Goal: Transaction & Acquisition: Obtain resource

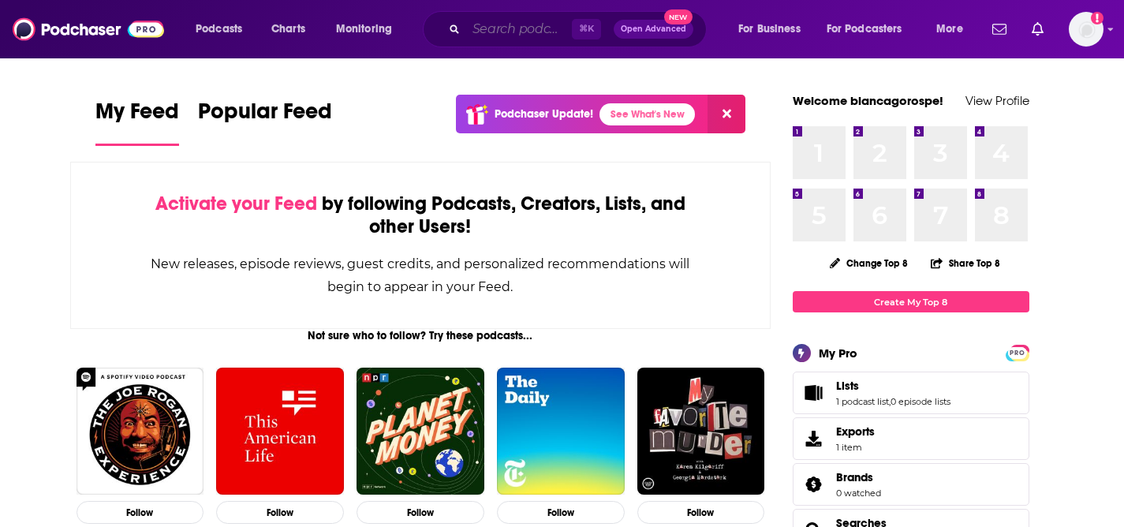
click at [480, 29] on input "Search podcasts, credits, & more..." at bounding box center [519, 29] width 106 height 25
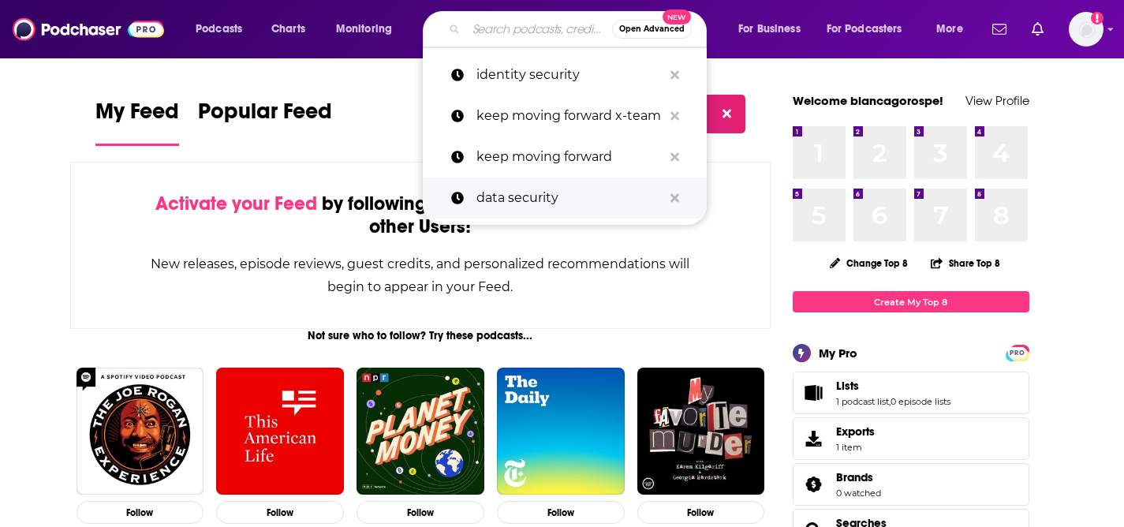
click at [547, 194] on p "data security" at bounding box center [569, 197] width 186 height 41
type input "data security"
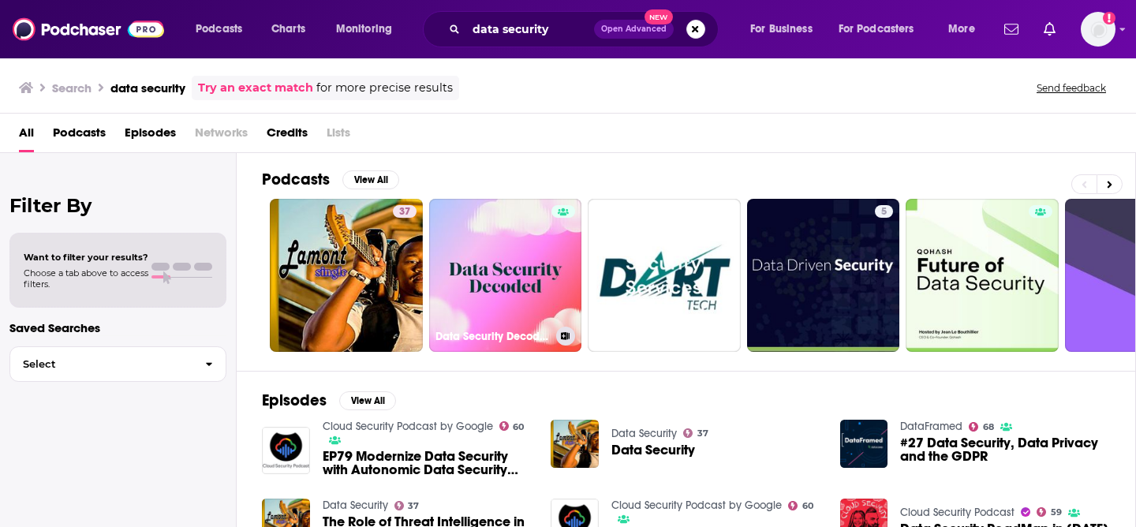
scroll to position [3, 0]
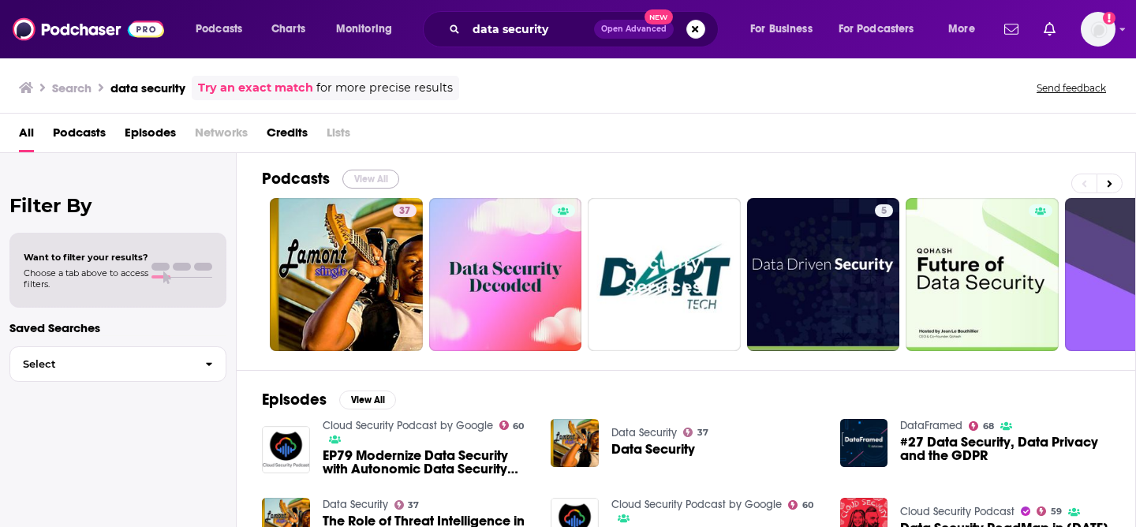
click at [370, 170] on button "View All" at bounding box center [370, 179] width 57 height 19
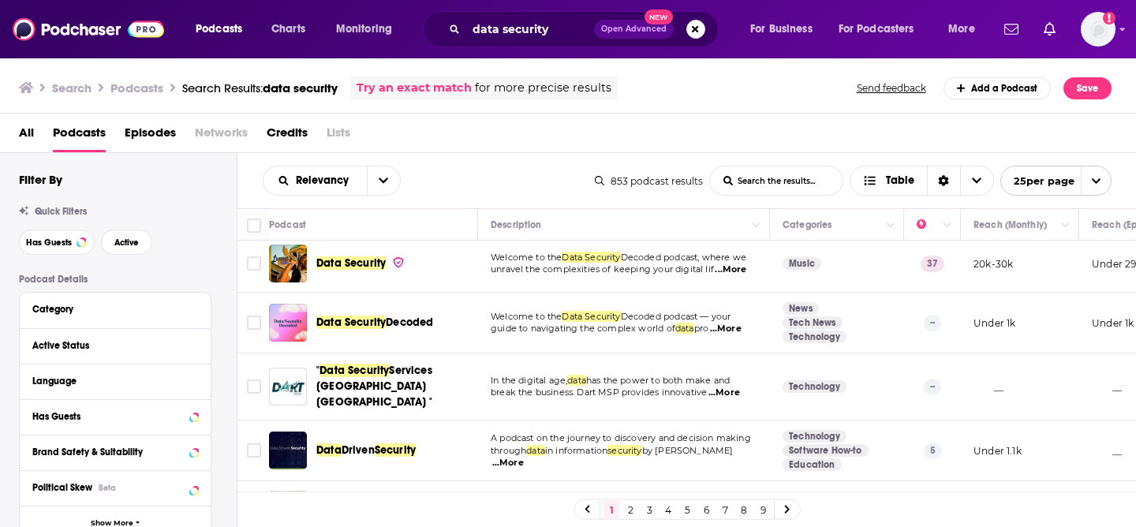
scroll to position [6, 0]
click at [71, 306] on div "Category" at bounding box center [106, 309] width 148 height 11
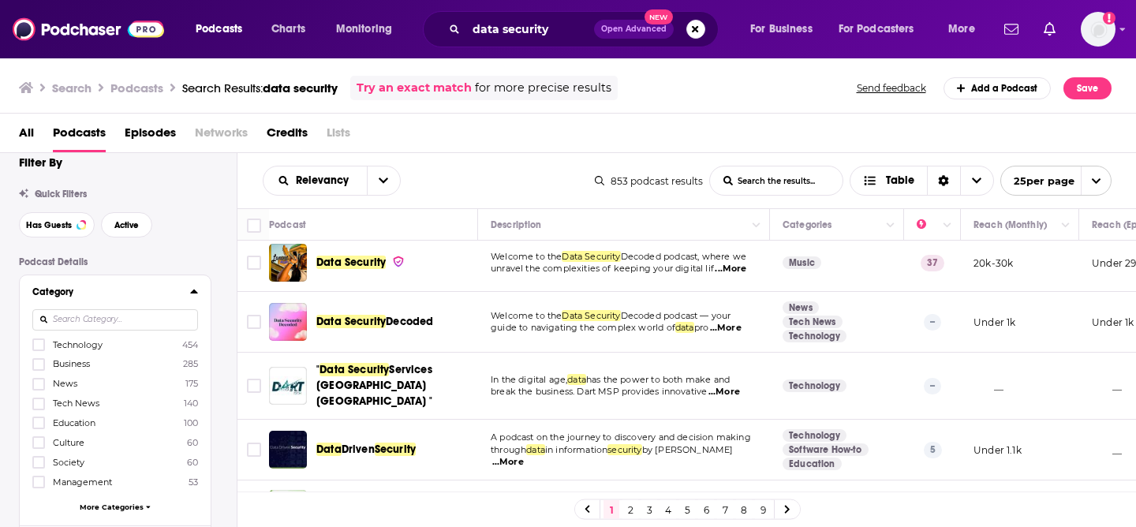
scroll to position [23, 0]
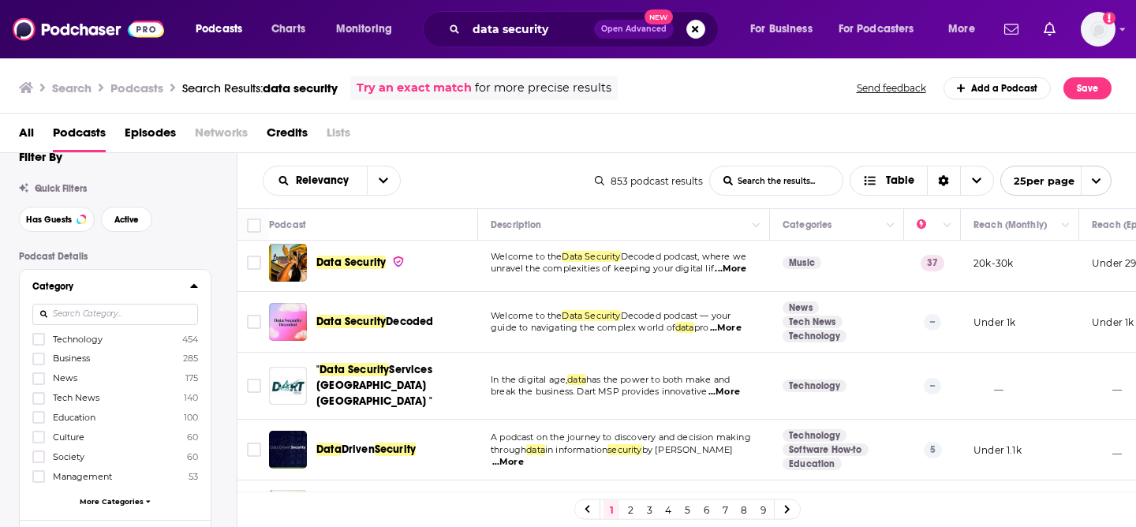
click at [139, 341] on label "Technology 454" at bounding box center [115, 338] width 166 height 13
click at [39, 344] on input "multiSelectOption-technology-0" at bounding box center [39, 344] width 0 height 0
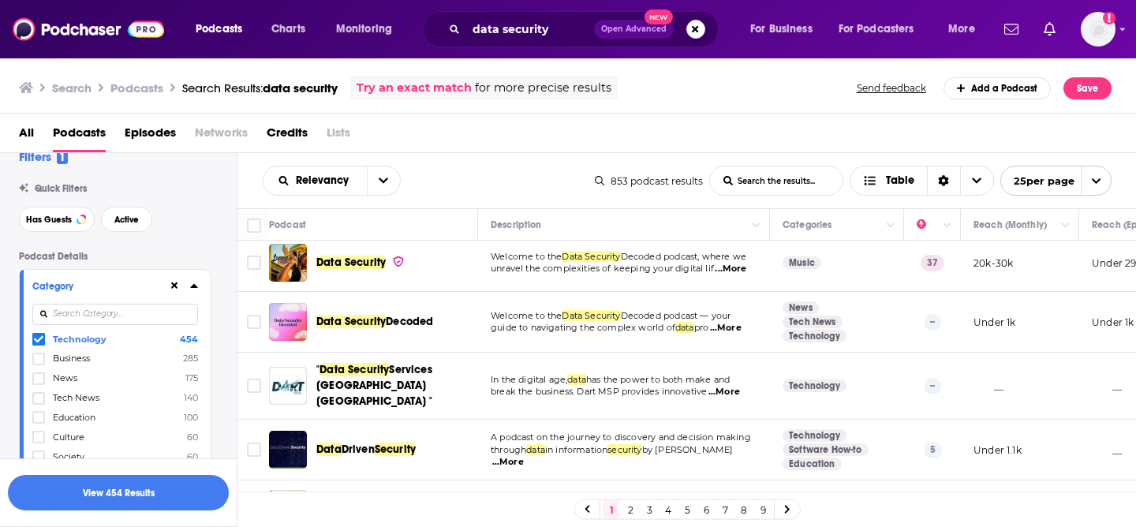
click at [73, 393] on span "Tech News" at bounding box center [76, 397] width 47 height 11
click at [39, 403] on input "multiSelectOption-tech-news-3" at bounding box center [39, 403] width 0 height 0
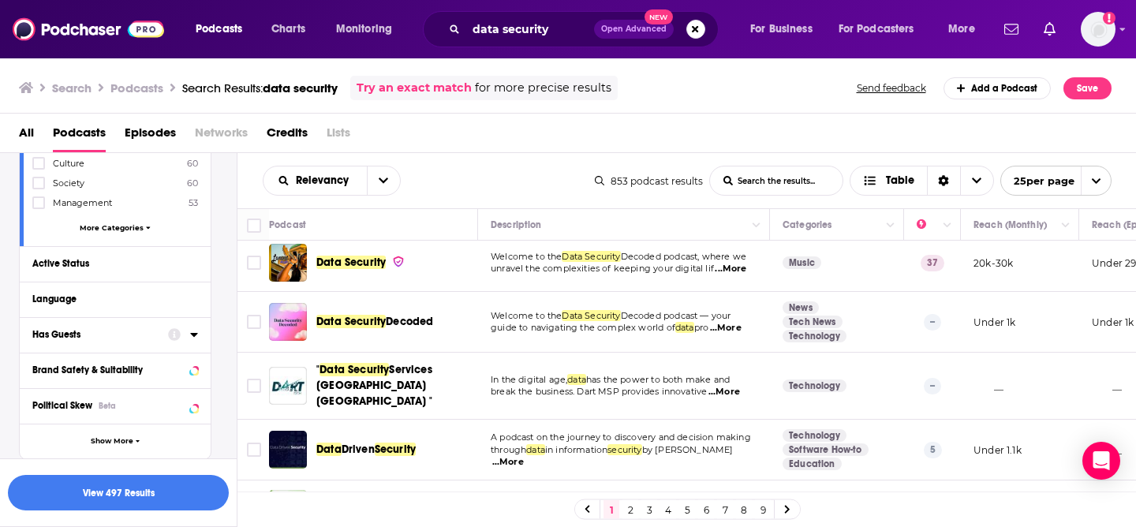
scroll to position [300, 0]
click at [183, 261] on div at bounding box center [183, 260] width 30 height 20
click at [196, 264] on icon at bounding box center [194, 260] width 8 height 13
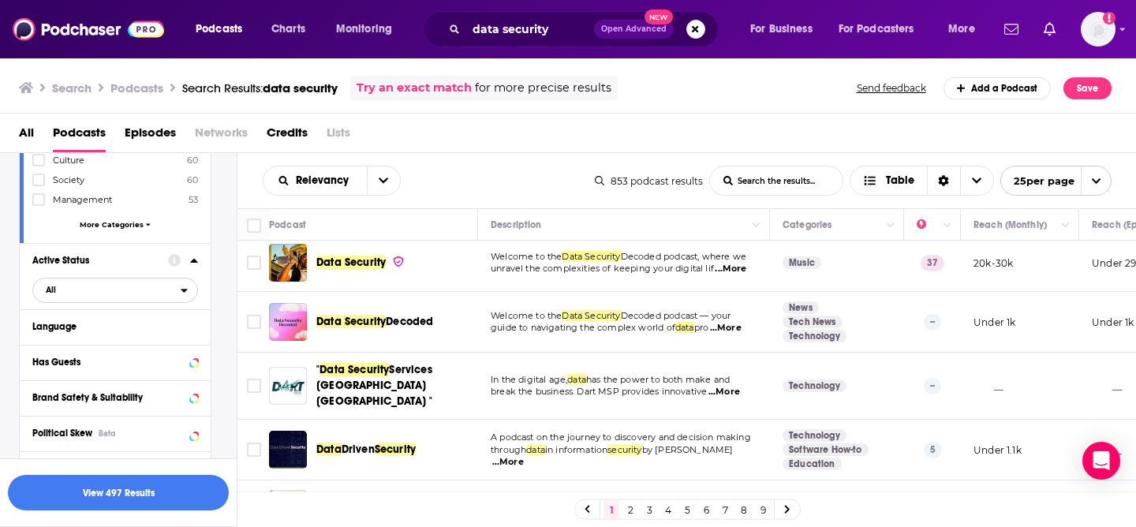
click at [82, 288] on span "All" at bounding box center [107, 290] width 148 height 21
click at [95, 349] on div "Active 146" at bounding box center [120, 342] width 177 height 26
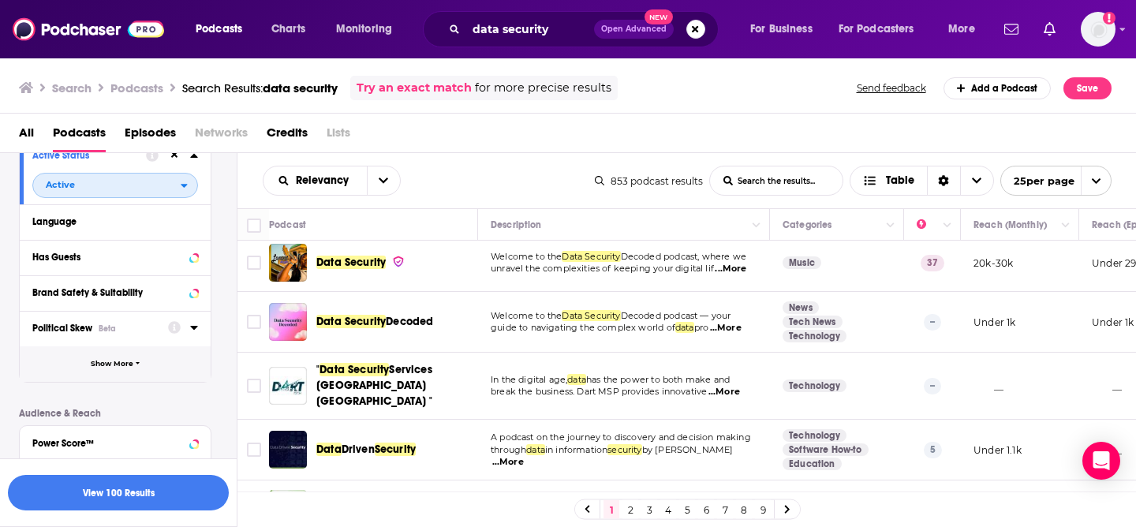
scroll to position [408, 0]
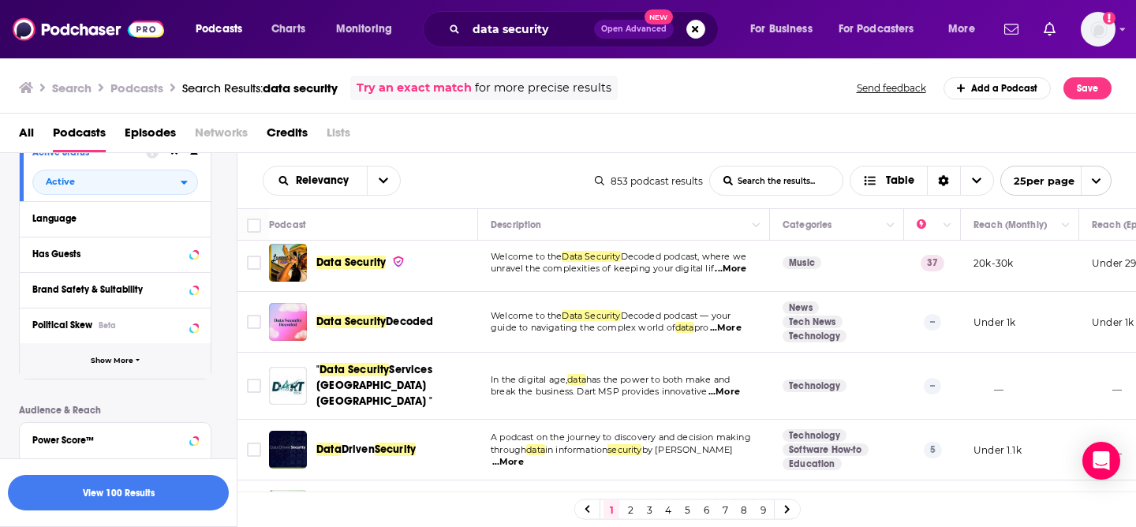
click at [117, 361] on span "Show More" at bounding box center [112, 361] width 43 height 9
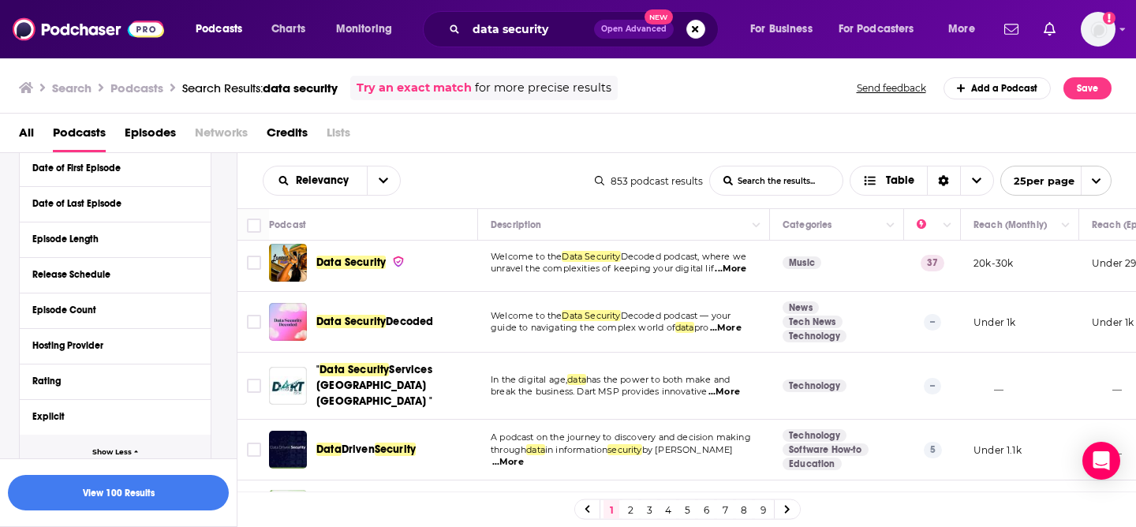
scroll to position [860, 0]
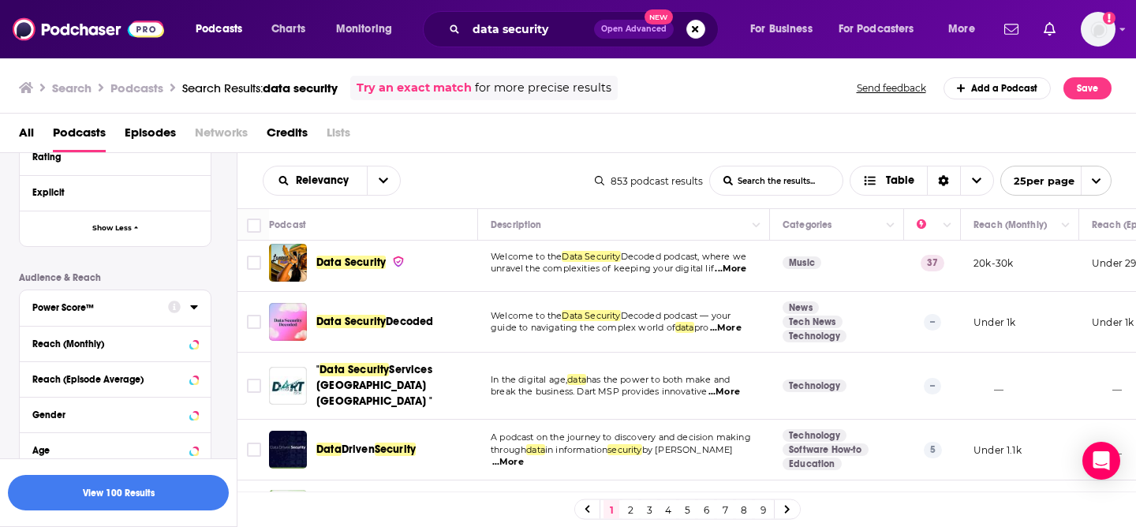
click at [154, 307] on div "Power Score™" at bounding box center [94, 307] width 125 height 11
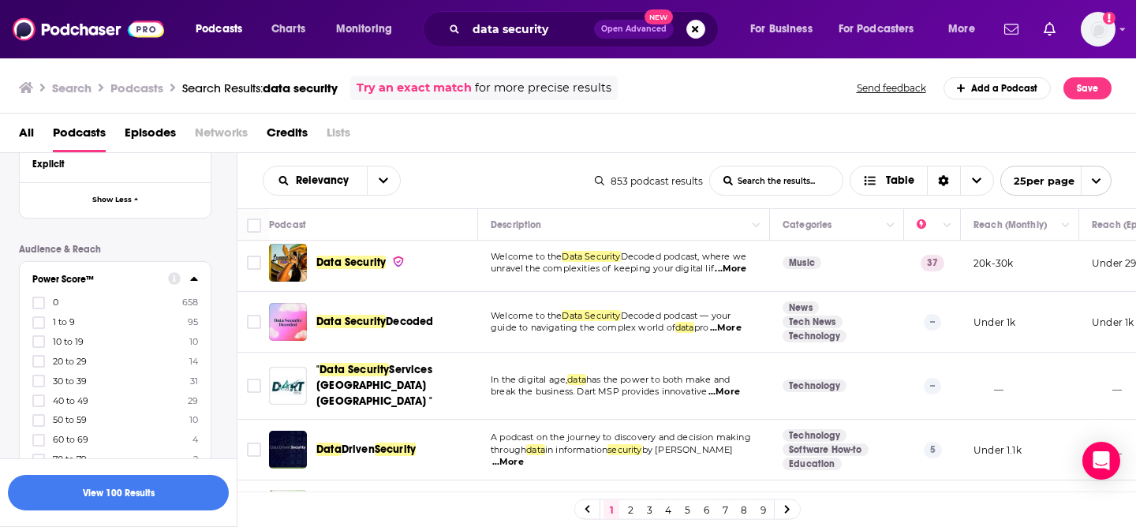
scroll to position [916, 0]
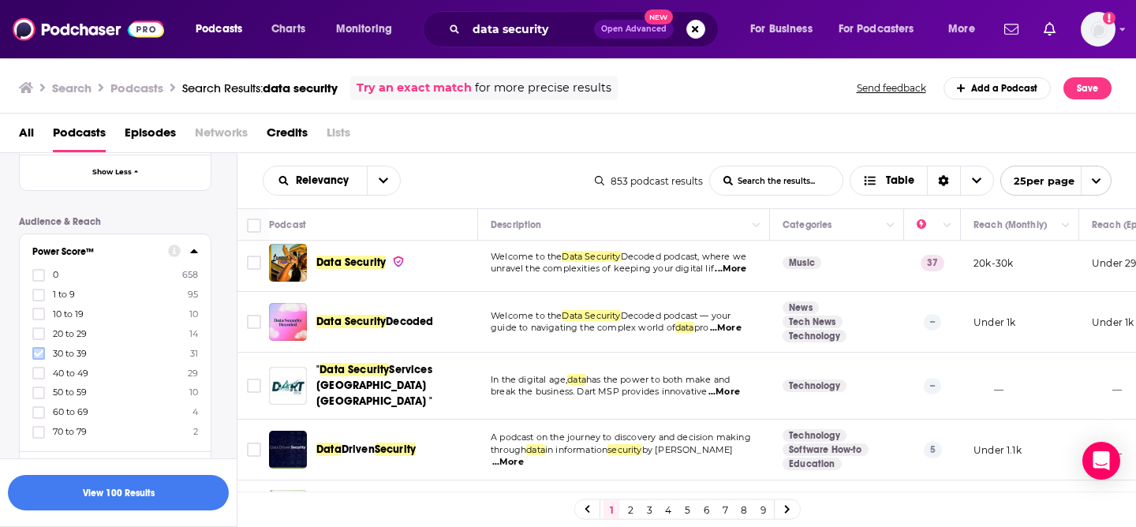
click at [40, 352] on icon at bounding box center [38, 353] width 9 height 7
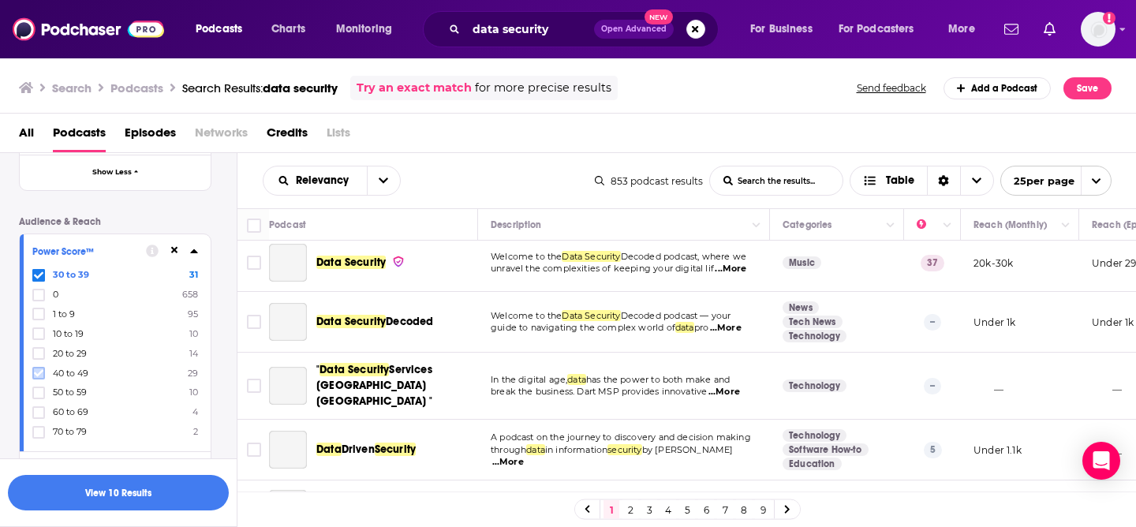
click at [43, 374] on icon at bounding box center [38, 372] width 9 height 9
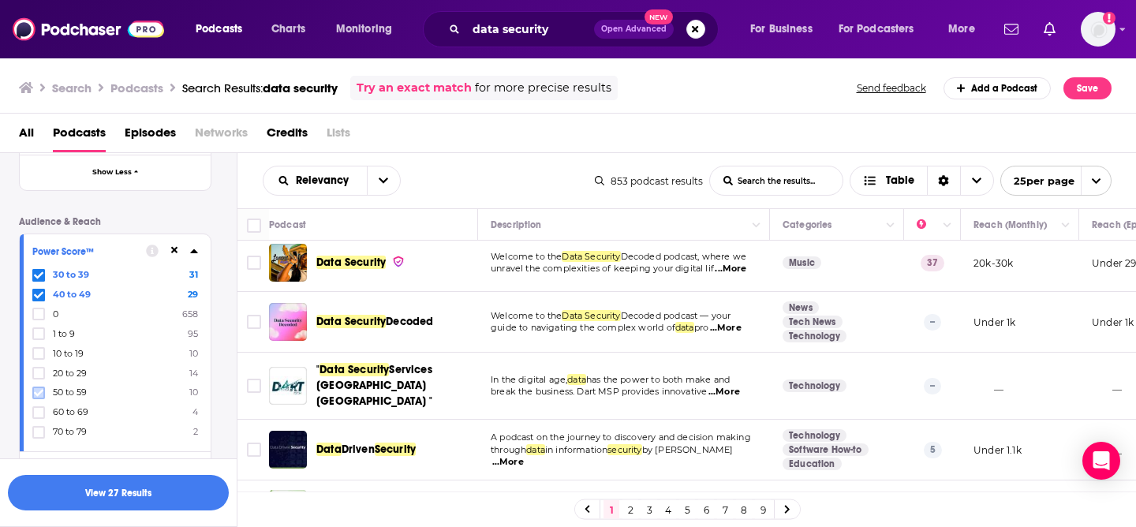
click at [36, 388] on icon at bounding box center [38, 392] width 9 height 9
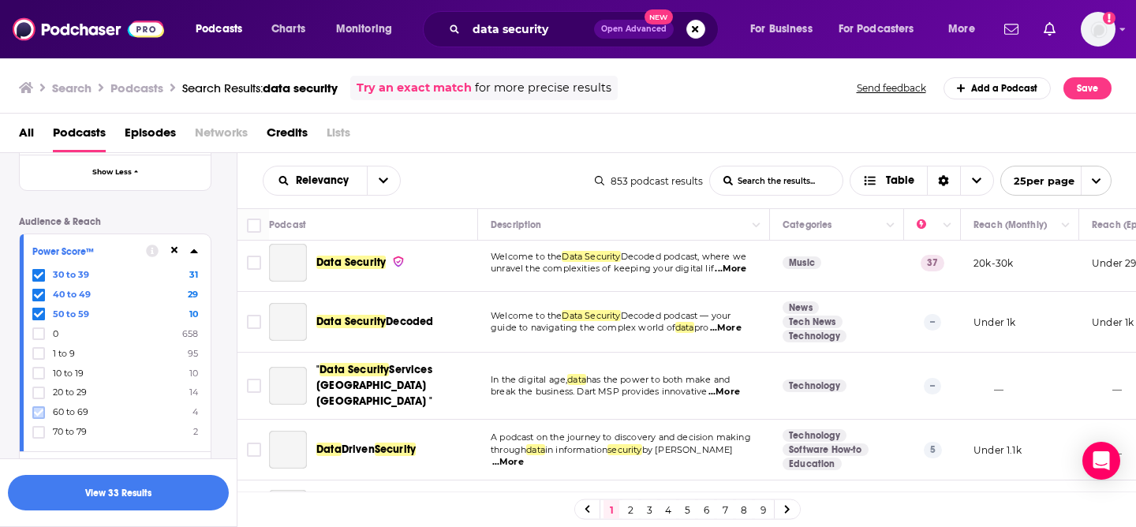
click at [35, 411] on icon at bounding box center [38, 412] width 9 height 9
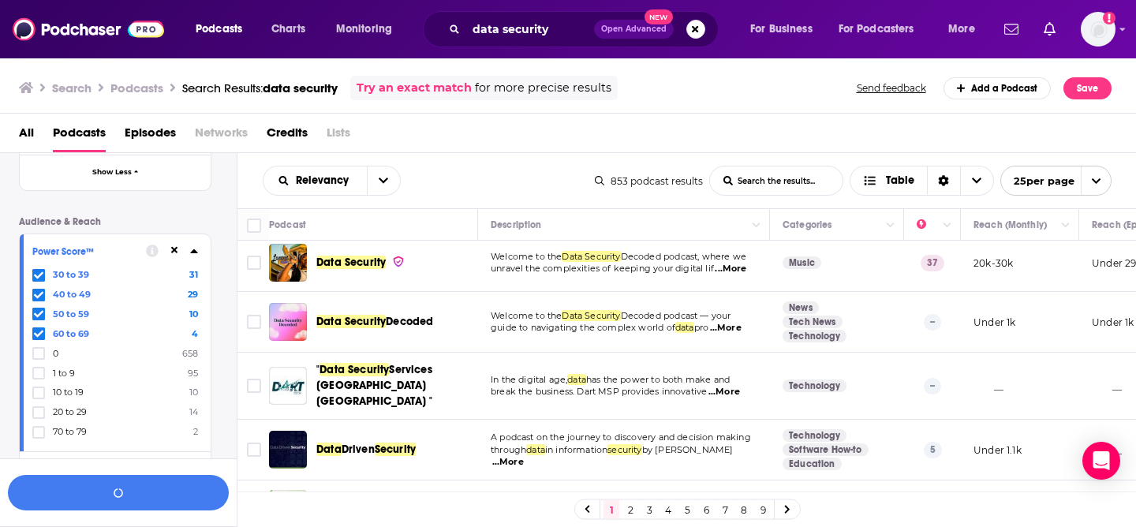
click at [47, 431] on label "70 to 79 2" at bounding box center [115, 431] width 166 height 13
click at [39, 437] on input "multiSelectOption-70-8" at bounding box center [39, 437] width 0 height 0
click at [43, 428] on icon at bounding box center [38, 432] width 9 height 9
click at [37, 273] on icon at bounding box center [38, 275] width 9 height 9
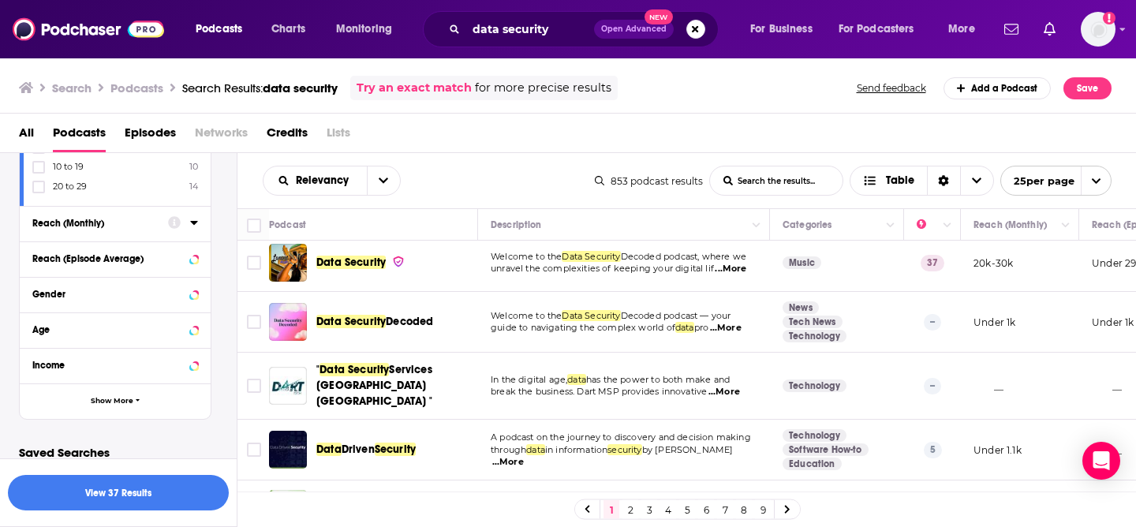
scroll to position [1164, 0]
click at [159, 494] on button "View 37 Results" at bounding box center [118, 492] width 221 height 35
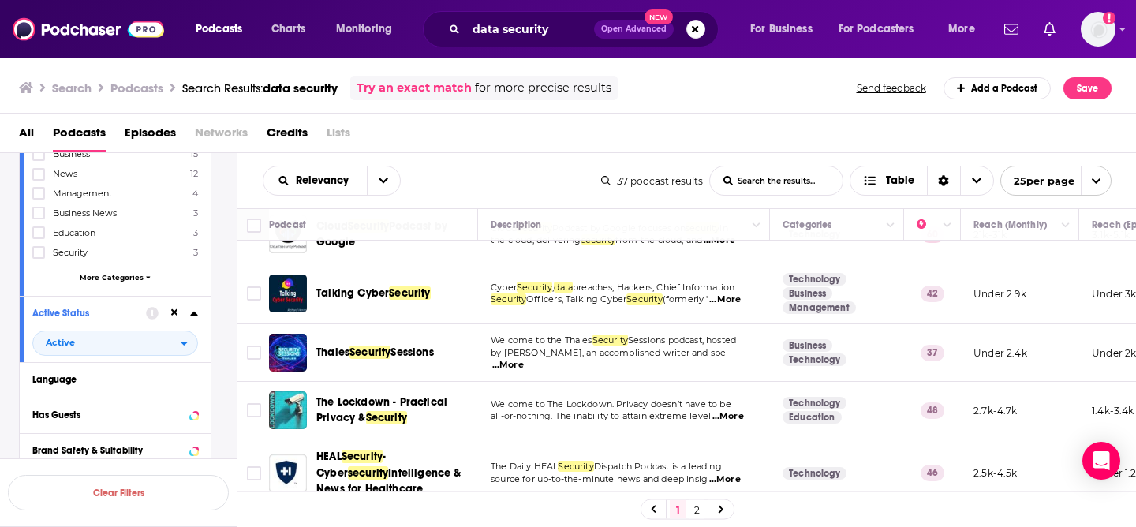
scroll to position [388, 0]
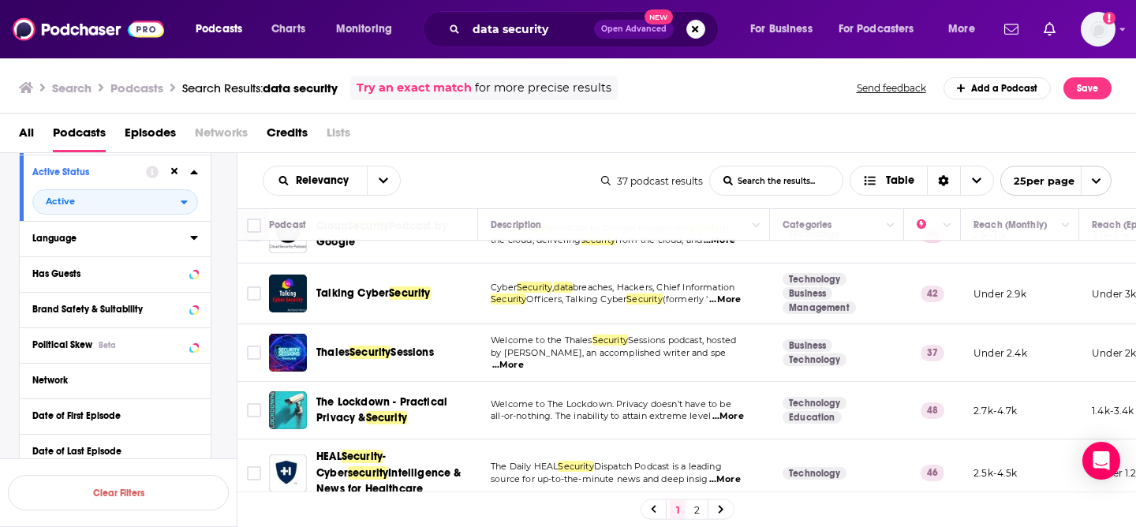
click at [132, 240] on div "Language" at bounding box center [106, 238] width 148 height 11
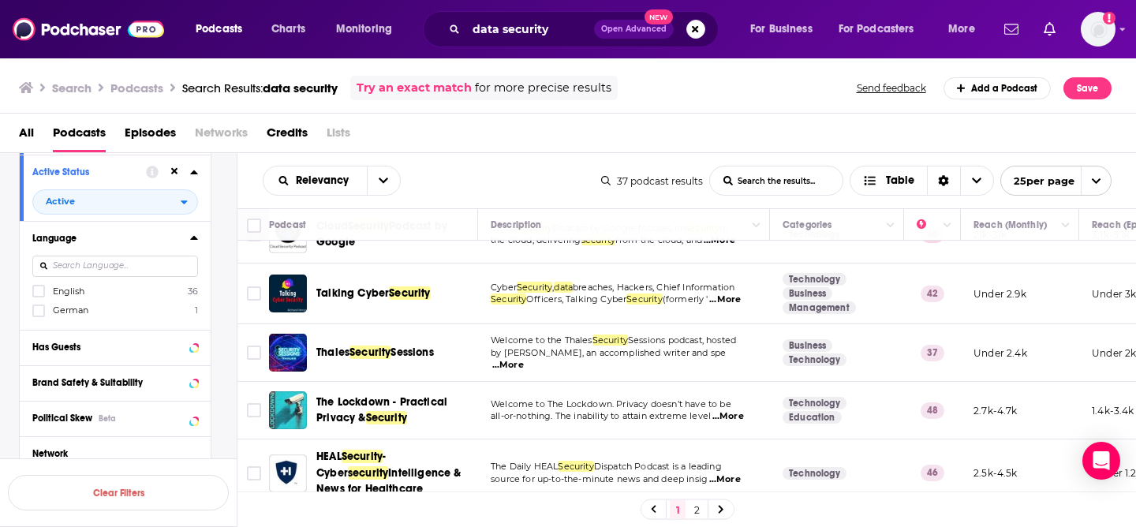
click at [95, 293] on label "English 36" at bounding box center [115, 290] width 166 height 13
click at [39, 296] on input "multiSelectOption-en-0" at bounding box center [39, 296] width 0 height 0
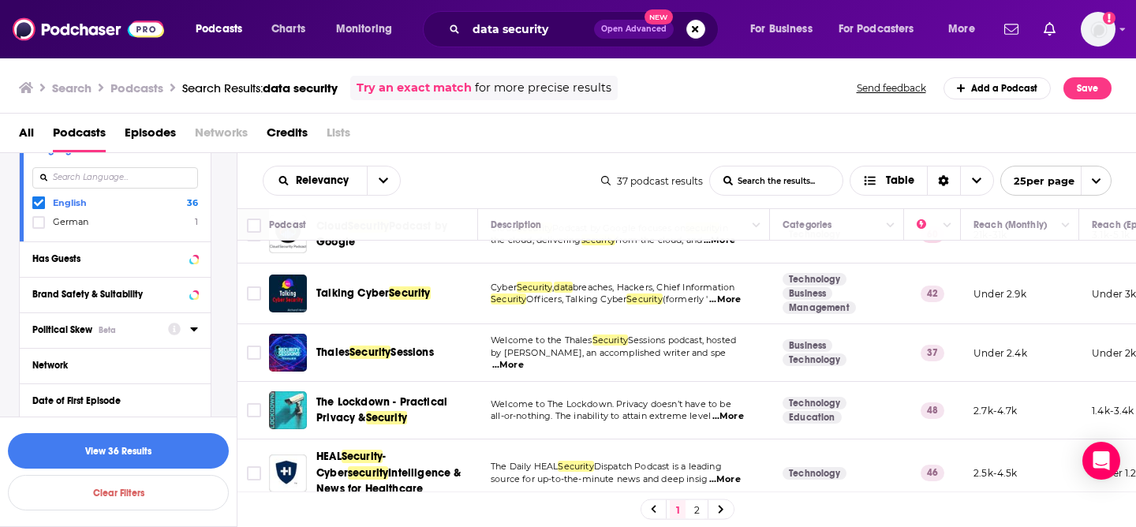
scroll to position [477, 0]
click at [131, 252] on div "Has Guests" at bounding box center [94, 257] width 125 height 11
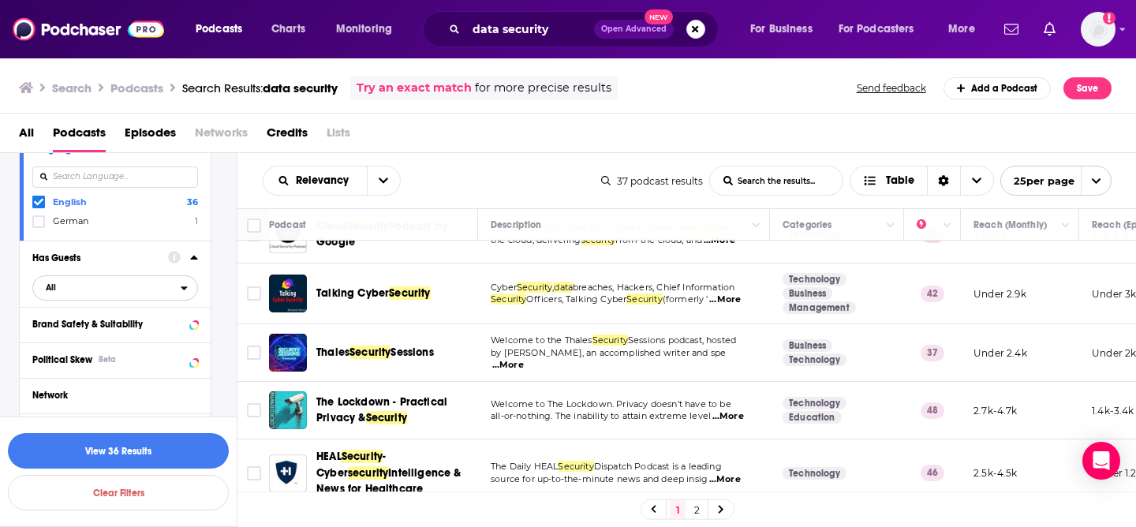
click at [91, 293] on span "All" at bounding box center [107, 287] width 148 height 21
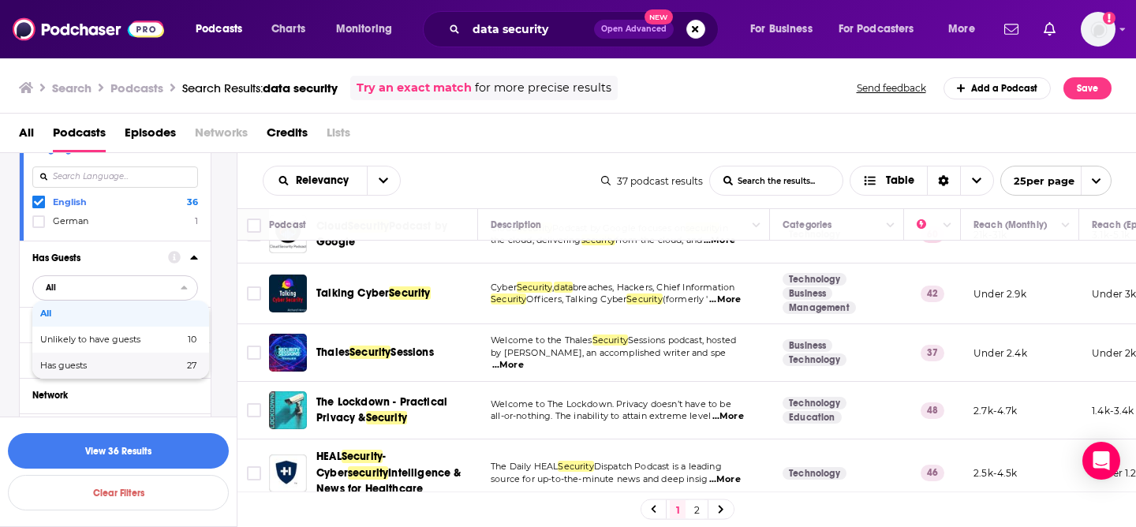
click at [92, 369] on div "Has guests 27" at bounding box center [120, 366] width 177 height 26
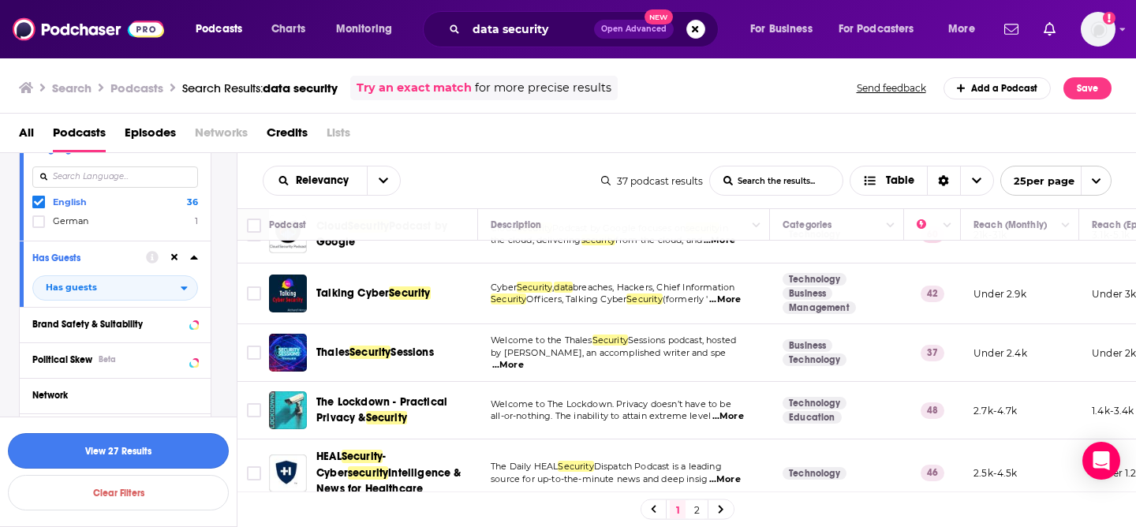
click at [170, 450] on button "View 27 Results" at bounding box center [118, 450] width 221 height 35
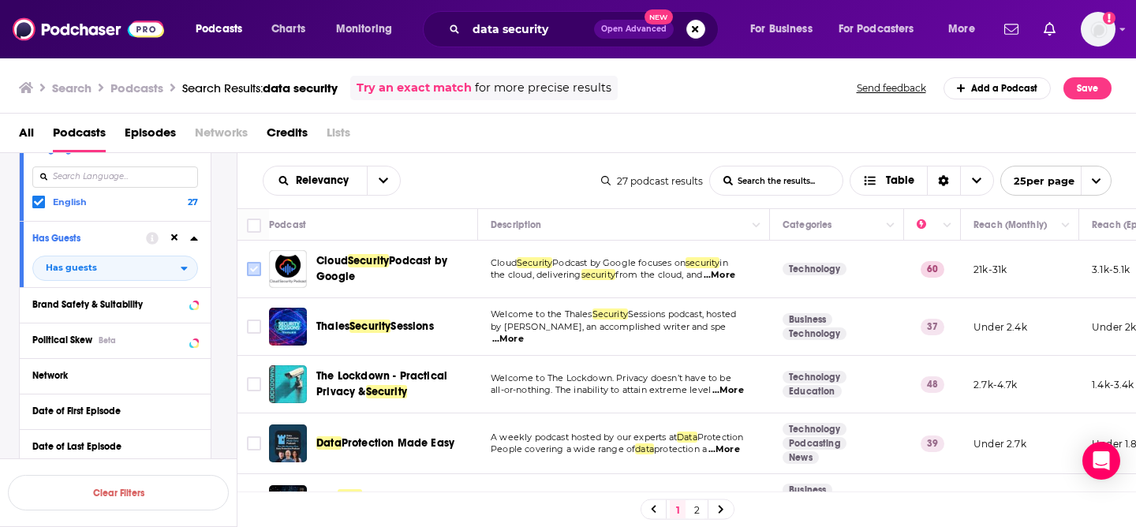
click at [249, 273] on input "Toggle select row" at bounding box center [254, 269] width 14 height 14
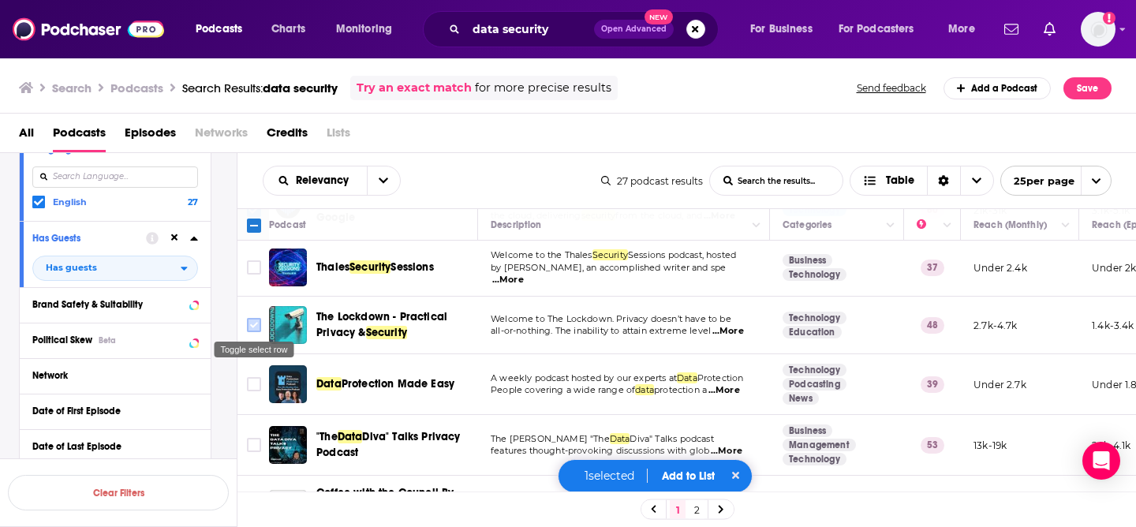
scroll to position [62, 0]
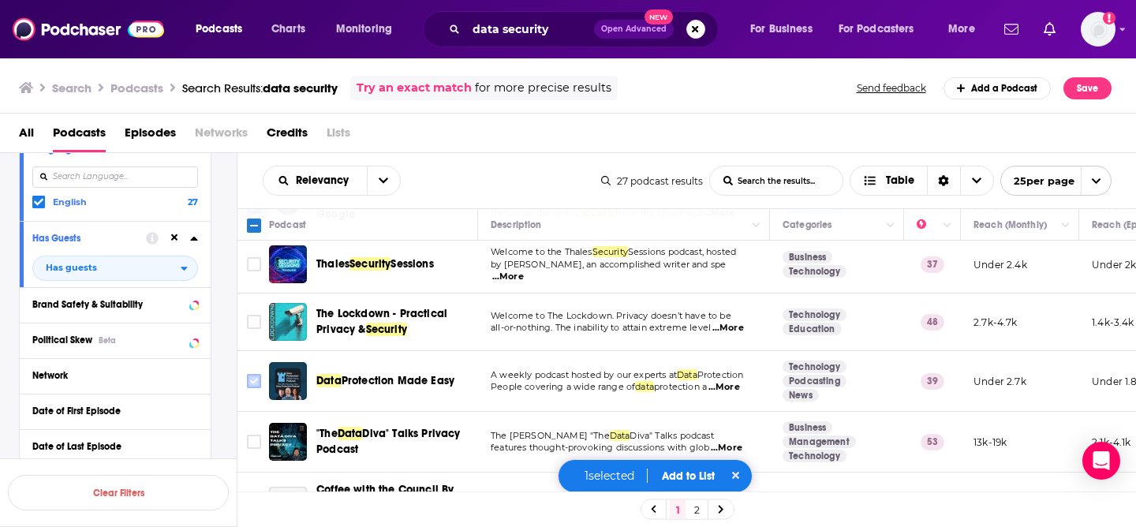
click at [258, 379] on input "Toggle select row" at bounding box center [254, 381] width 14 height 14
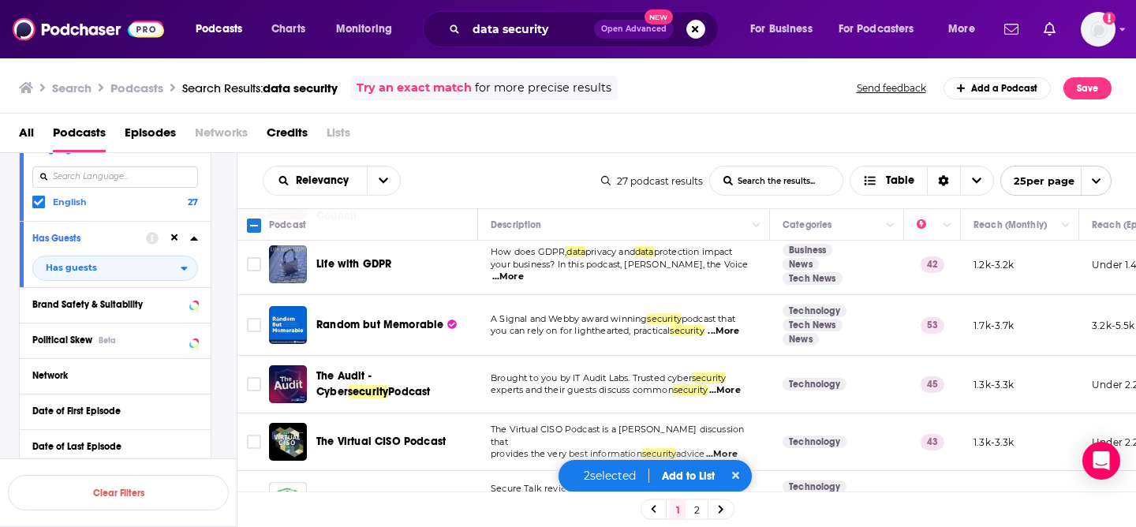
scroll to position [370, 0]
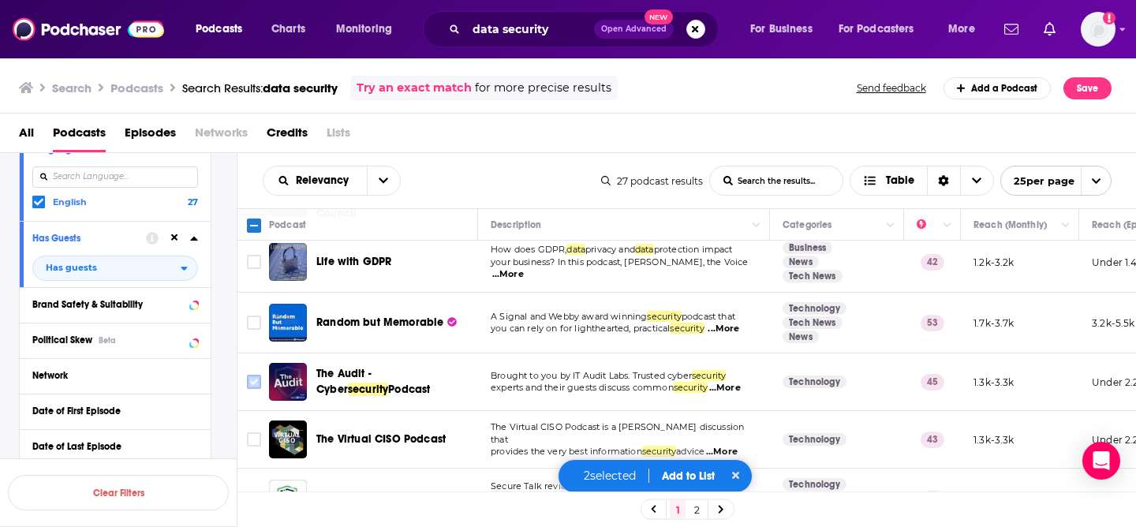
click at [253, 383] on input "Toggle select row" at bounding box center [254, 382] width 14 height 14
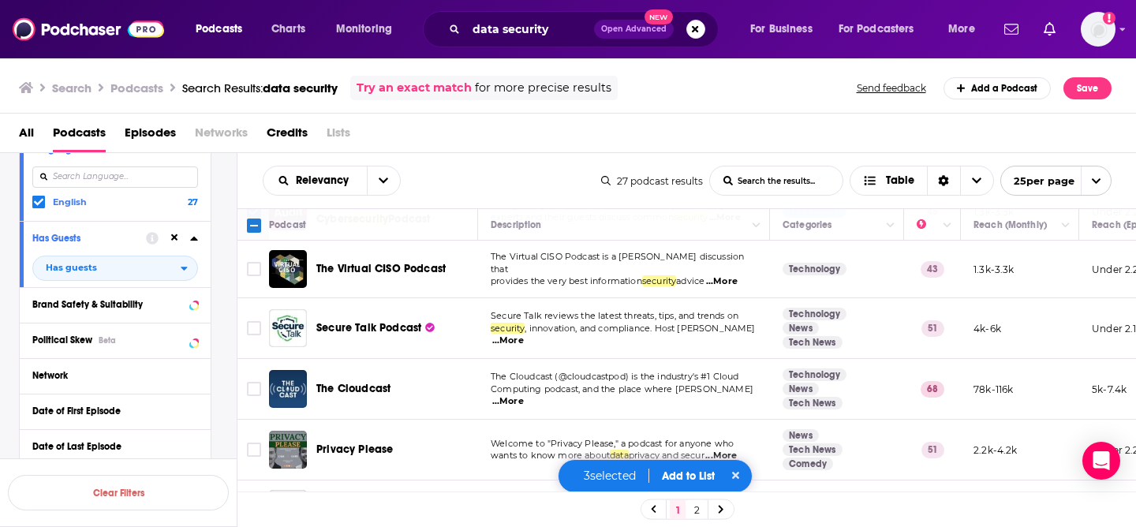
scroll to position [540, 0]
click at [448, 331] on div "Secure Talk Podcast" at bounding box center [398, 328] width 164 height 16
click at [252, 331] on input "Toggle select row" at bounding box center [254, 328] width 14 height 14
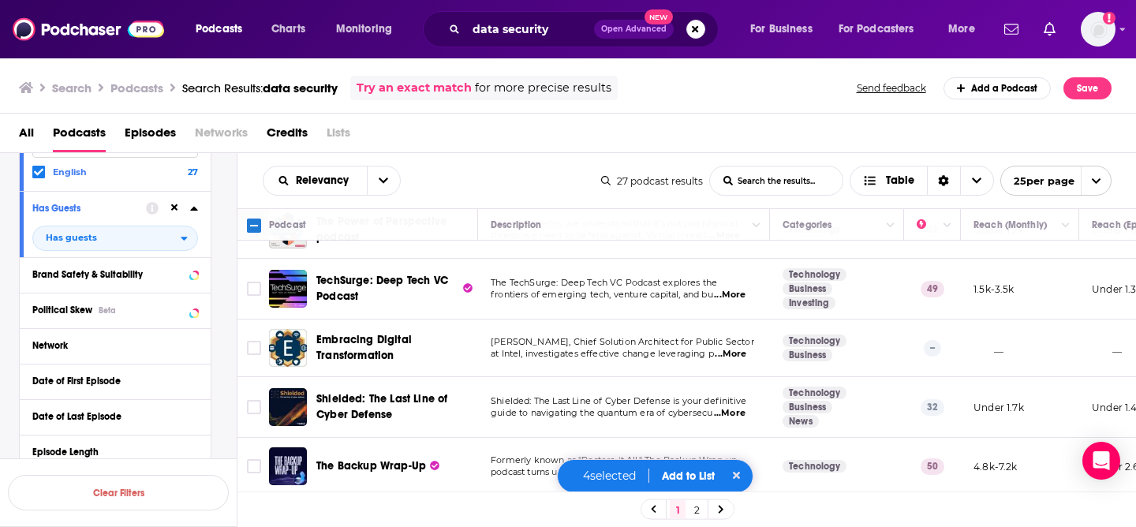
scroll to position [1241, 0]
click at [260, 282] on input "Toggle select row" at bounding box center [254, 289] width 14 height 14
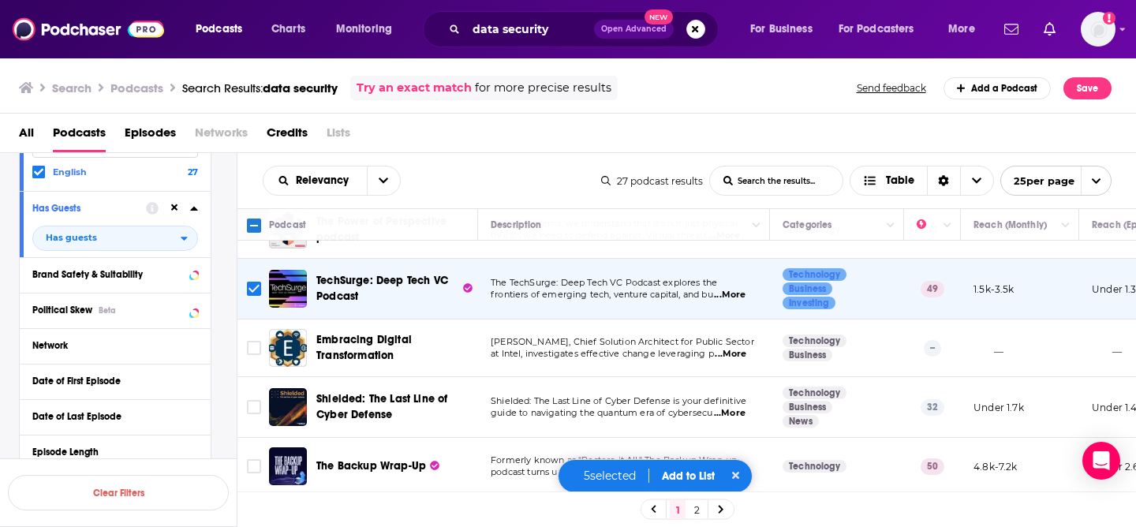
click at [696, 513] on link "2" at bounding box center [697, 509] width 16 height 19
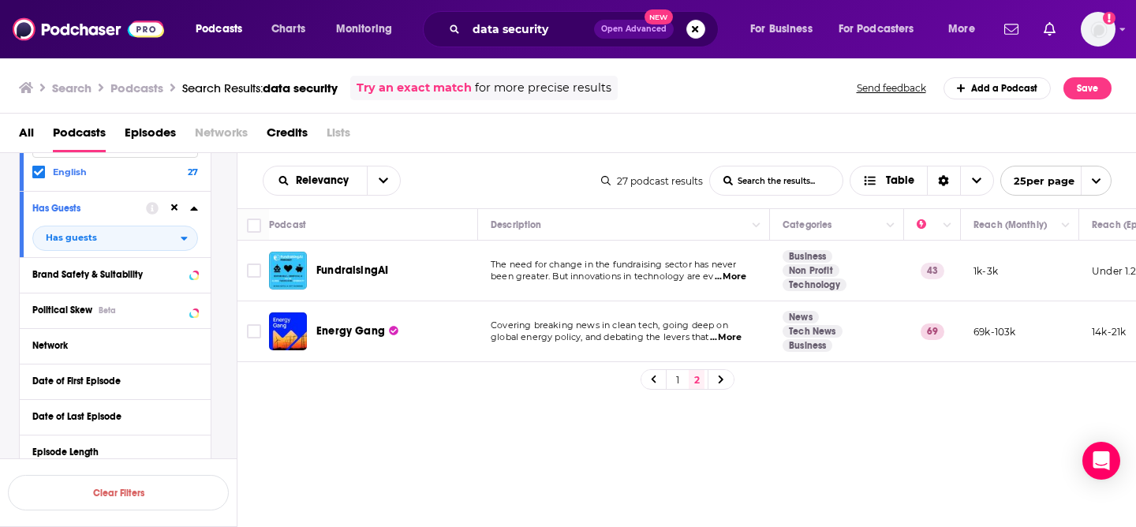
click at [668, 390] on div "1 2" at bounding box center [688, 379] width 94 height 21
click at [675, 389] on link "1" at bounding box center [678, 379] width 16 height 19
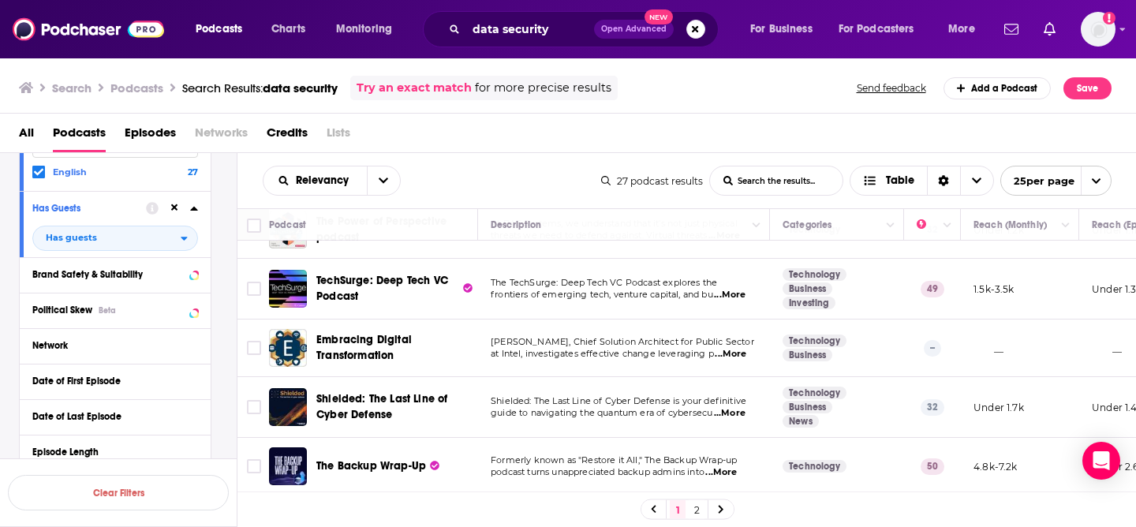
scroll to position [1241, 0]
click at [260, 282] on input "Toggle select row" at bounding box center [254, 289] width 14 height 14
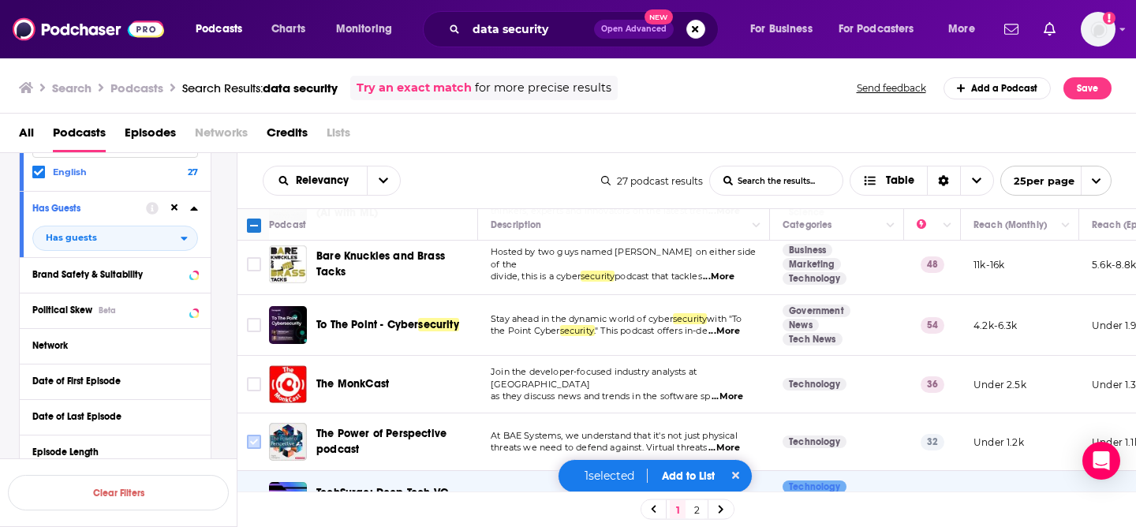
scroll to position [1016, 0]
click at [253, 327] on input "Toggle select row" at bounding box center [254, 326] width 14 height 14
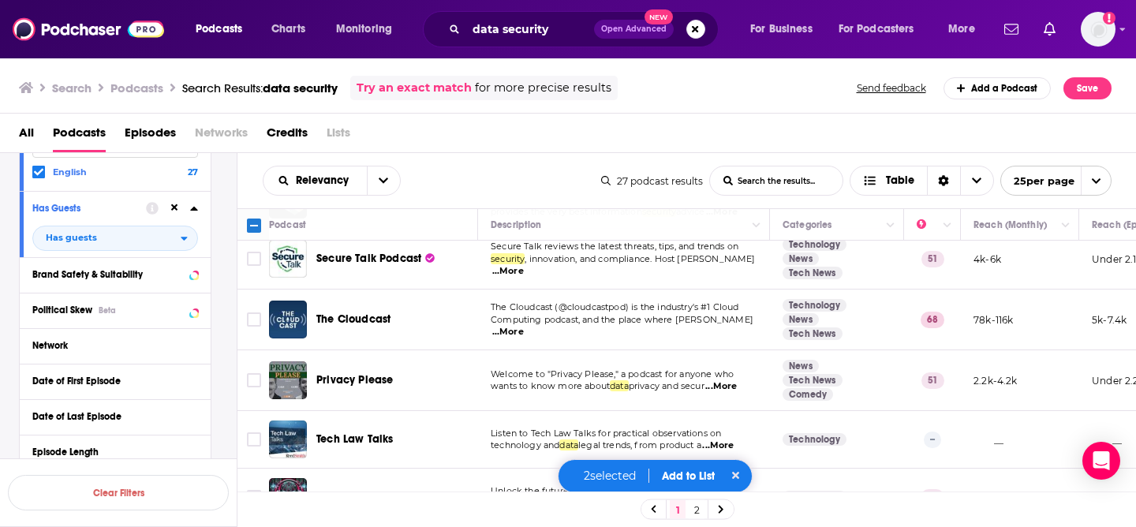
scroll to position [607, 0]
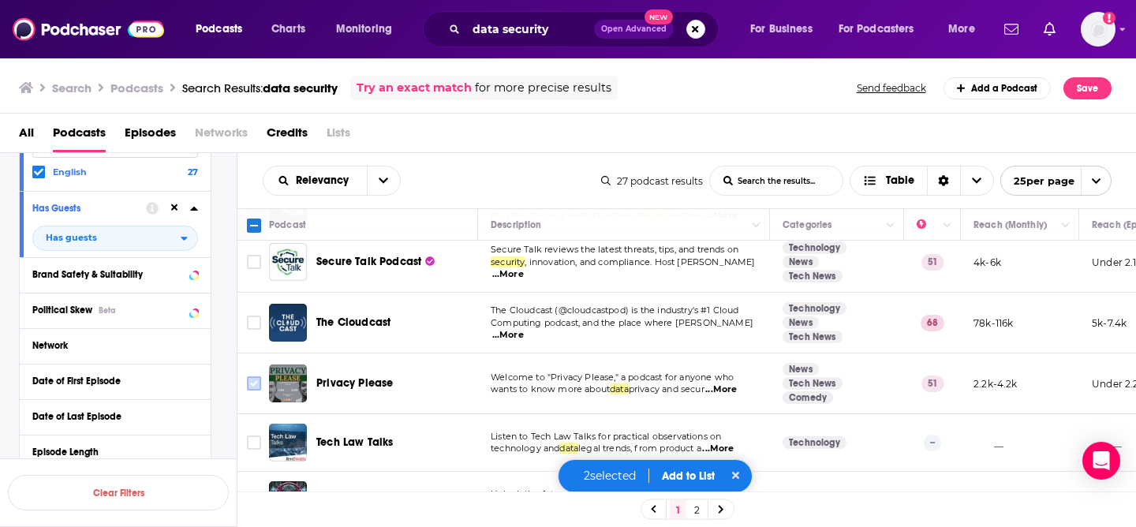
click at [260, 387] on input "Toggle select row" at bounding box center [254, 383] width 14 height 14
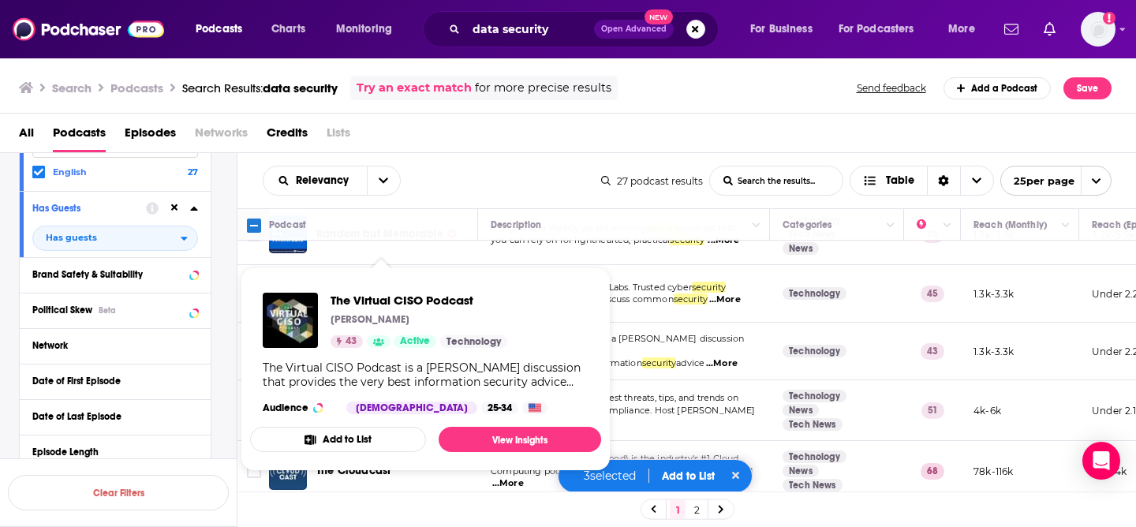
scroll to position [455, 0]
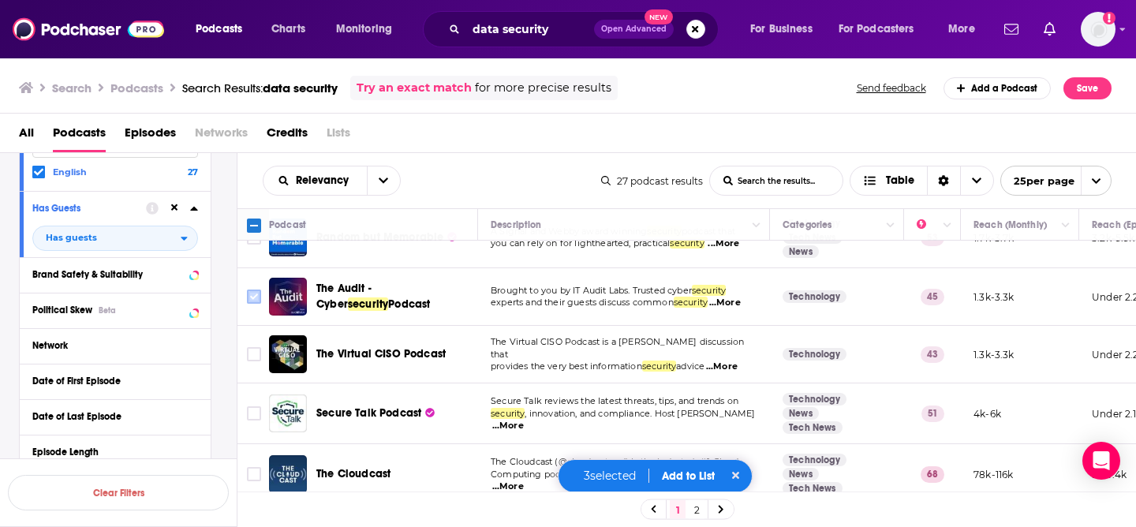
click at [256, 299] on input "Toggle select row" at bounding box center [254, 296] width 14 height 14
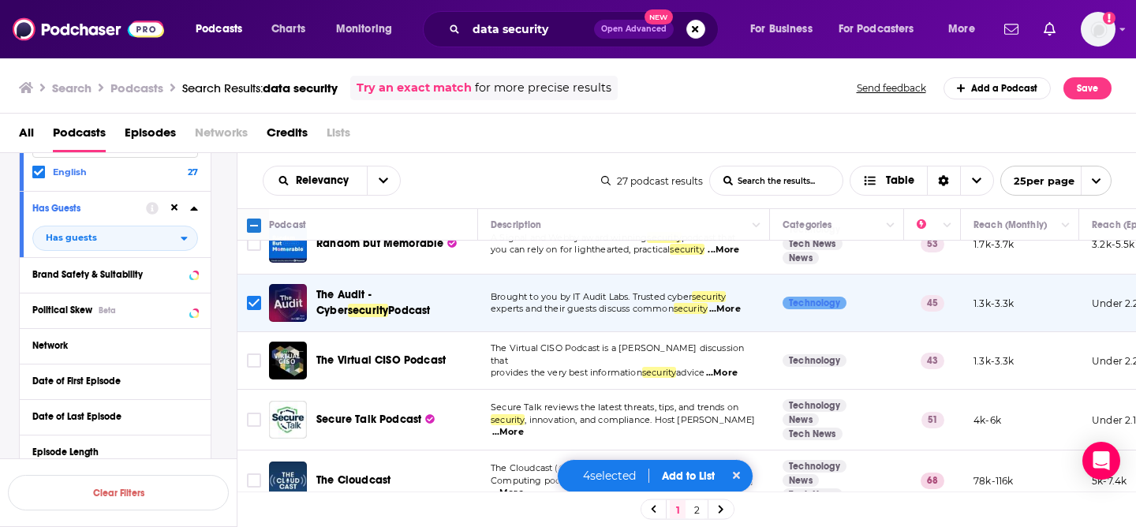
scroll to position [449, 0]
click at [260, 416] on input "Toggle select row" at bounding box center [254, 420] width 14 height 14
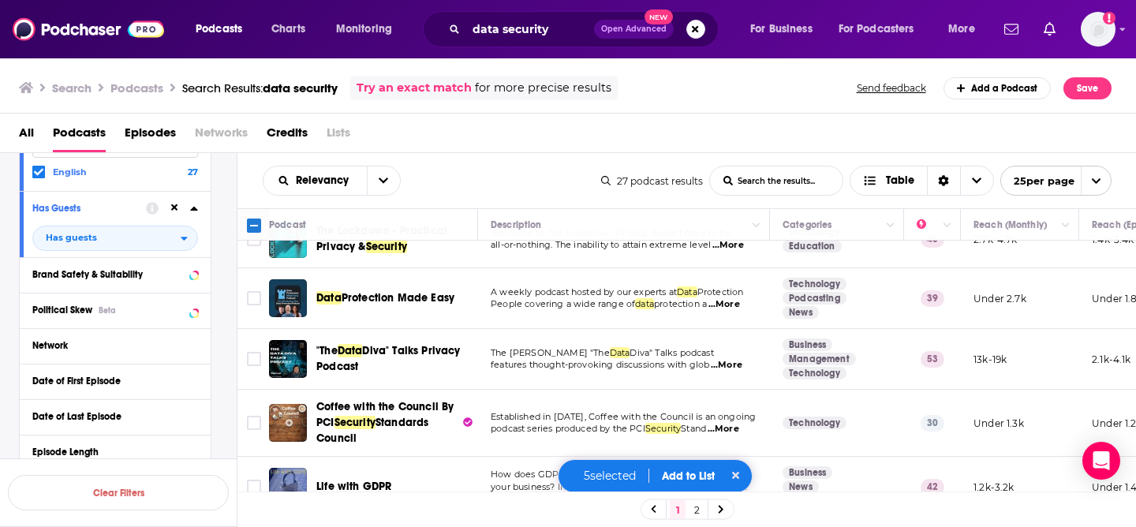
scroll to position [144, 0]
click at [245, 293] on icon "Toggle select row" at bounding box center [254, 298] width 19 height 19
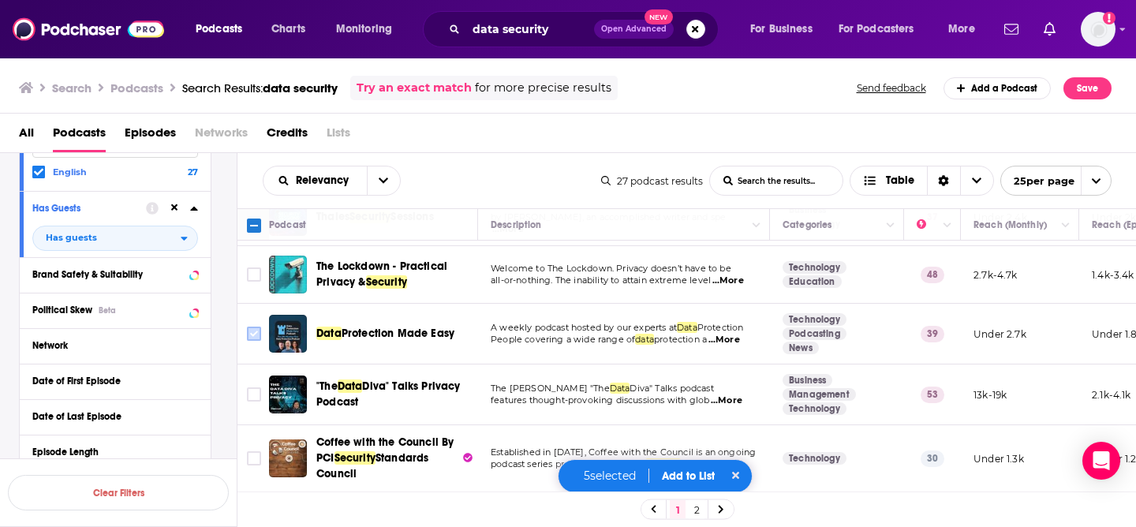
scroll to position [109, 0]
click at [254, 327] on input "Toggle select row" at bounding box center [254, 334] width 14 height 14
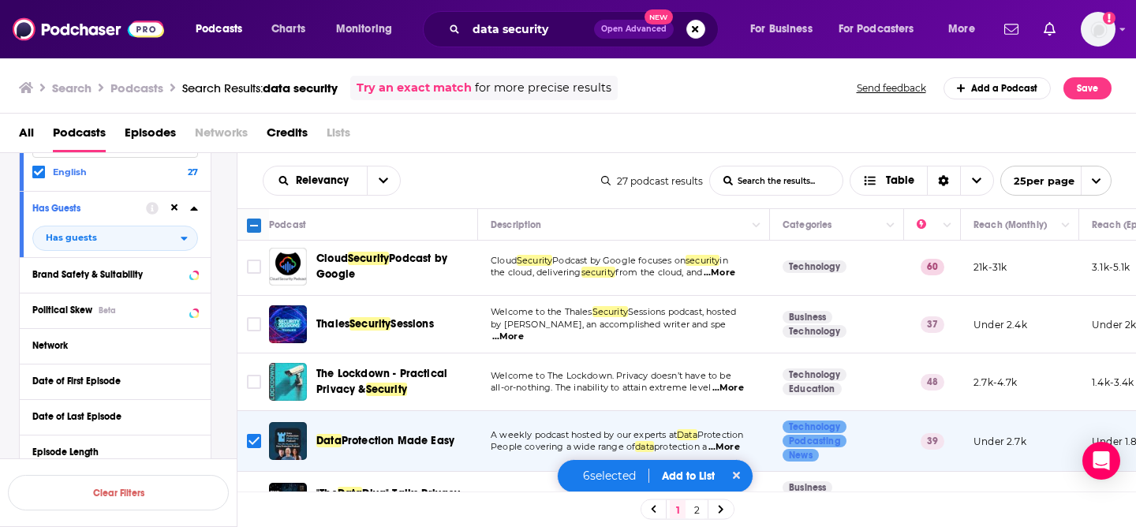
scroll to position [0, 0]
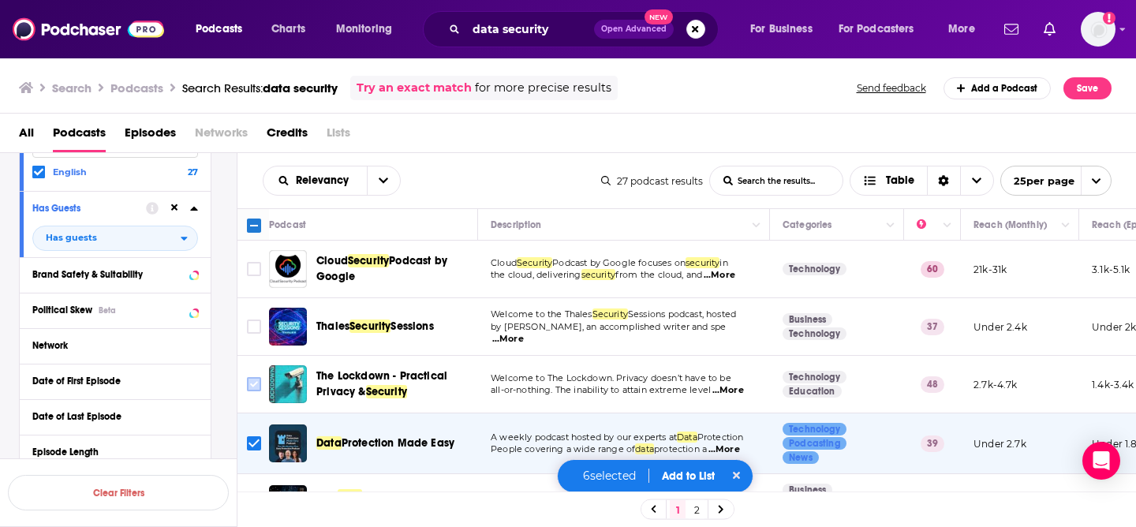
click at [252, 390] on input "Toggle select row" at bounding box center [254, 384] width 14 height 14
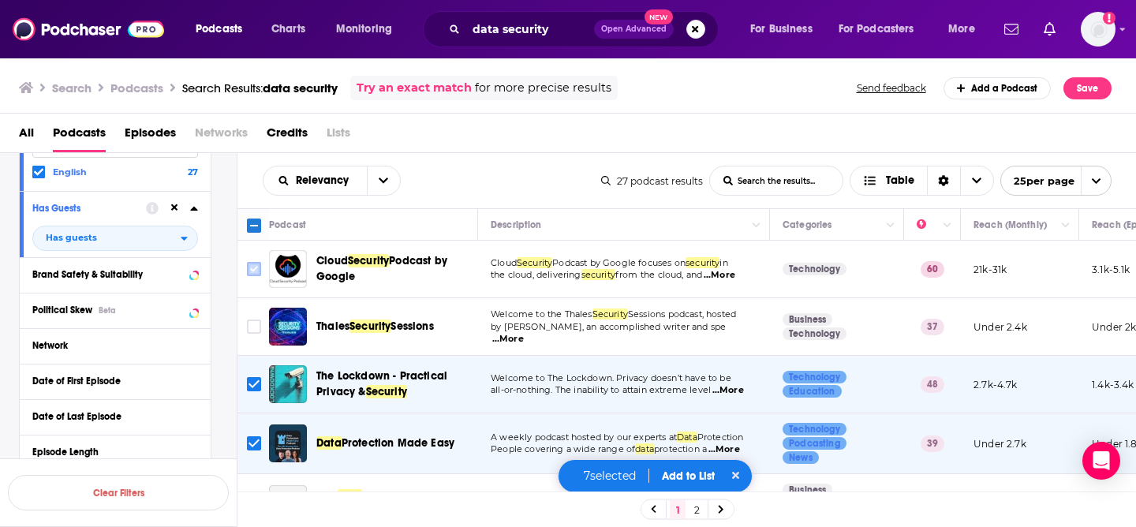
click at [249, 265] on input "Toggle select row" at bounding box center [254, 269] width 14 height 14
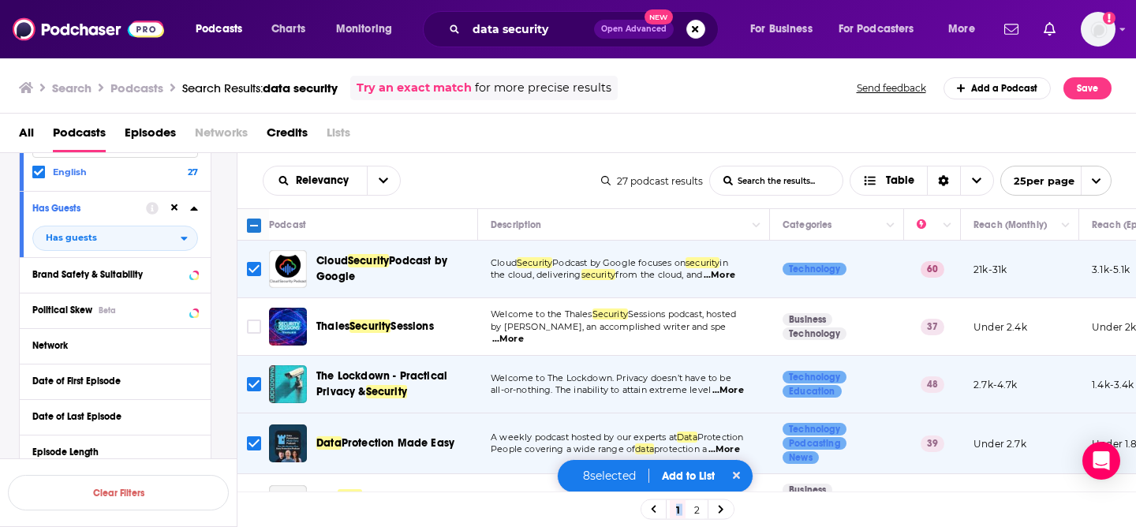
drag, startPoint x: 705, startPoint y: 495, endPoint x: 704, endPoint y: 482, distance: 13.5
click at [704, 476] on button "Add to List" at bounding box center [688, 475] width 78 height 13
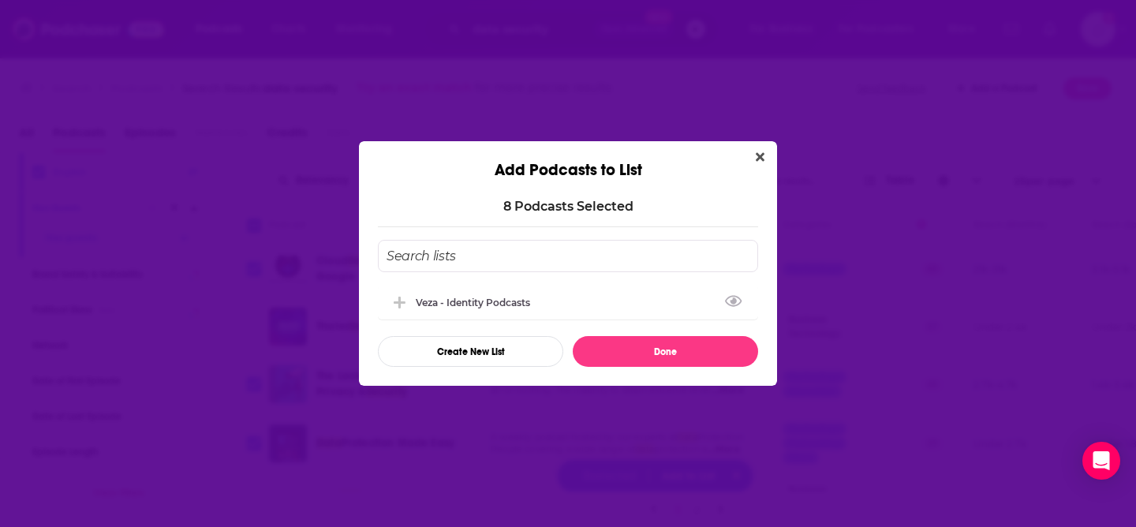
click at [459, 260] on input "Add Podcast To List" at bounding box center [568, 256] width 380 height 32
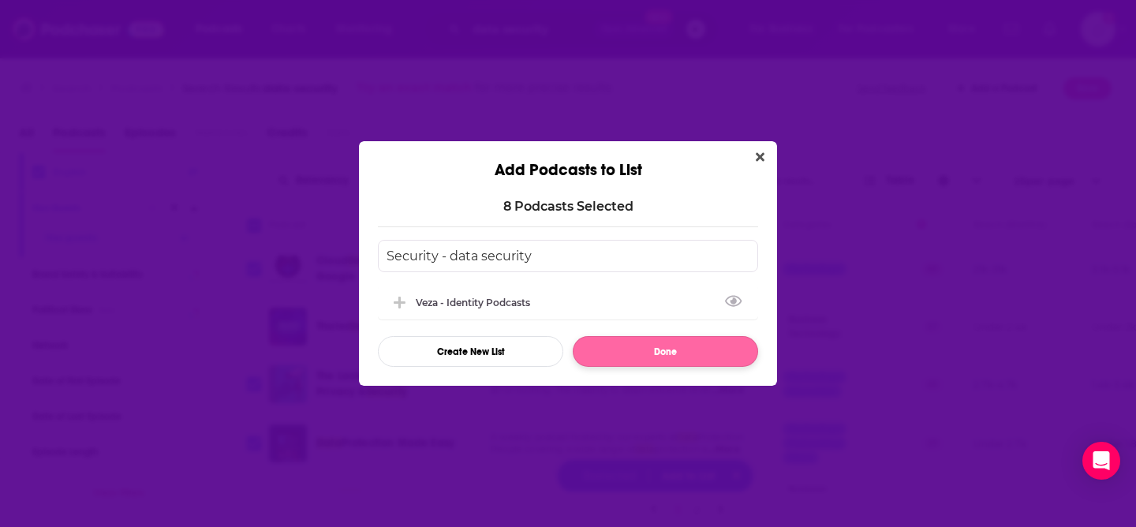
type input "Security - data security"
click at [634, 357] on button "Done" at bounding box center [665, 351] width 185 height 31
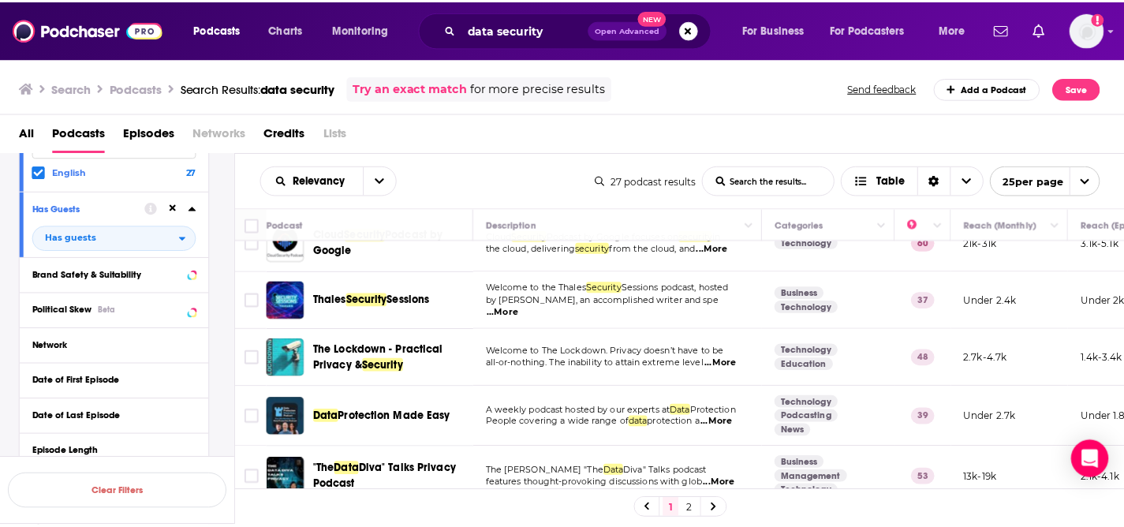
scroll to position [46, 0]
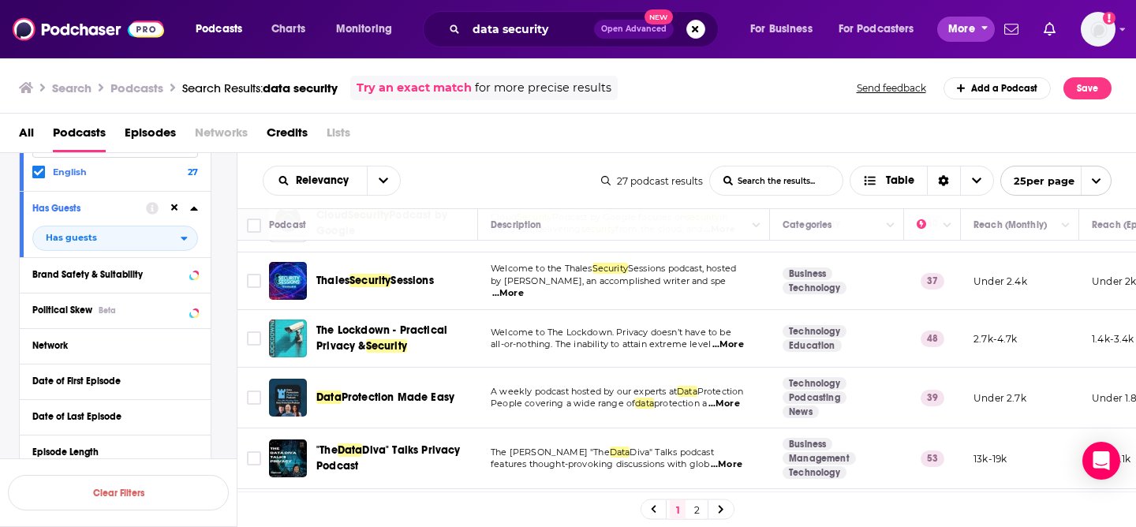
click at [943, 28] on button "More" at bounding box center [966, 29] width 58 height 25
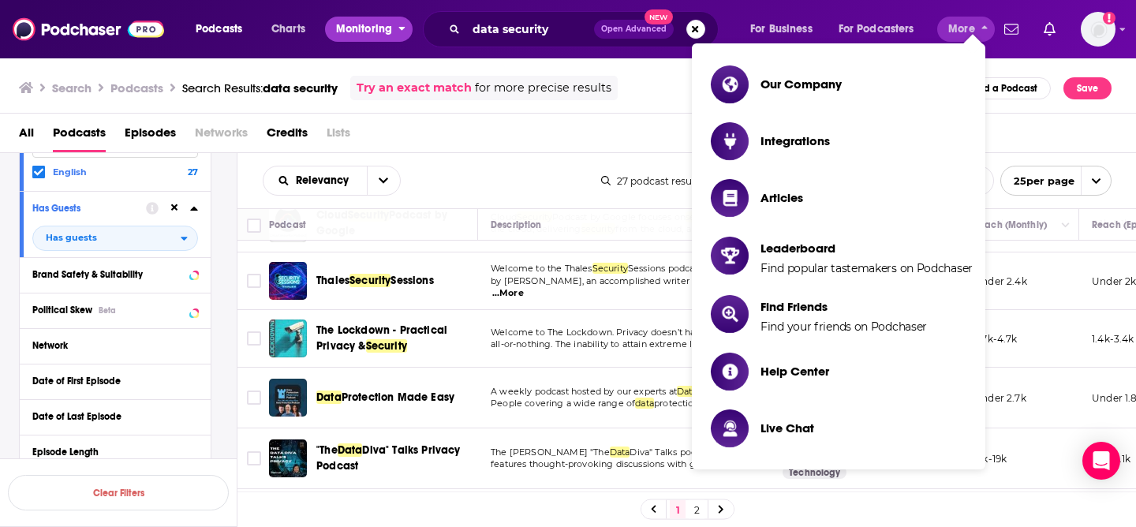
click at [356, 29] on span "Monitoring" at bounding box center [364, 29] width 56 height 22
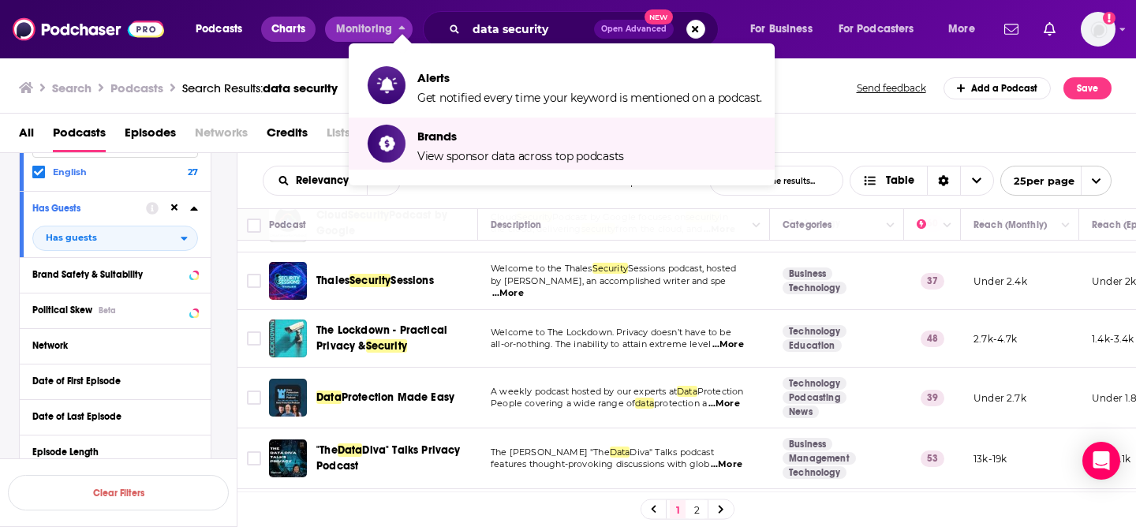
click at [267, 20] on link "Charts" at bounding box center [288, 29] width 54 height 25
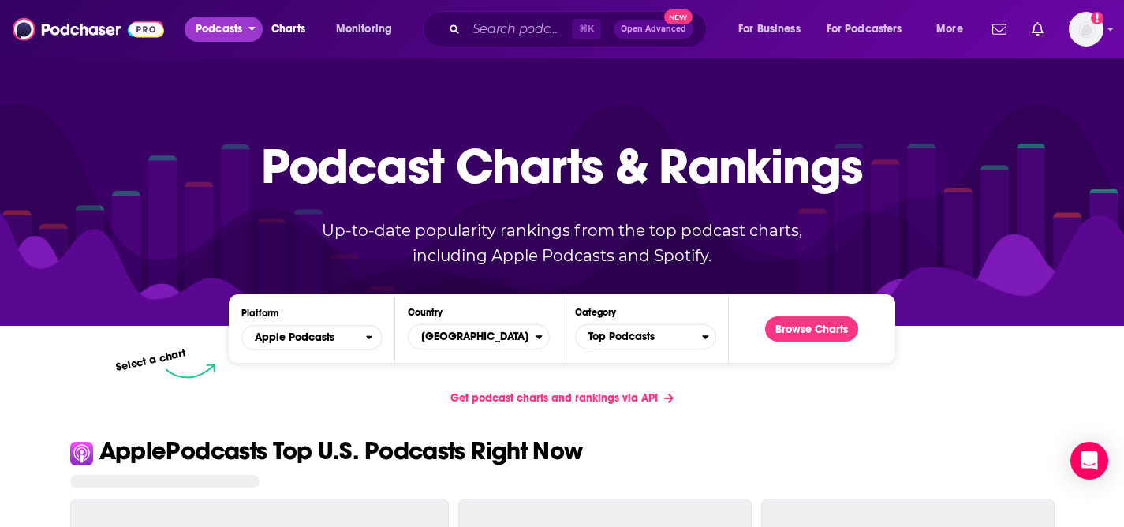
click at [200, 35] on span "Podcasts" at bounding box center [219, 29] width 47 height 22
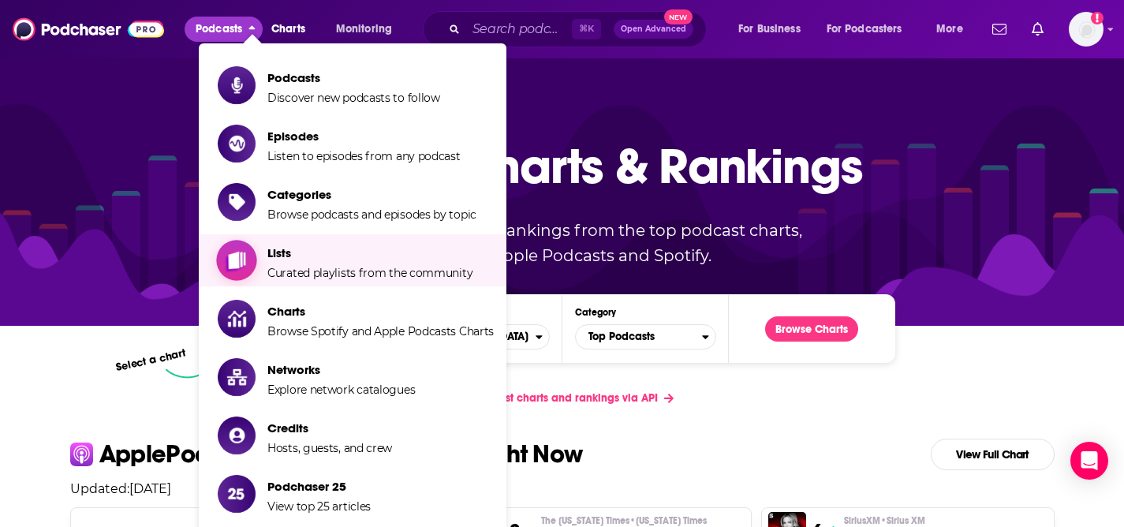
click at [322, 248] on span "Lists" at bounding box center [369, 252] width 205 height 15
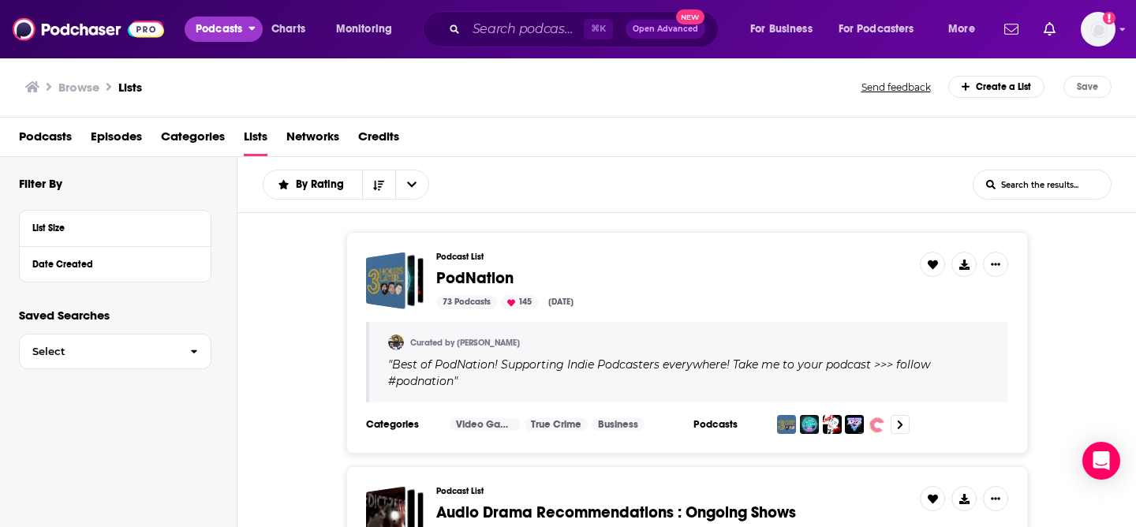
click at [239, 33] on span "Podcasts" at bounding box center [219, 29] width 47 height 22
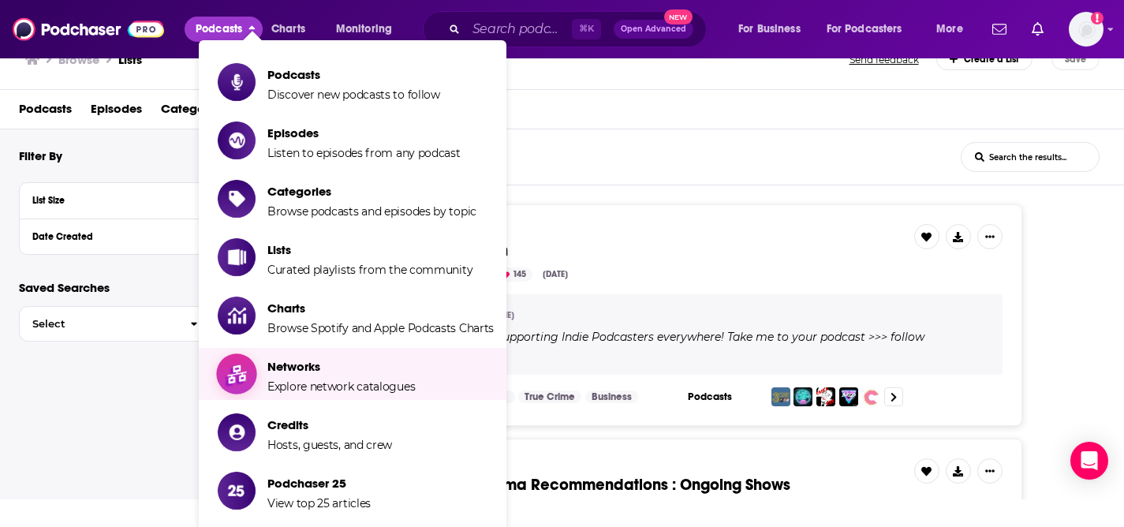
scroll to position [35, 0]
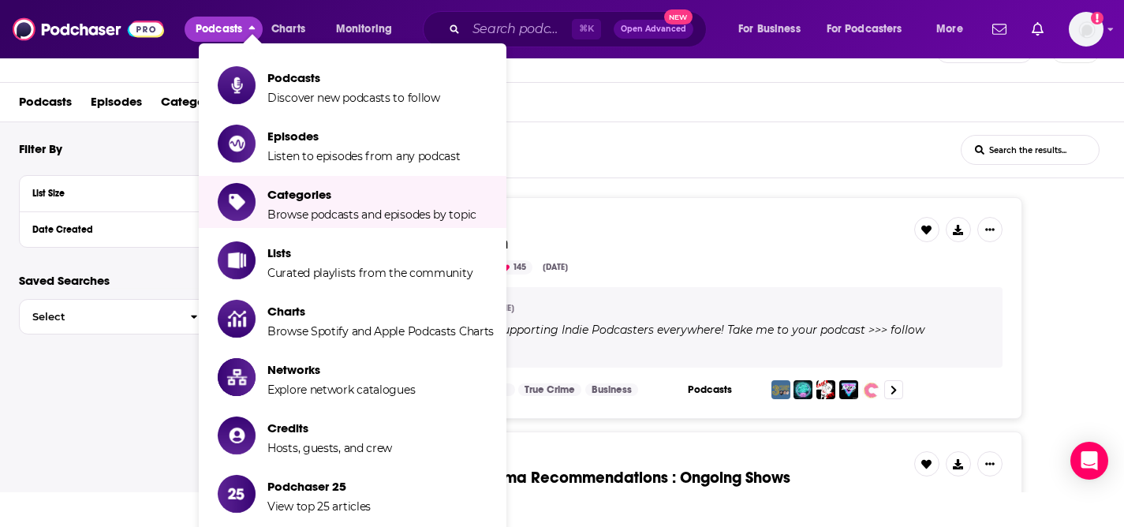
click at [727, 271] on div "73 Podcasts 145 [DATE]" at bounding box center [666, 267] width 471 height 14
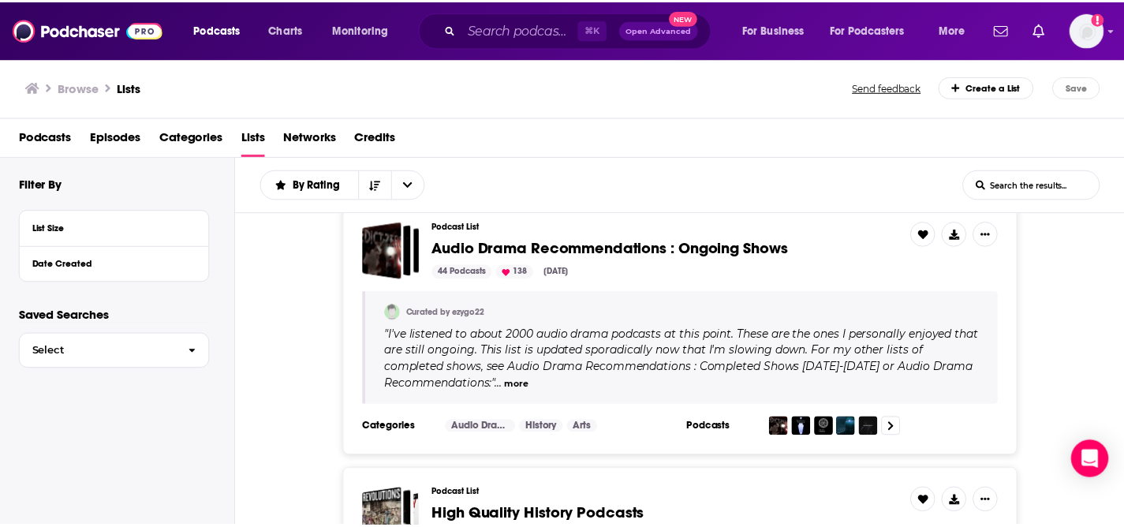
scroll to position [399, 0]
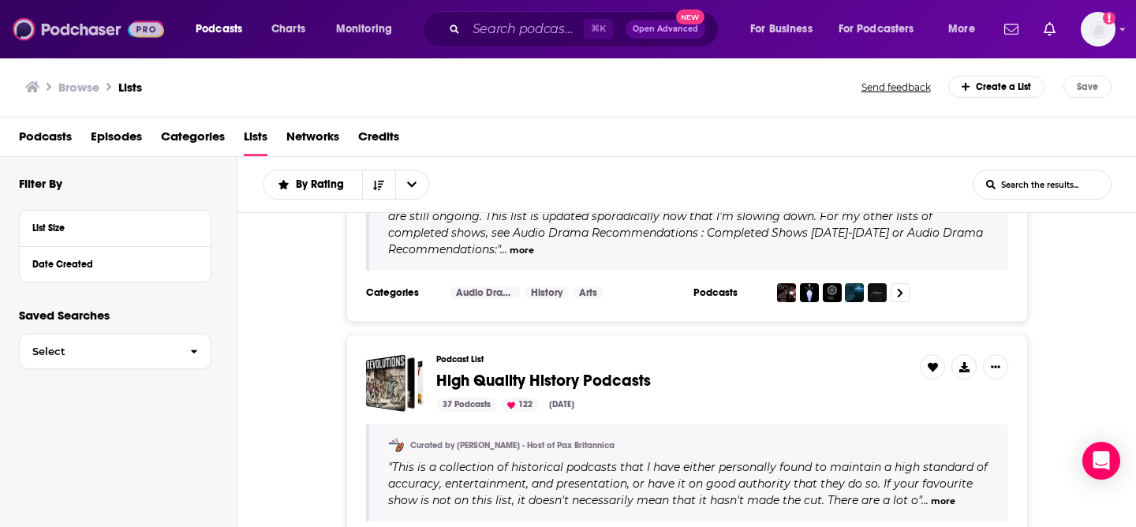
click at [86, 32] on img at bounding box center [88, 29] width 151 height 30
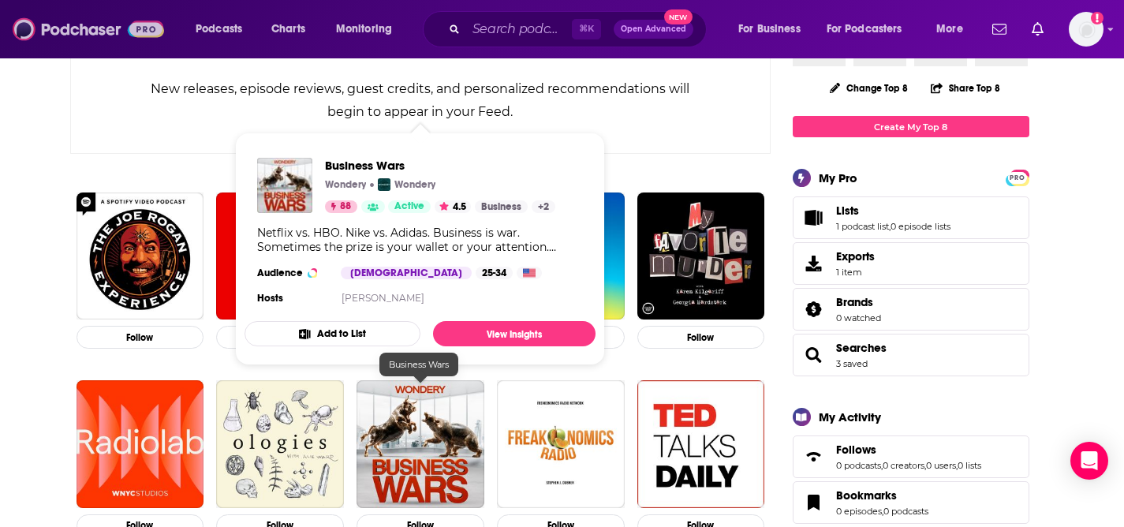
scroll to position [175, 0]
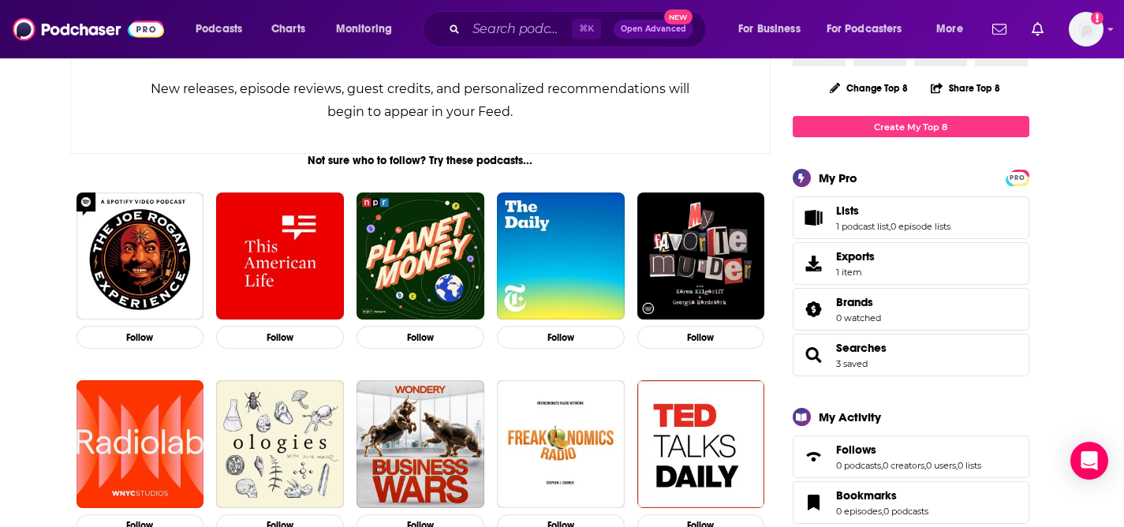
click at [911, 203] on span "Lists 1 podcast list , 0 episode lists" at bounding box center [911, 217] width 237 height 43
click at [899, 230] on link "0 episode lists" at bounding box center [921, 226] width 60 height 11
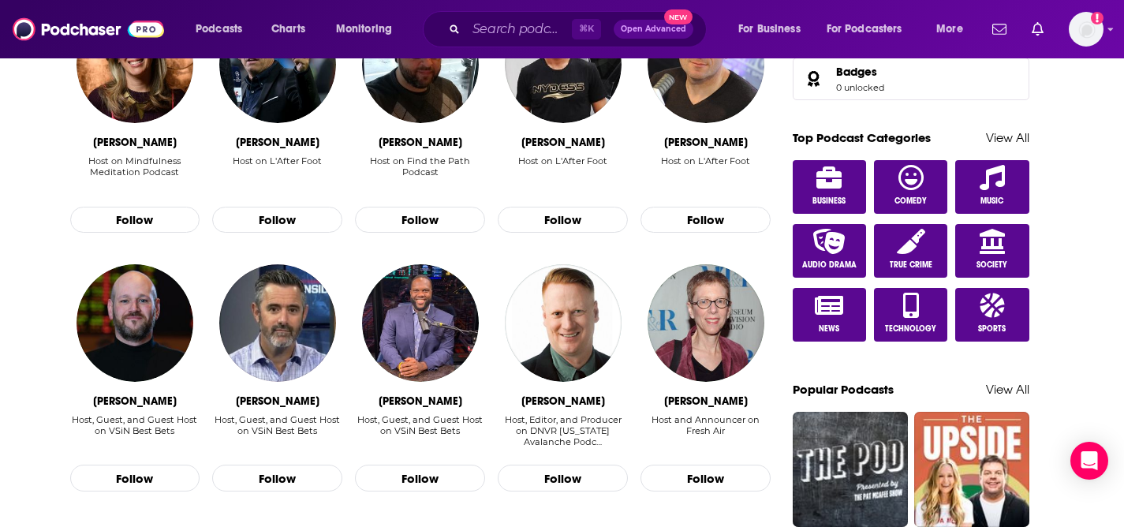
scroll to position [839, 0]
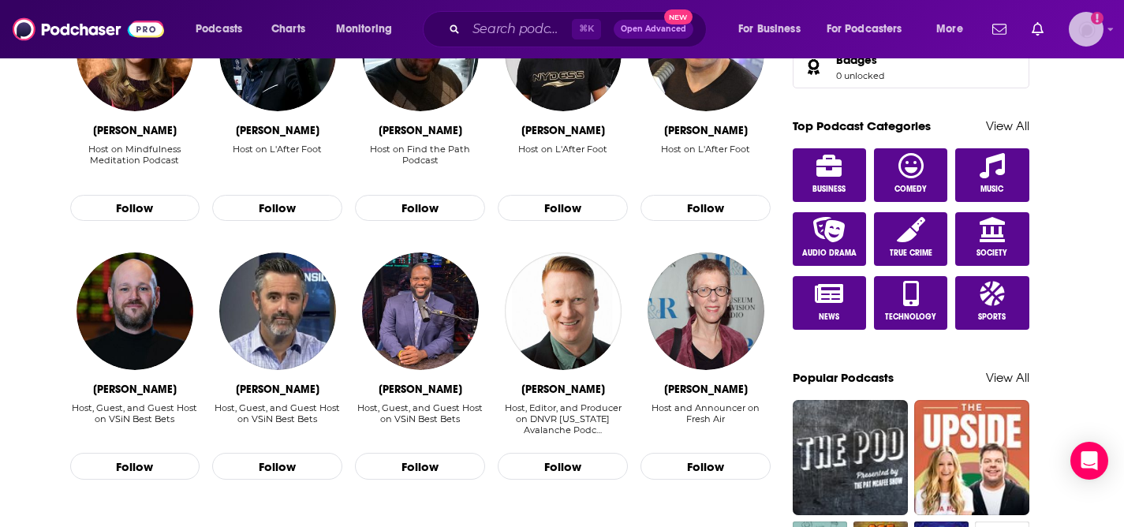
click at [1077, 40] on img "Logged in as biancagorospe" at bounding box center [1086, 29] width 35 height 35
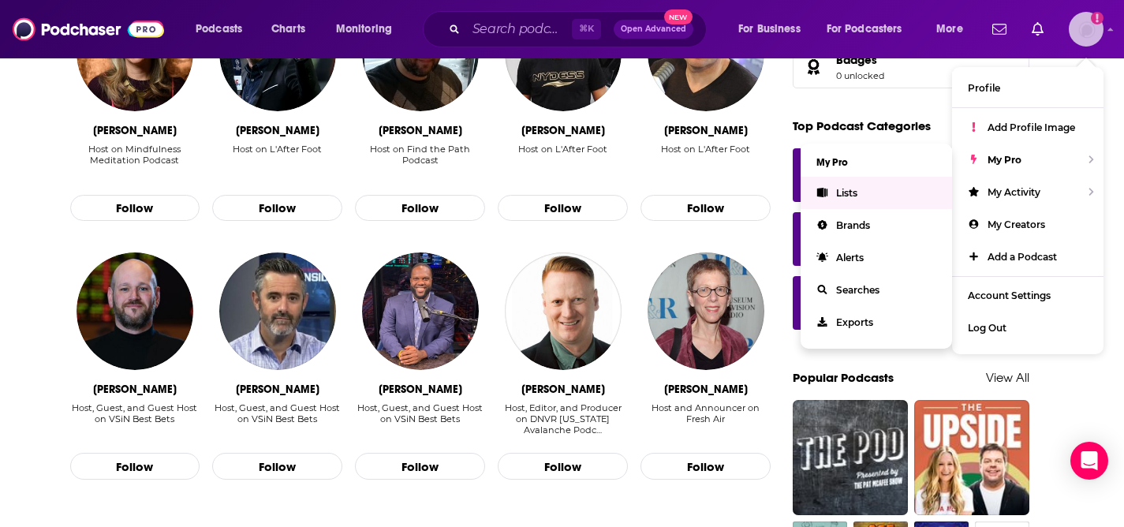
click at [875, 187] on link "Lists" at bounding box center [876, 193] width 151 height 32
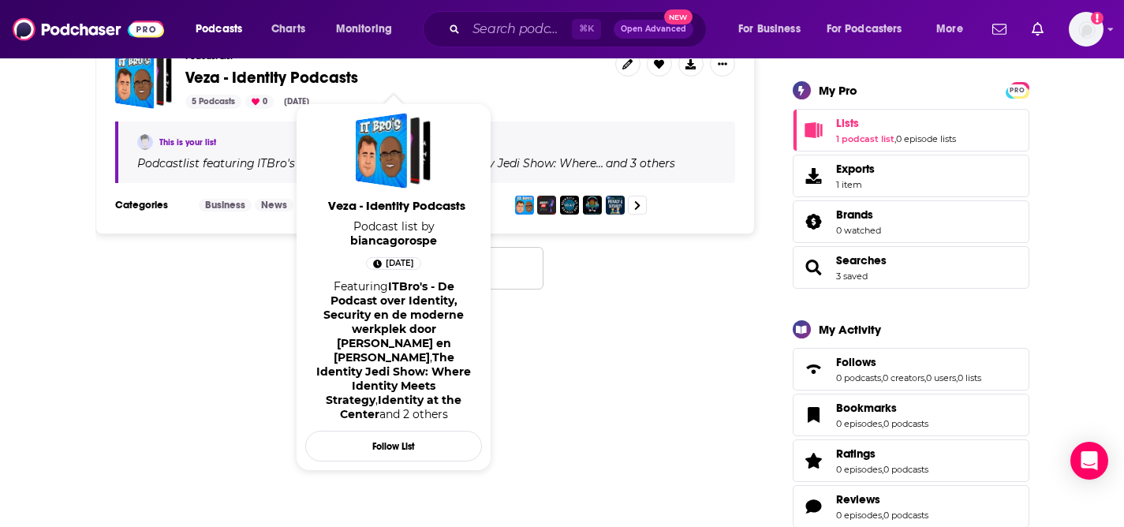
scroll to position [212, 0]
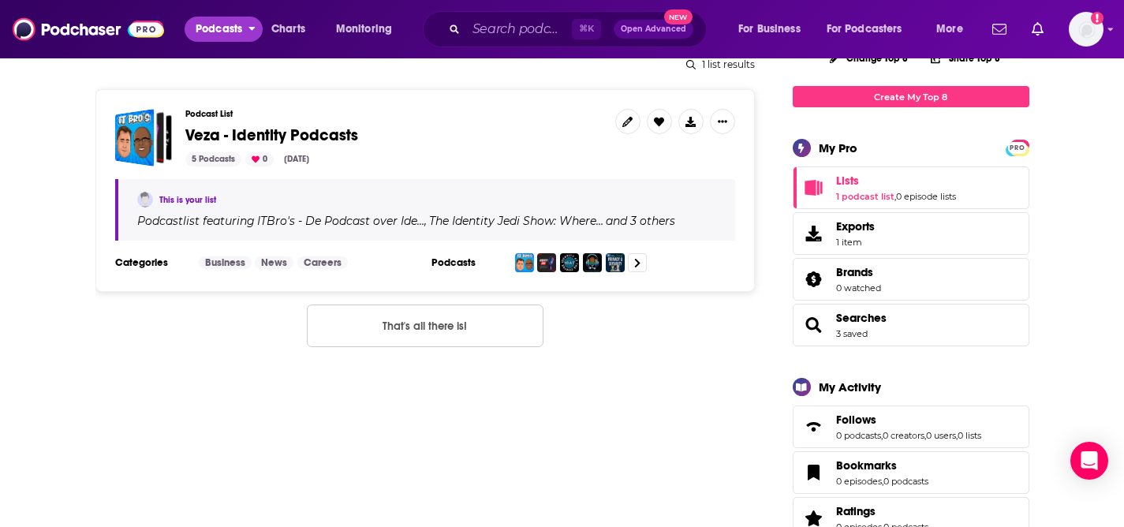
scroll to position [203, 0]
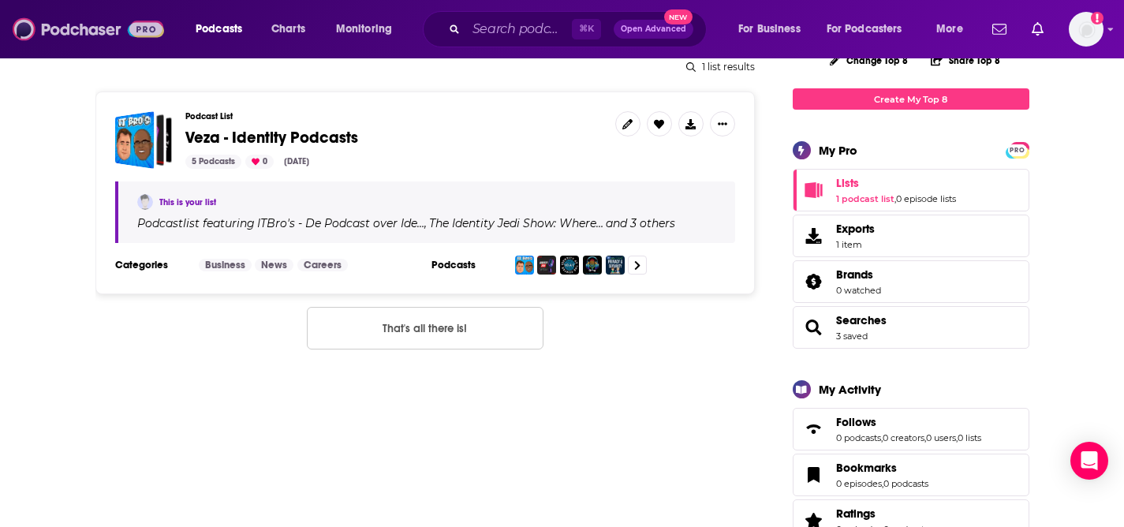
click at [91, 27] on img at bounding box center [88, 29] width 151 height 30
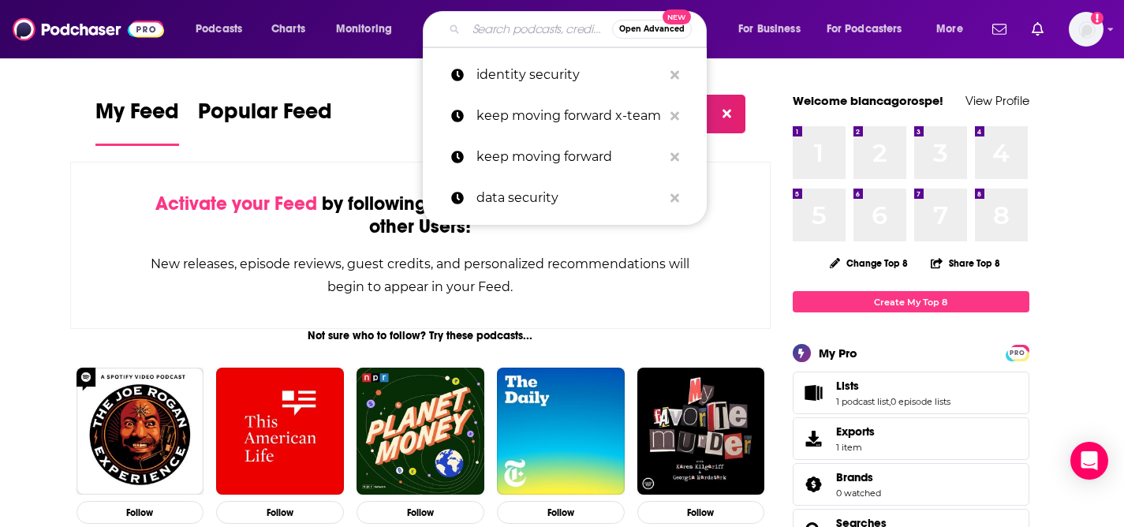
click at [505, 22] on input "Search podcasts, credits, & more..." at bounding box center [539, 29] width 146 height 25
click at [522, 207] on p "data security" at bounding box center [569, 197] width 186 height 41
type input "data security"
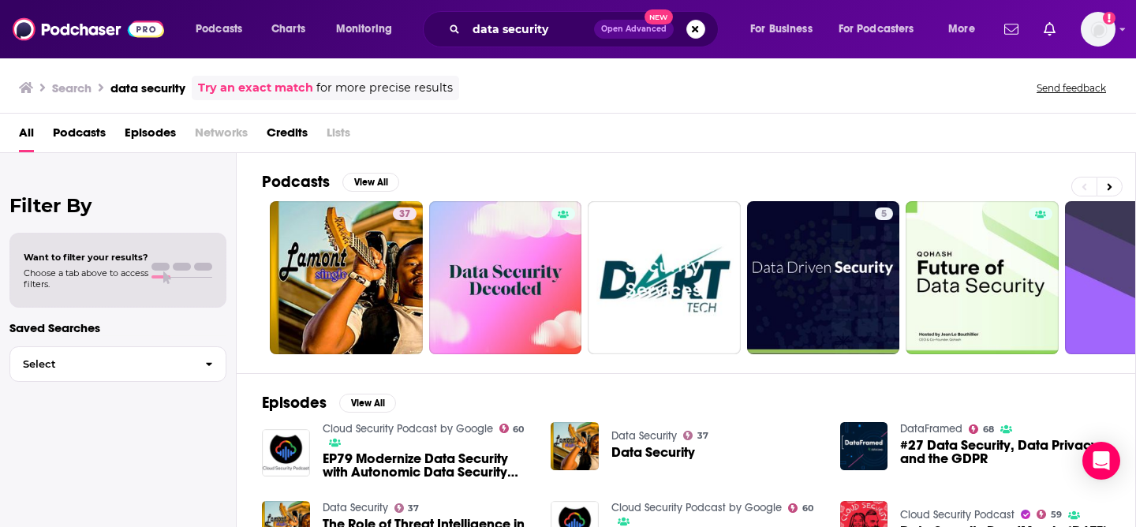
click at [83, 137] on span "Podcasts" at bounding box center [79, 136] width 53 height 32
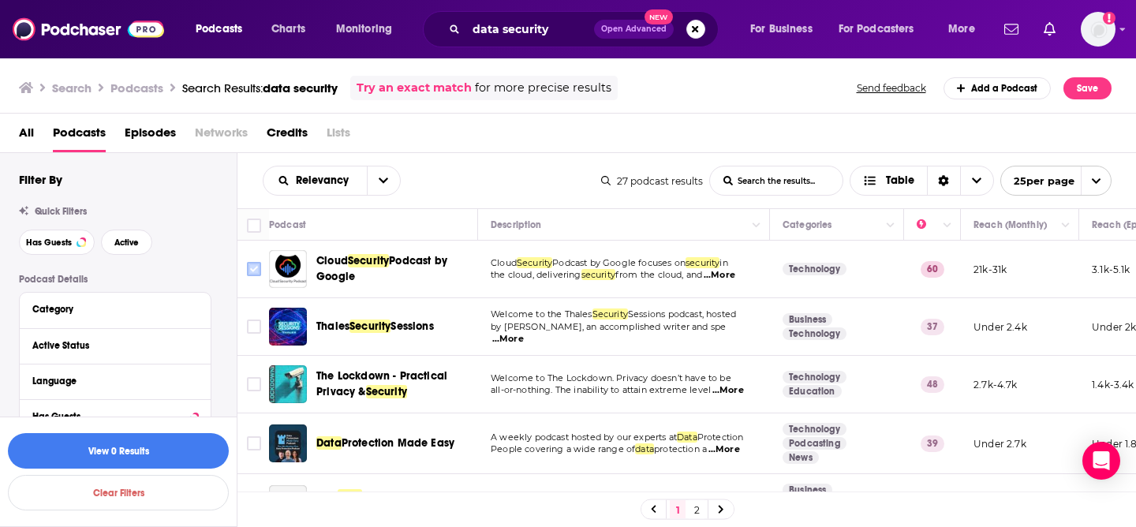
click at [248, 272] on input "Toggle select row" at bounding box center [254, 269] width 14 height 14
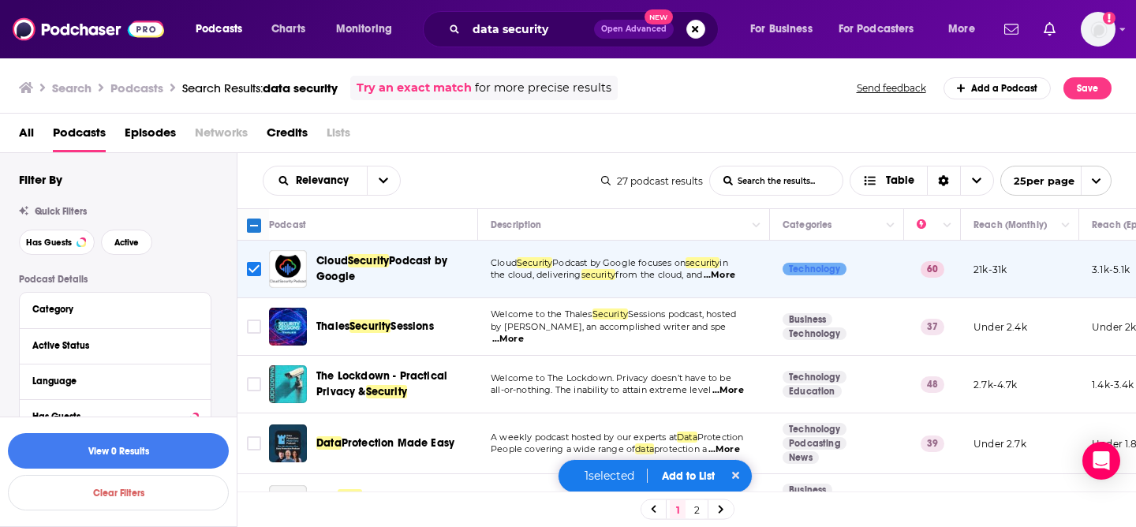
click at [265, 379] on td at bounding box center [253, 385] width 32 height 58
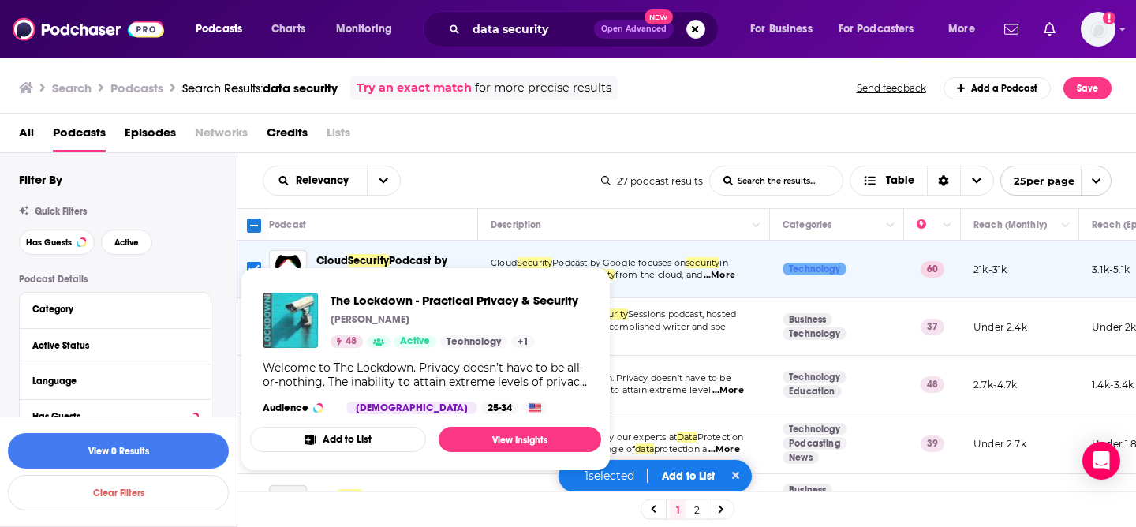
scroll to position [3, 0]
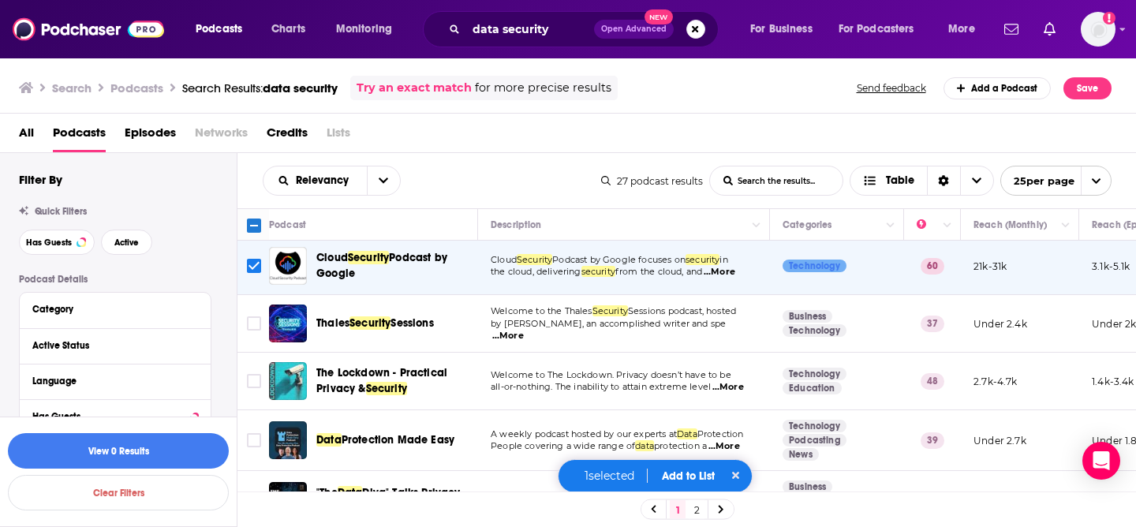
click at [502, 162] on div "Relevancy List Search Input Search the results... Table 27 podcast results List…" at bounding box center [686, 180] width 899 height 55
click at [254, 387] on input "Toggle select row" at bounding box center [254, 381] width 14 height 14
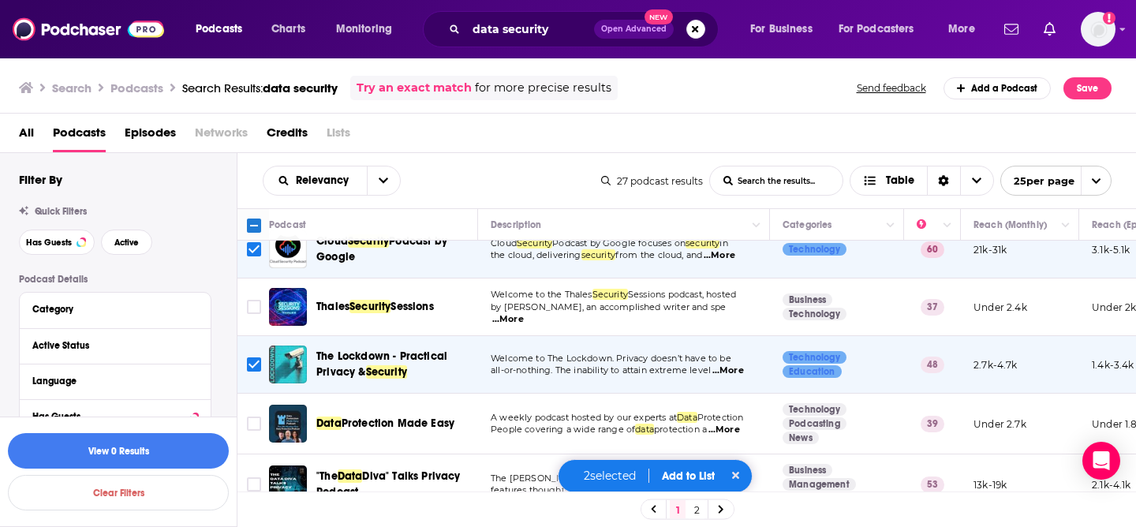
scroll to position [20, 0]
click at [254, 421] on input "Toggle select row" at bounding box center [254, 423] width 14 height 14
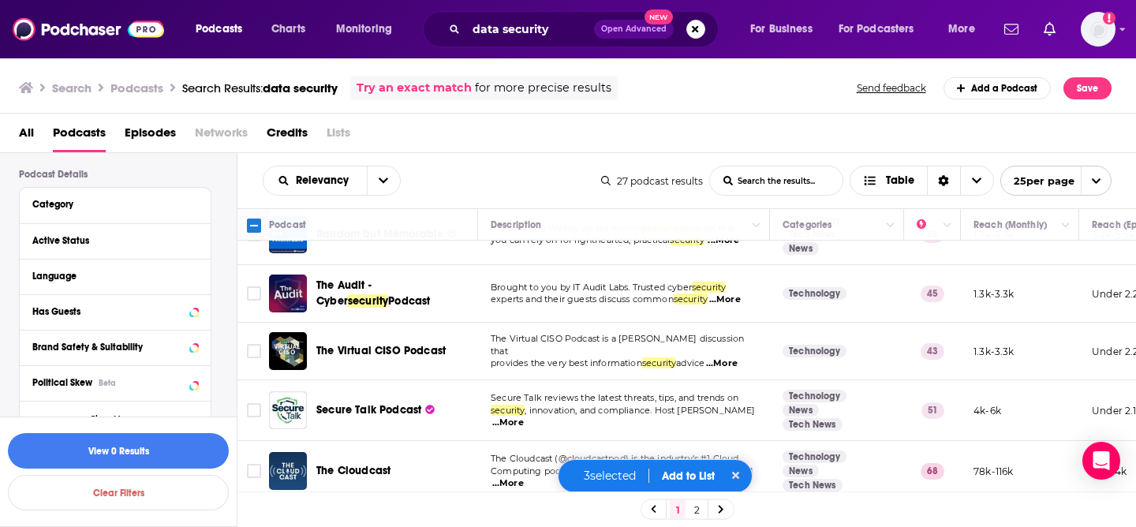
scroll to position [459, 0]
click at [257, 397] on td at bounding box center [253, 409] width 32 height 61
click at [256, 404] on input "Toggle select row" at bounding box center [254, 409] width 14 height 14
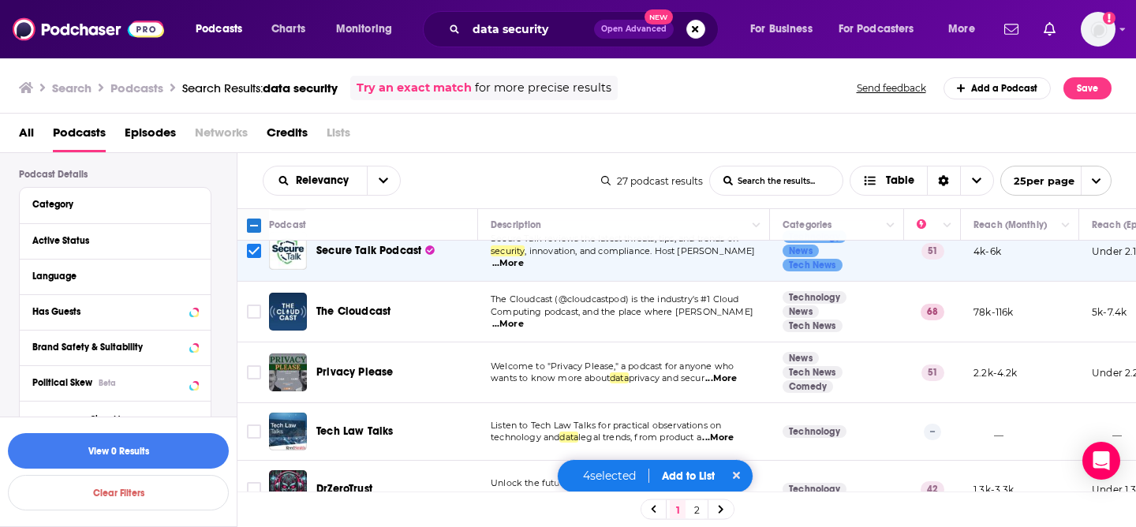
scroll to position [623, 0]
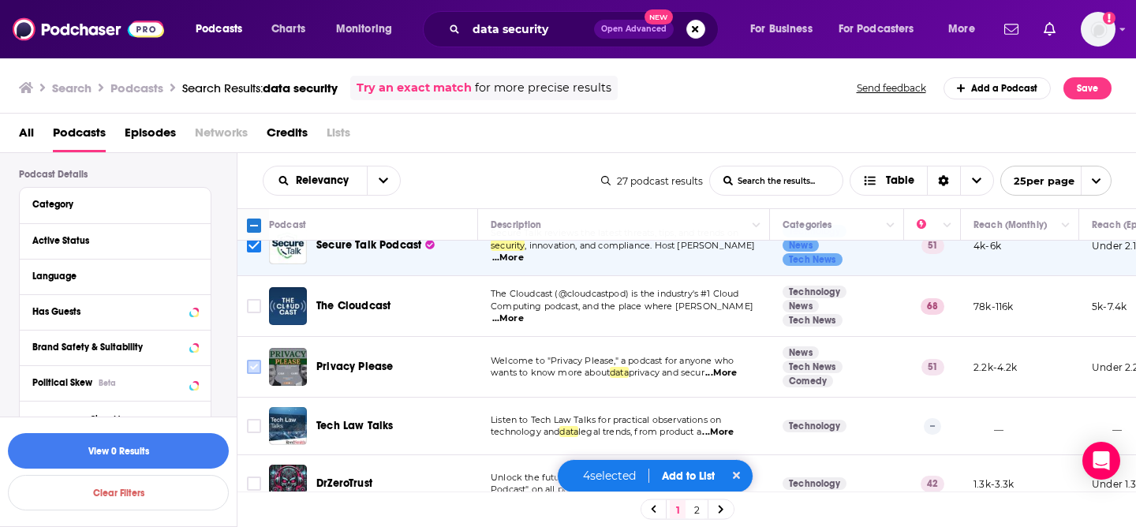
click at [249, 374] on icon "Toggle select row" at bounding box center [254, 366] width 19 height 19
click at [254, 360] on input "Toggle select row" at bounding box center [254, 367] width 14 height 14
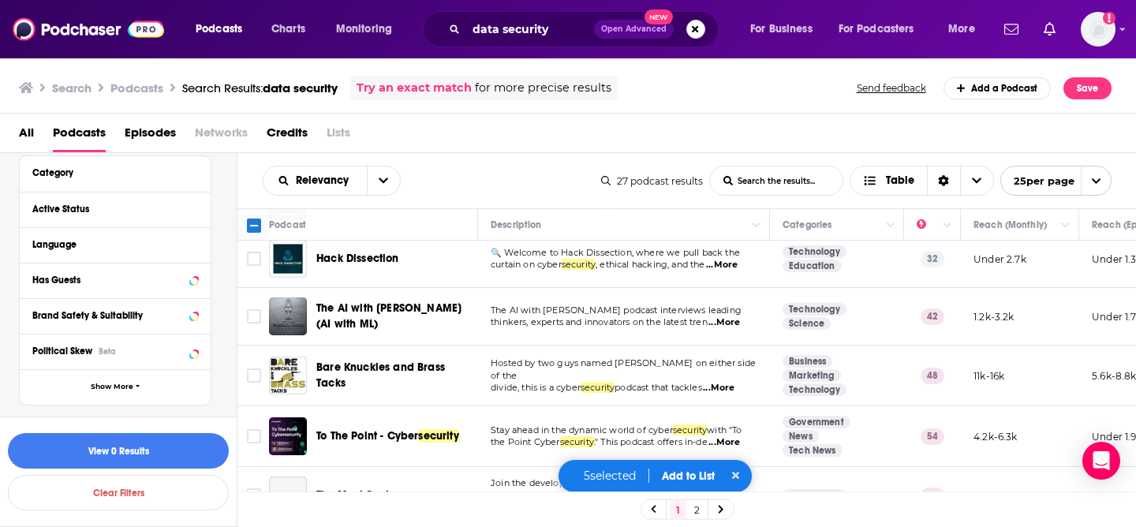
scroll to position [919, 0]
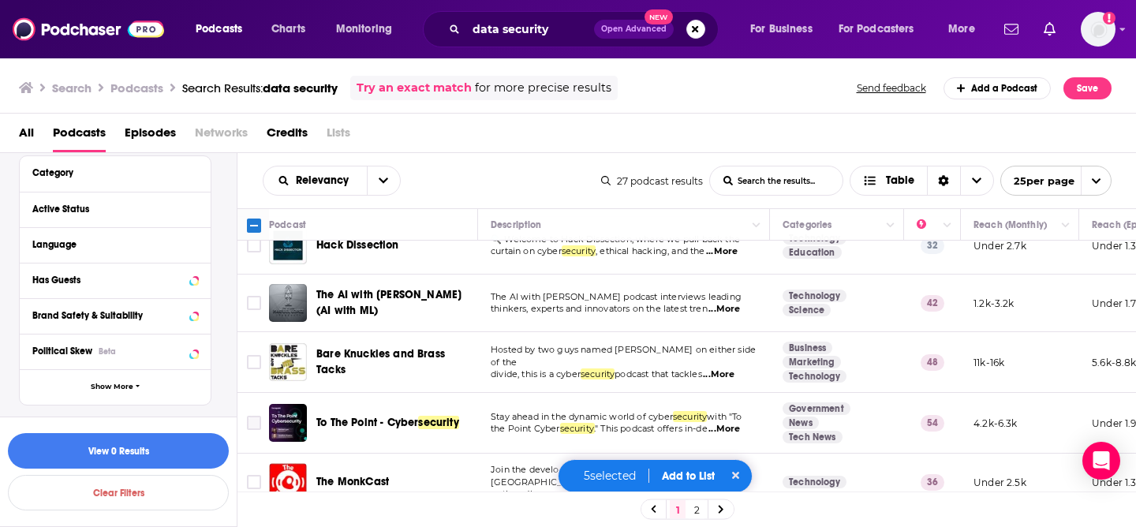
click at [250, 416] on input "Toggle select row" at bounding box center [254, 423] width 14 height 14
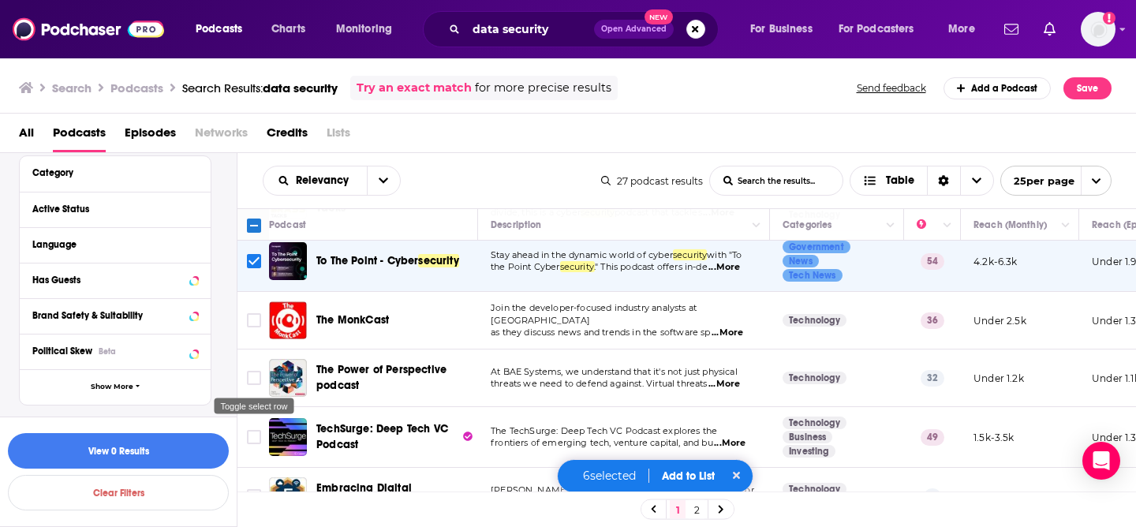
scroll to position [1081, 0]
click at [250, 439] on input "Toggle select row" at bounding box center [254, 436] width 14 height 14
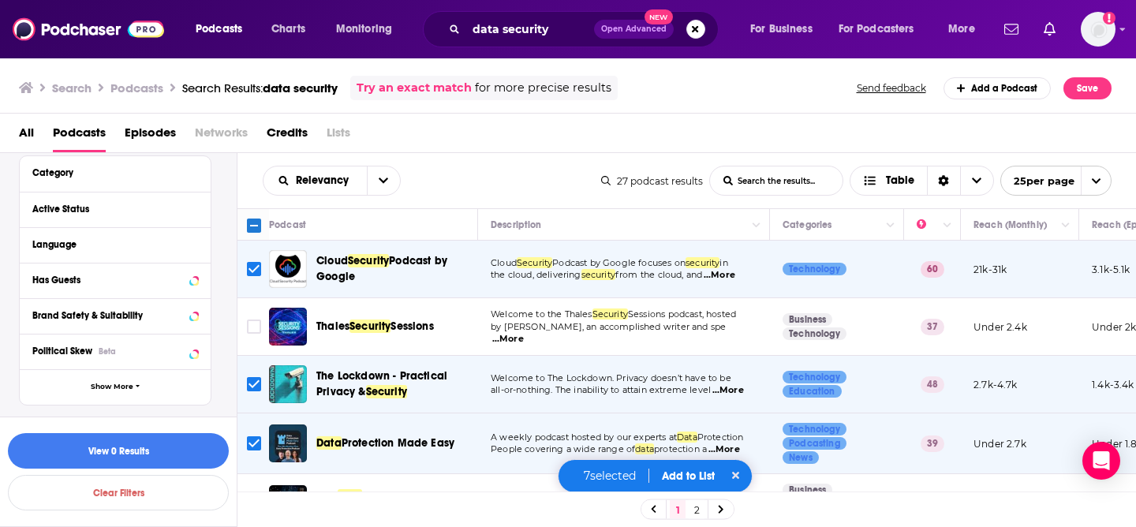
scroll to position [3, 0]
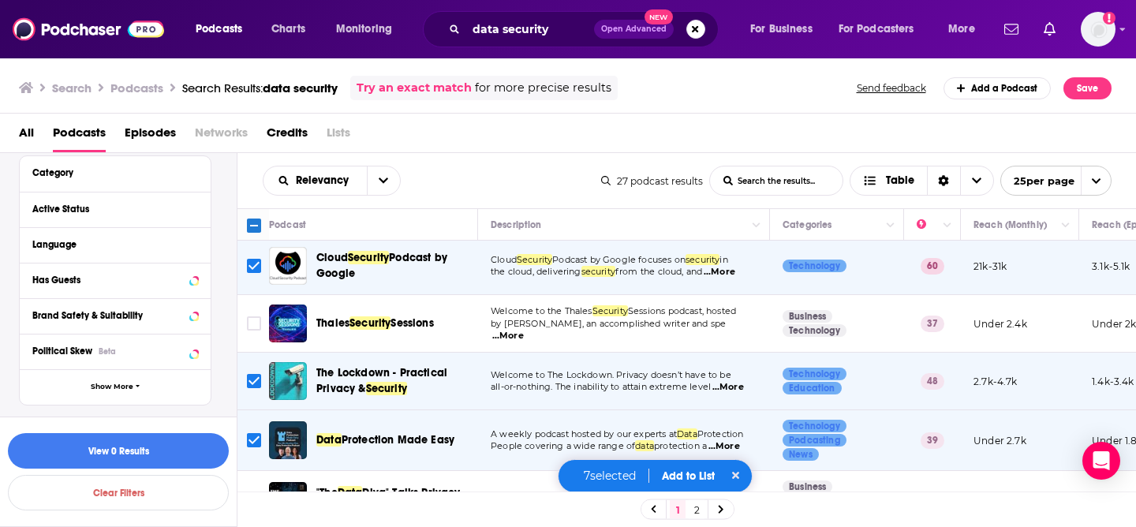
click at [700, 467] on div "7 selected Add to List" at bounding box center [656, 476] width 196 height 34
click at [699, 473] on button "Add to List" at bounding box center [688, 475] width 78 height 13
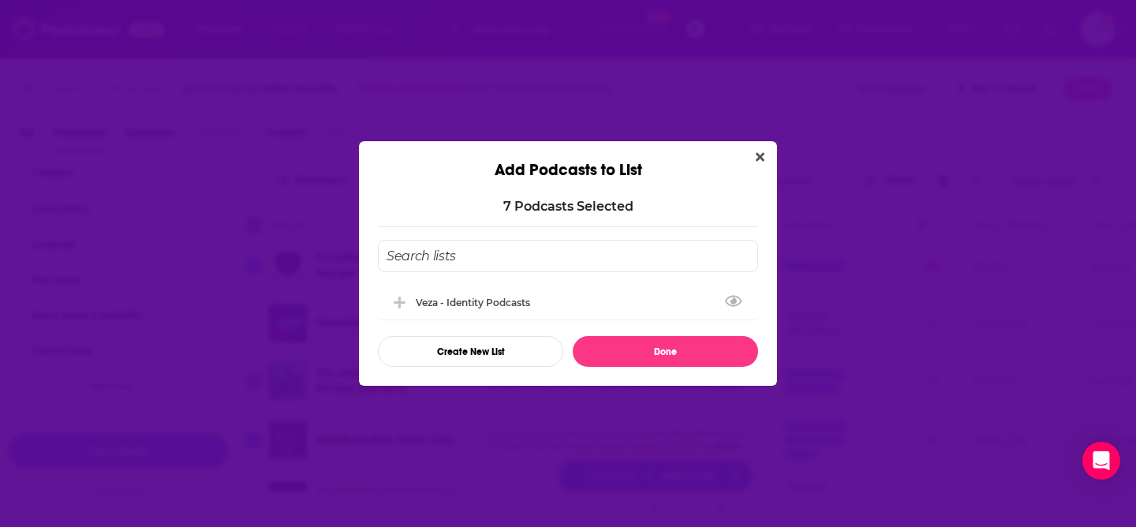
click at [502, 265] on input "Add Podcast To List" at bounding box center [568, 256] width 380 height 32
click at [448, 354] on button "Create New List" at bounding box center [470, 351] width 185 height 31
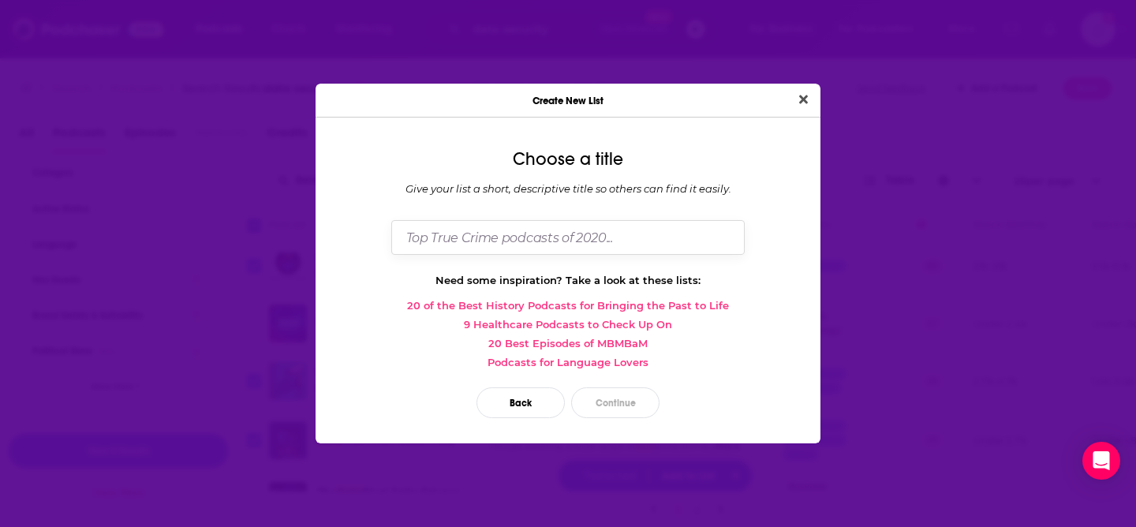
click at [459, 245] on input "Dialog" at bounding box center [567, 237] width 353 height 34
type input "Securiti - Data Security"
click at [618, 410] on button "Continue" at bounding box center [615, 402] width 88 height 31
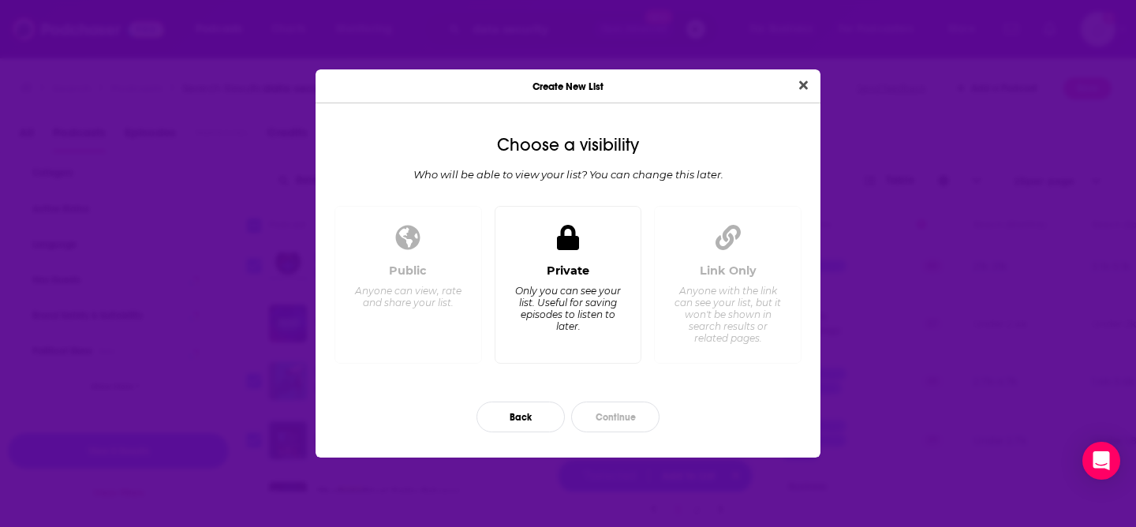
click at [537, 346] on div "Private Only you can see your list. Useful for saving episodes to listen to lat…" at bounding box center [568, 307] width 121 height 88
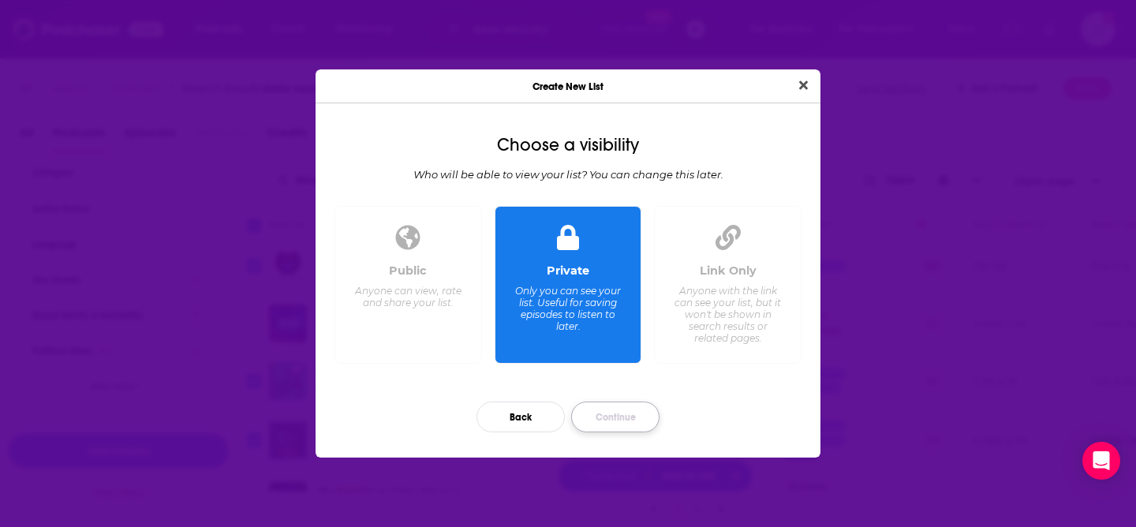
click at [648, 410] on button "Continue" at bounding box center [615, 417] width 88 height 31
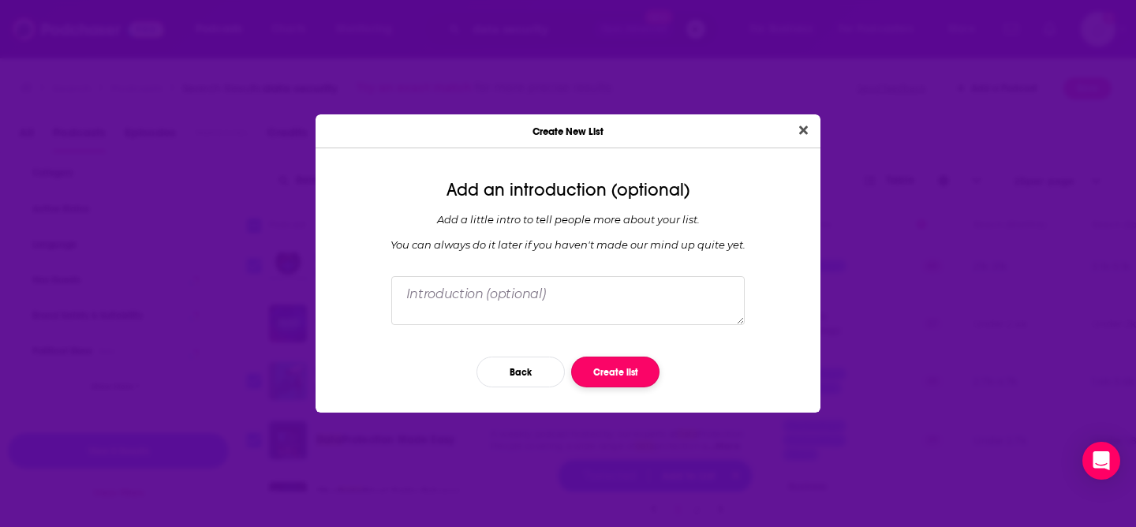
click at [596, 372] on button "Create list" at bounding box center [615, 372] width 88 height 31
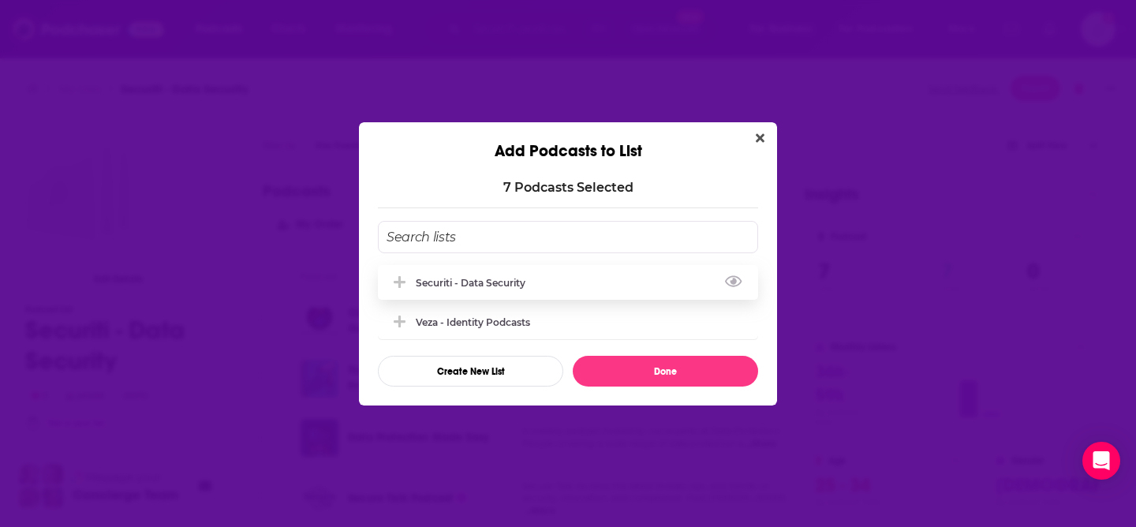
click at [654, 282] on div "Securiti - Data Security" at bounding box center [568, 282] width 380 height 35
click at [389, 290] on div "Securiti - Data Security" at bounding box center [568, 282] width 380 height 35
click at [643, 279] on div "Securiti - Data Security" at bounding box center [568, 282] width 380 height 35
click at [402, 282] on icon "Add Podcast To List" at bounding box center [400, 282] width 12 height 2
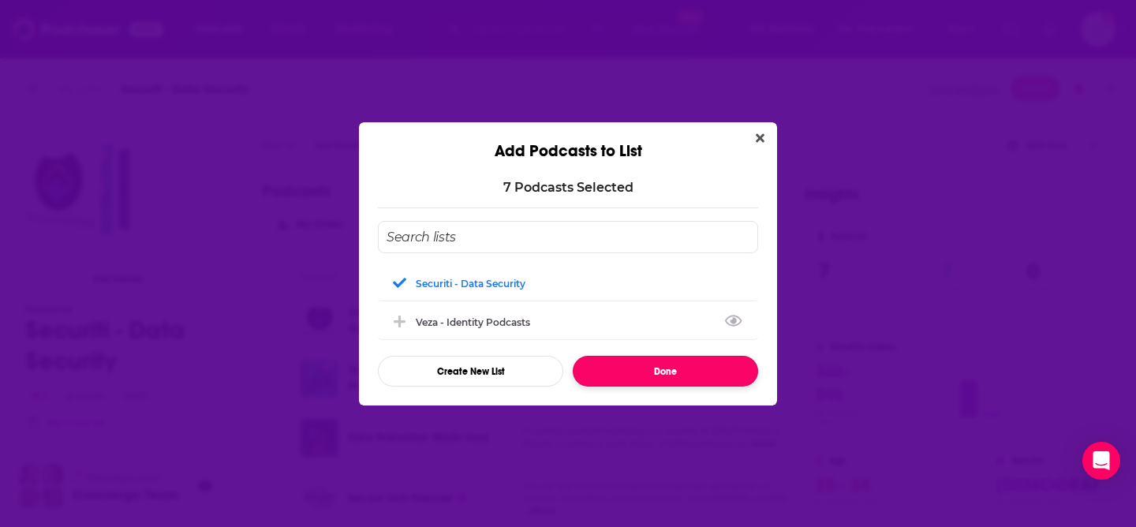
click at [688, 383] on button "Done" at bounding box center [665, 371] width 185 height 31
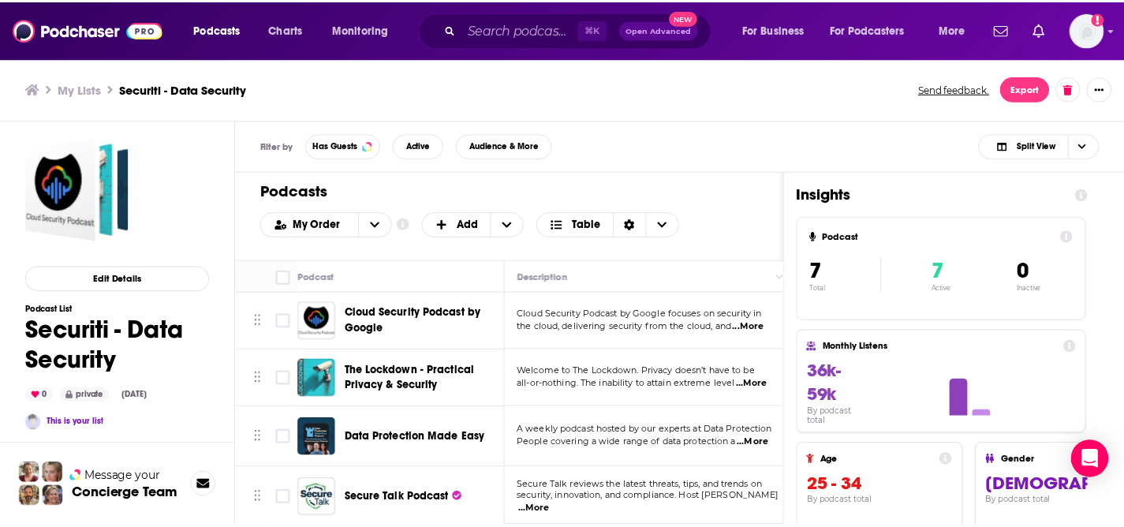
scroll to position [196, 0]
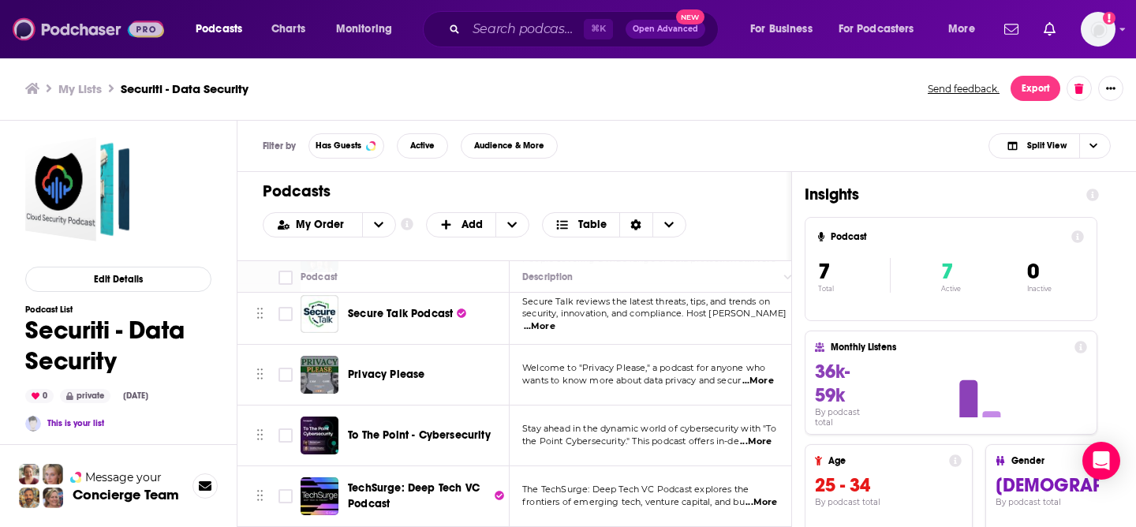
click at [119, 23] on img at bounding box center [88, 29] width 151 height 30
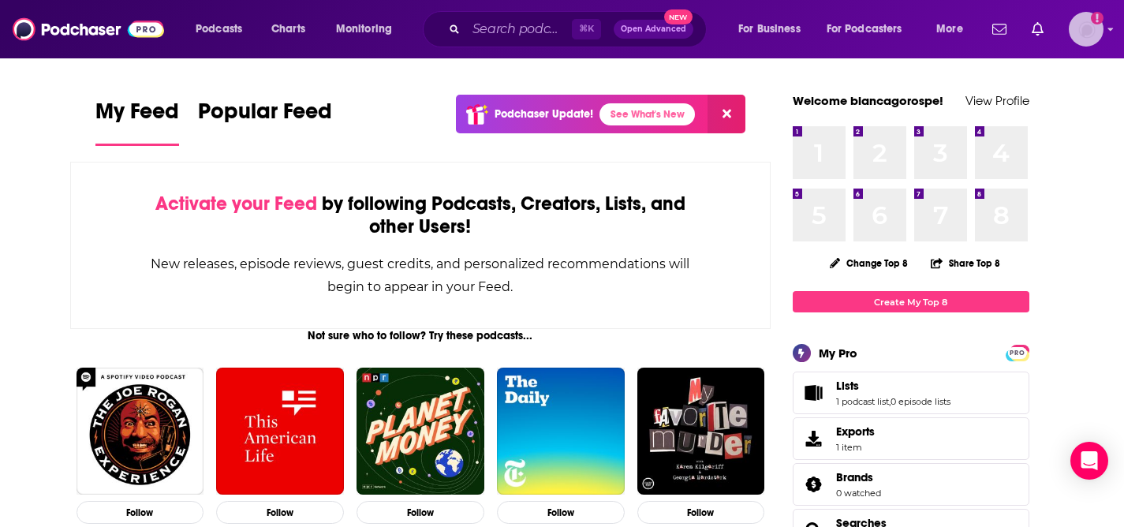
click at [1110, 22] on div "Show profile menu" at bounding box center [1111, 30] width 6 height 18
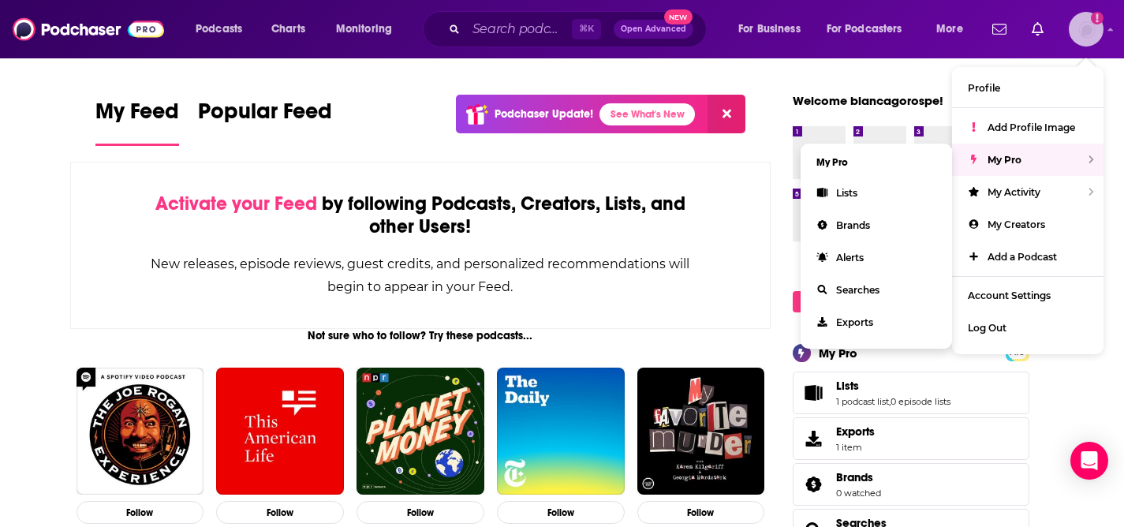
click at [1048, 156] on div "My Pro" at bounding box center [1027, 160] width 151 height 32
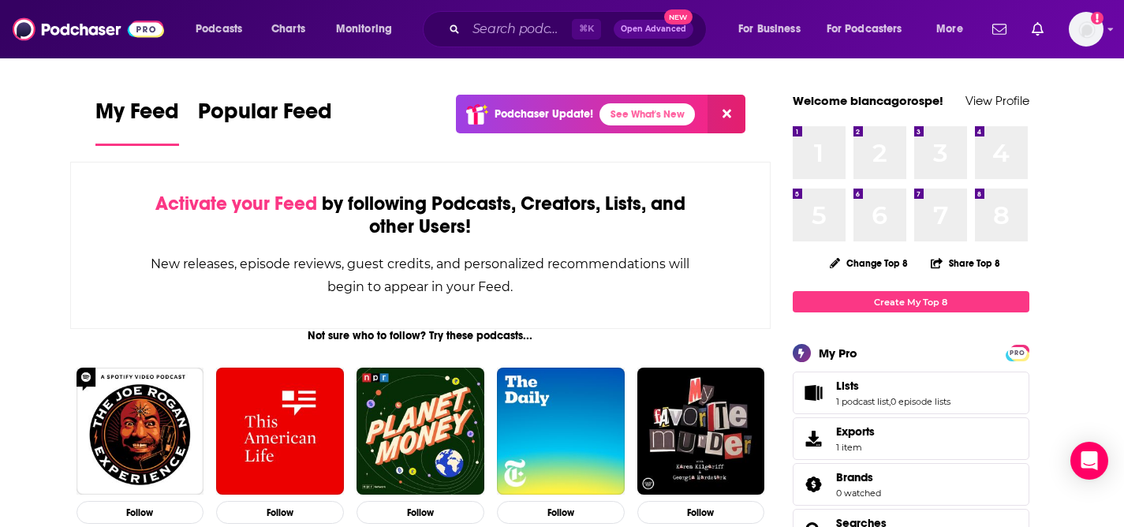
click at [1089, 48] on div "Podcasts Charts Monitoring ⌘ K Open Advanced New For Business For Podcasters Mo…" at bounding box center [562, 29] width 1124 height 58
click at [1108, 23] on div "Podcasts Charts Monitoring ⌘ K Open Advanced New For Business For Podcasters Mo…" at bounding box center [562, 29] width 1124 height 58
click at [1109, 28] on icon "Show profile menu" at bounding box center [1111, 28] width 6 height 9
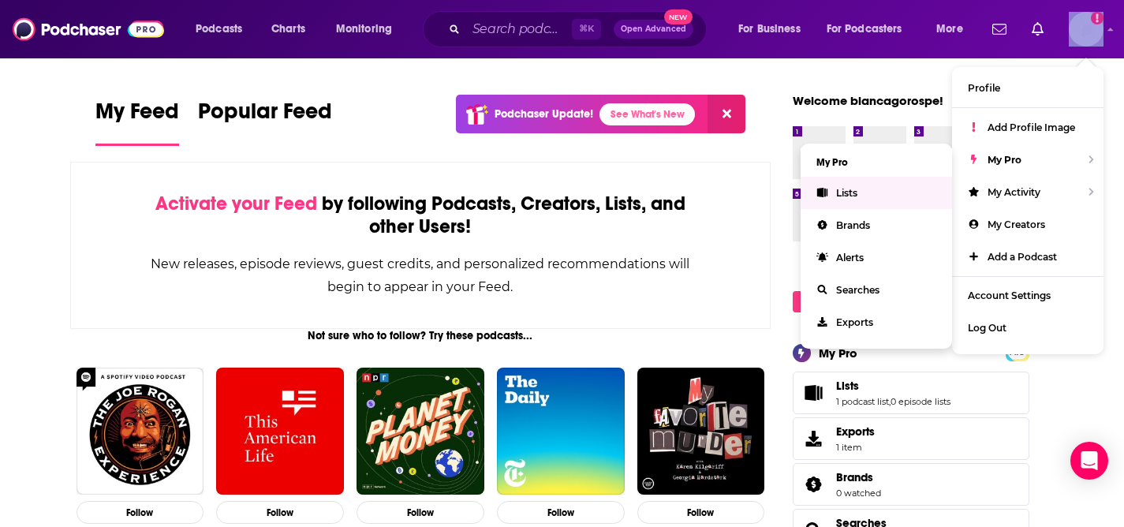
click at [839, 200] on link "Lists" at bounding box center [876, 193] width 151 height 32
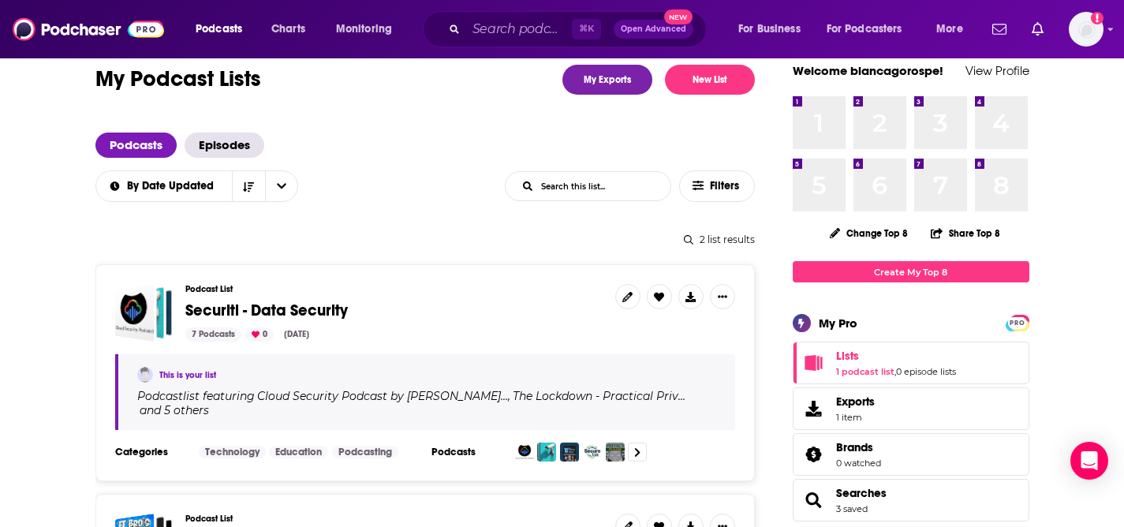
scroll to position [32, 0]
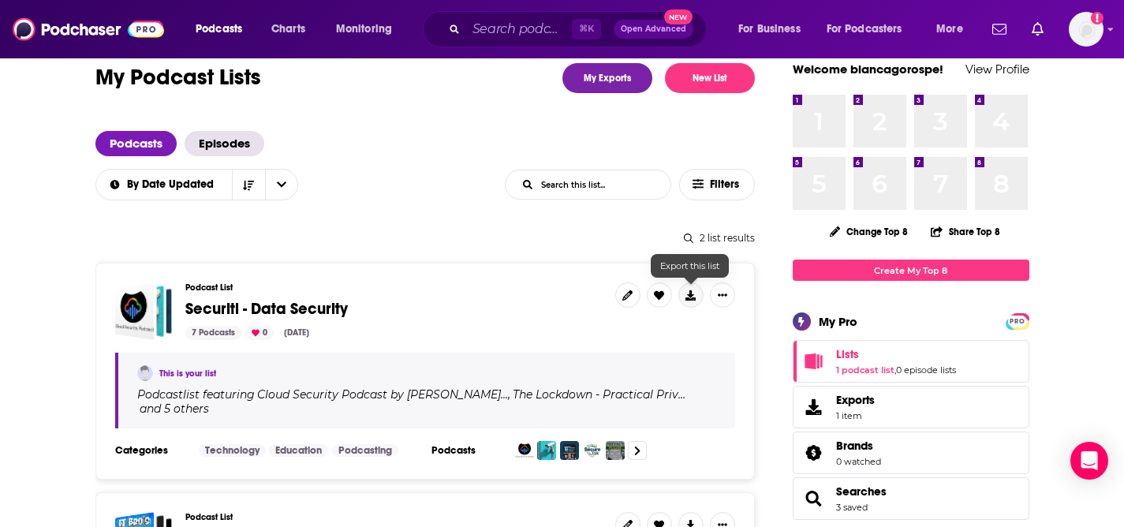
click at [685, 297] on icon at bounding box center [690, 295] width 10 height 10
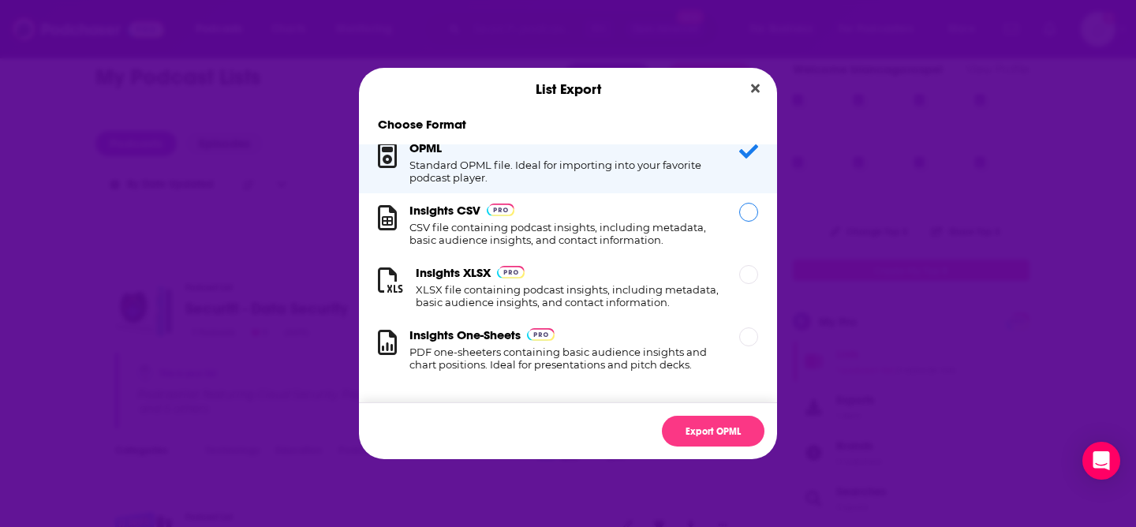
scroll to position [28, 0]
click at [613, 223] on h1 "CSV file containing podcast insights, including metadata, basic audience insigh…" at bounding box center [564, 233] width 311 height 25
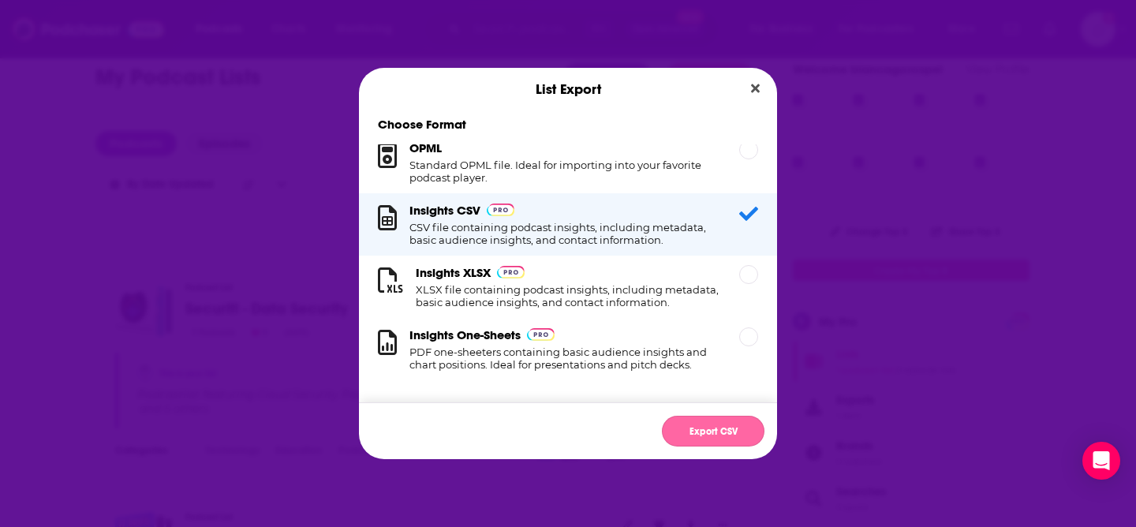
click at [716, 430] on button "Export CSV" at bounding box center [713, 431] width 103 height 31
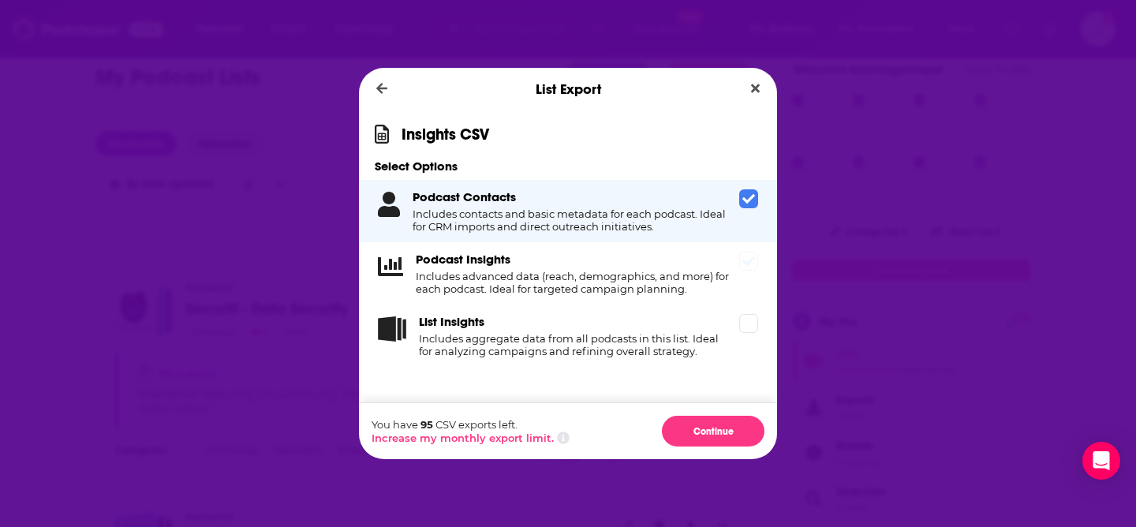
click at [748, 270] on span "Dialog" at bounding box center [748, 261] width 19 height 19
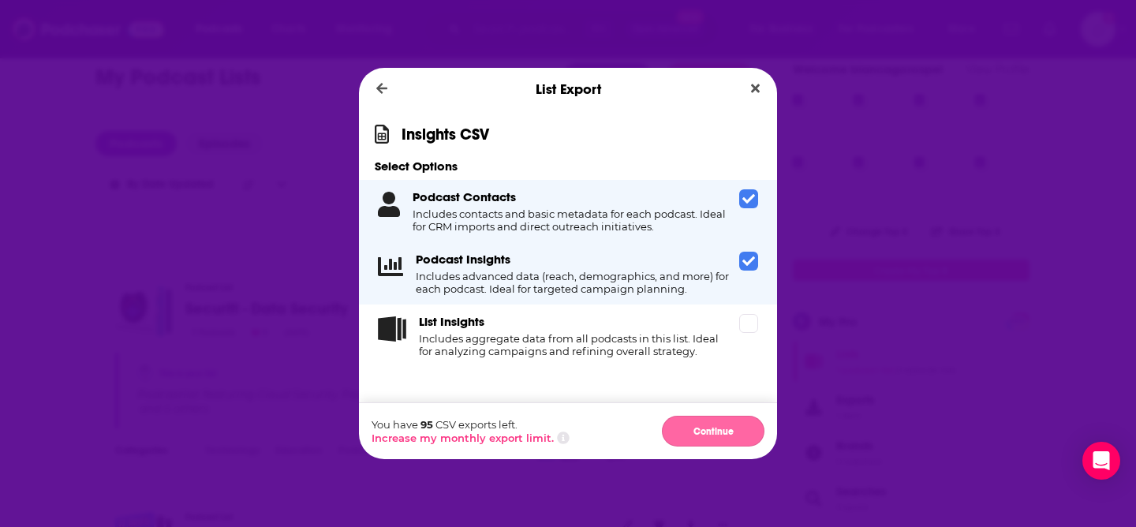
click at [703, 427] on button "Continue" at bounding box center [713, 431] width 103 height 31
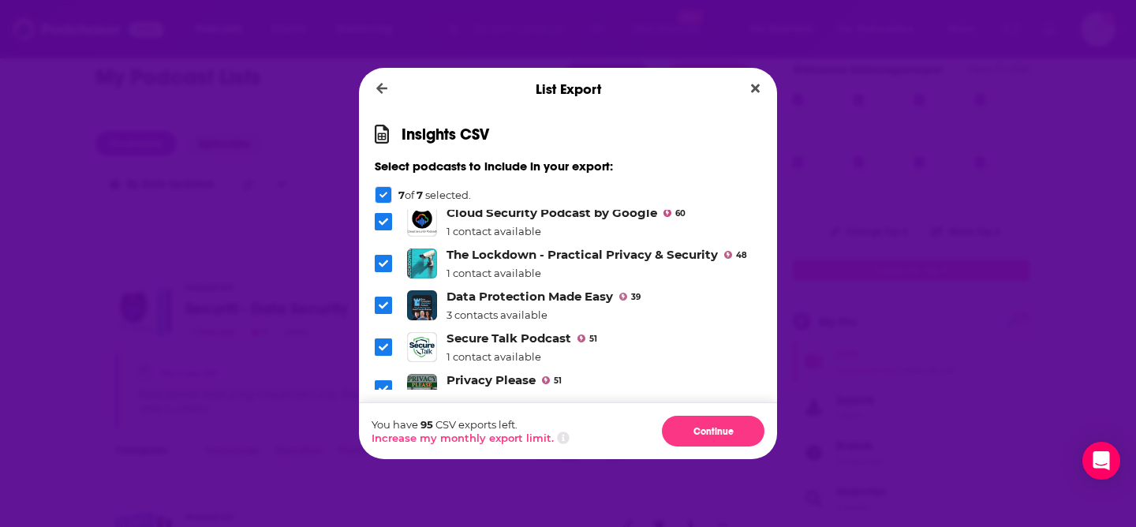
scroll to position [118, 0]
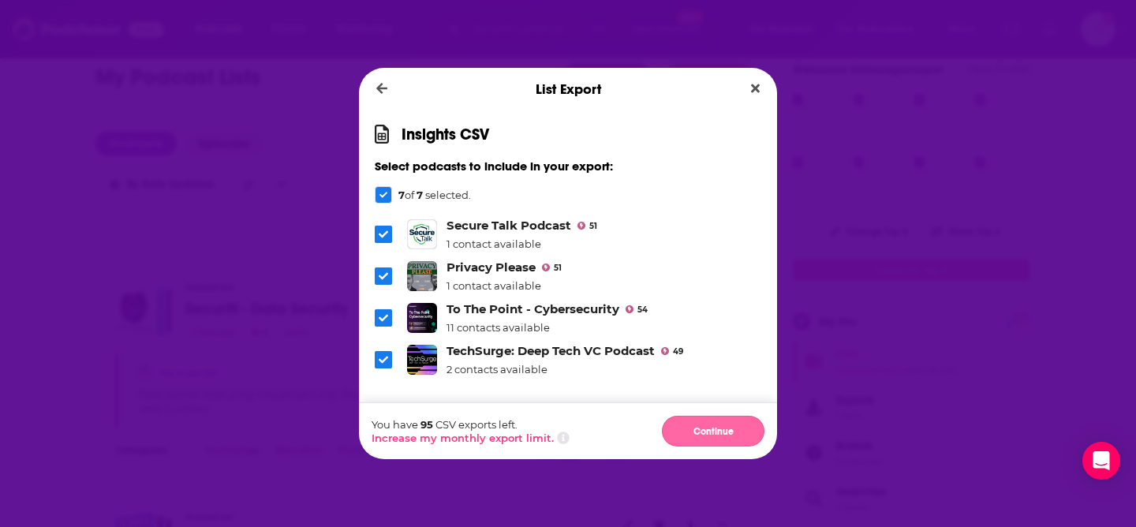
click at [715, 429] on button "Continue" at bounding box center [713, 431] width 103 height 31
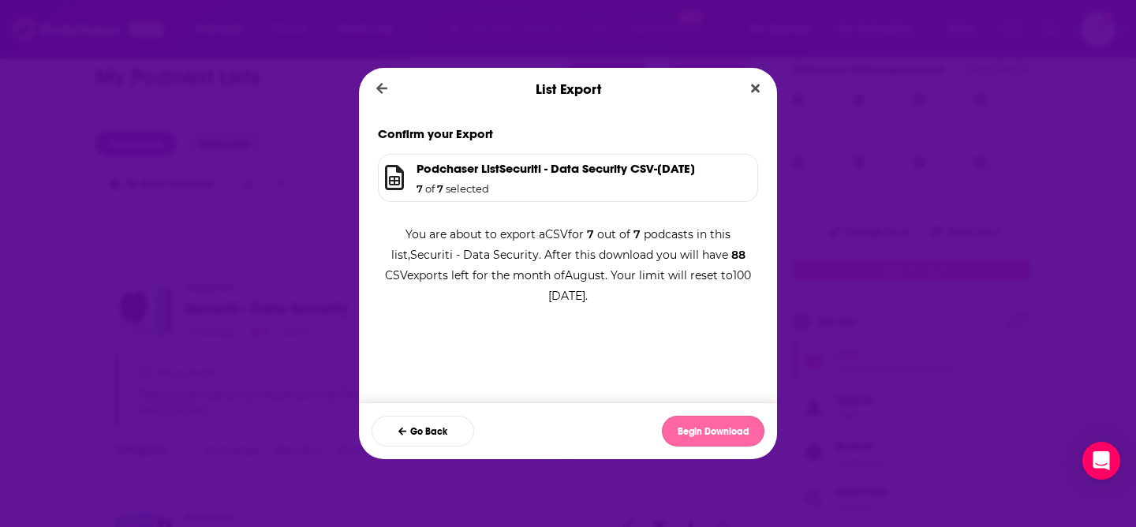
click at [711, 440] on button "Begin Download" at bounding box center [713, 431] width 103 height 31
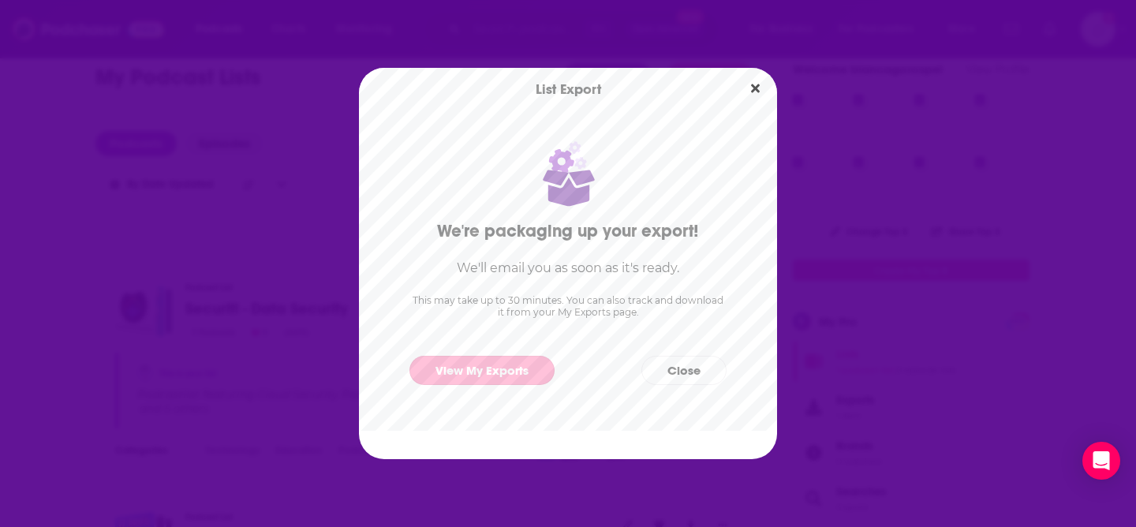
click at [490, 367] on link "View My Exports" at bounding box center [481, 370] width 145 height 29
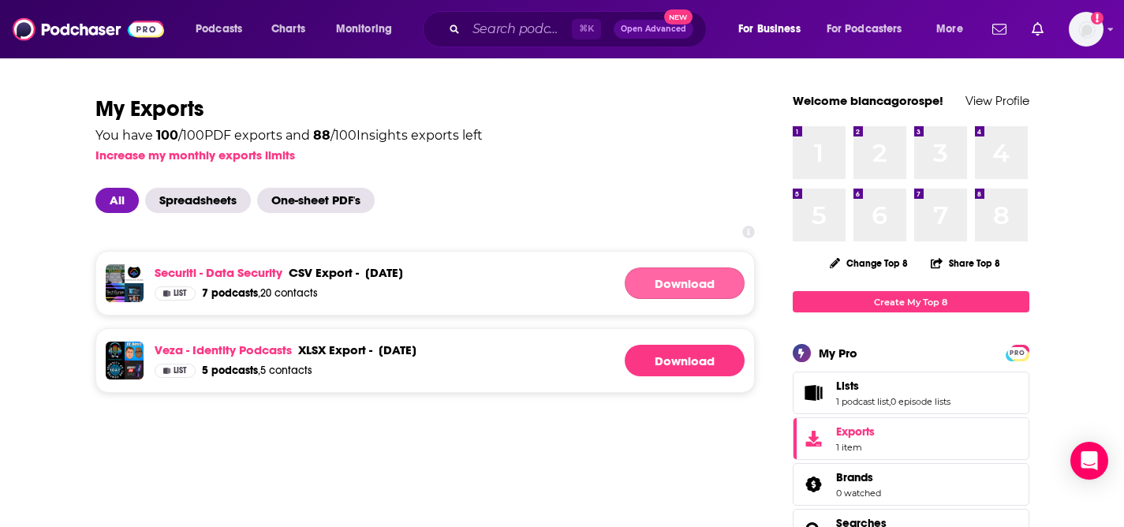
click at [726, 293] on link "Download" at bounding box center [685, 283] width 120 height 32
click at [233, 353] on link "Veza - Identity Podcasts" at bounding box center [223, 349] width 137 height 15
click at [652, 277] on link "Download" at bounding box center [685, 283] width 120 height 32
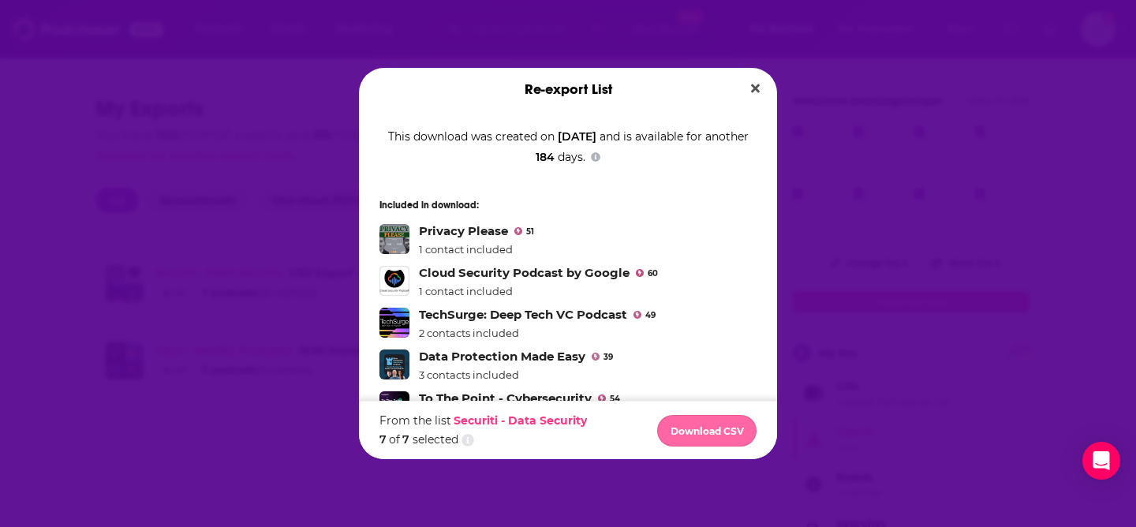
click at [725, 439] on button "Download CSV" at bounding box center [706, 431] width 99 height 32
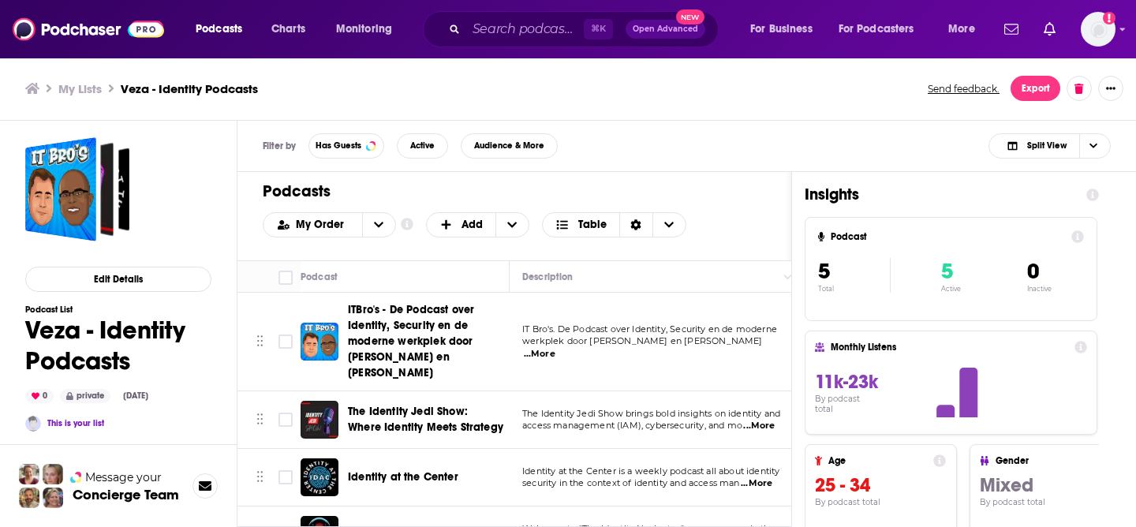
scroll to position [94, 0]
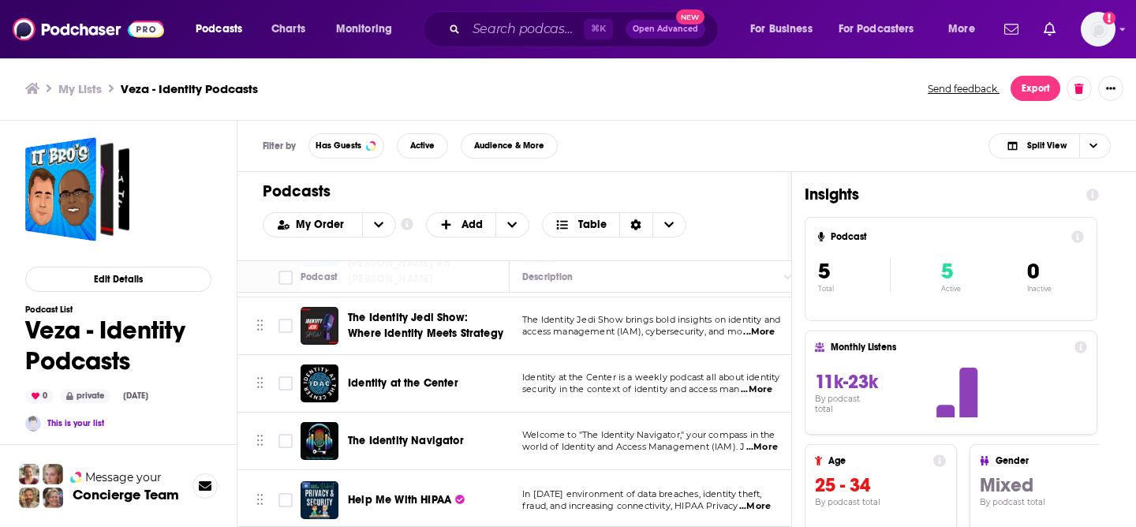
click at [749, 500] on span "...More" at bounding box center [755, 506] width 32 height 13
click at [350, 106] on div "My Lists Veza - Identity Podcasts Send feedback. Export" at bounding box center [568, 89] width 1136 height 64
